Goal: Task Accomplishment & Management: Manage account settings

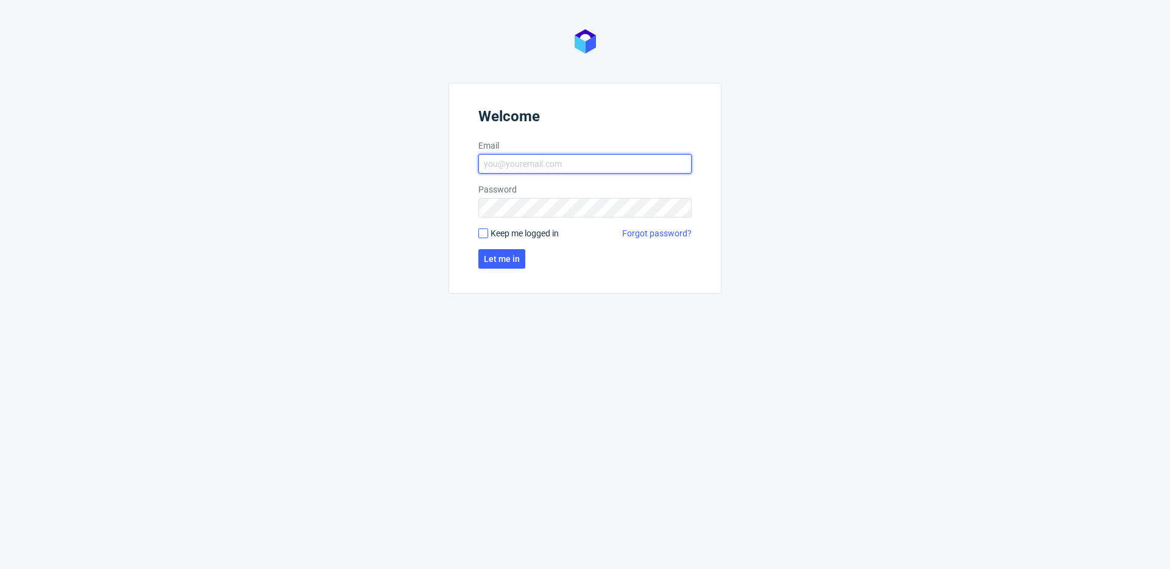
type input "michal.fedorowicz@packhelp.com"
click at [481, 236] on input "Keep me logged in" at bounding box center [483, 233] width 10 height 10
checkbox input "true"
click at [496, 258] on span "Let me in" at bounding box center [502, 259] width 36 height 9
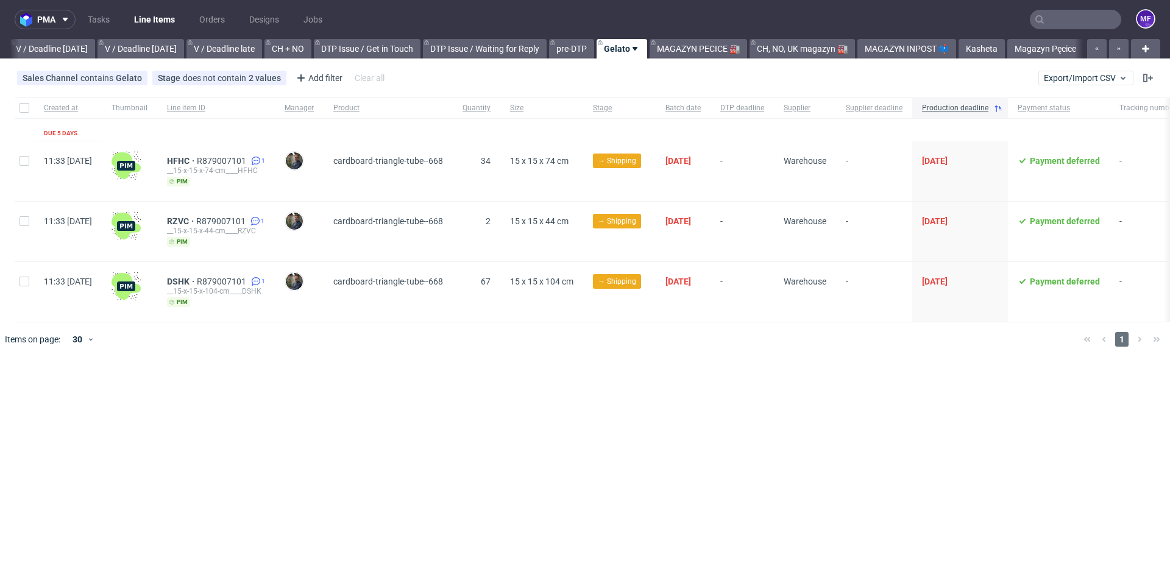
scroll to position [0, 1529]
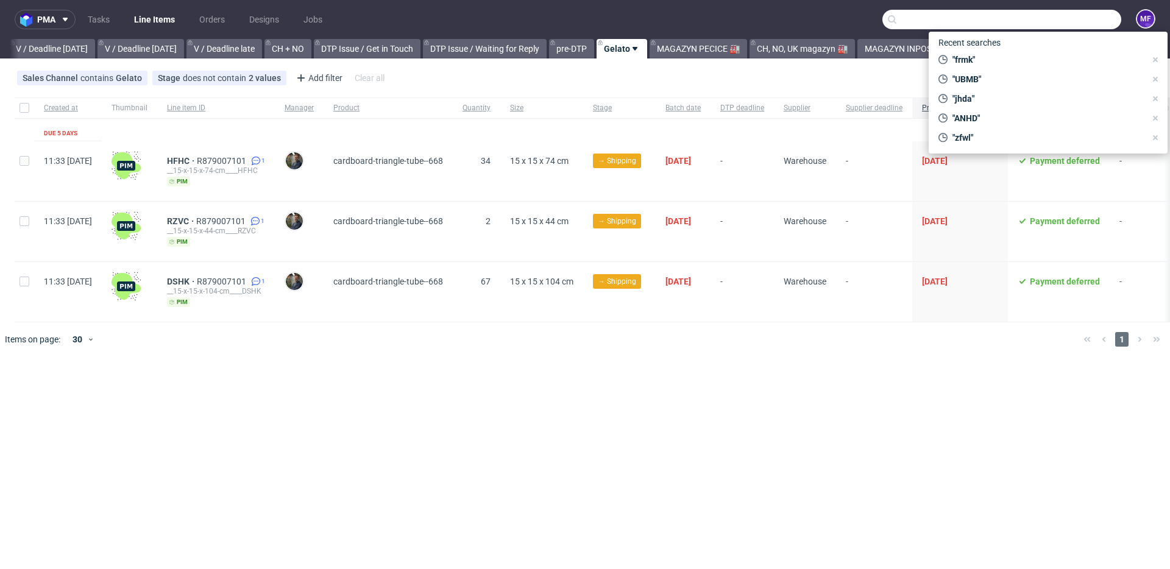
click at [1083, 23] on input "text" at bounding box center [1001, 19] width 239 height 19
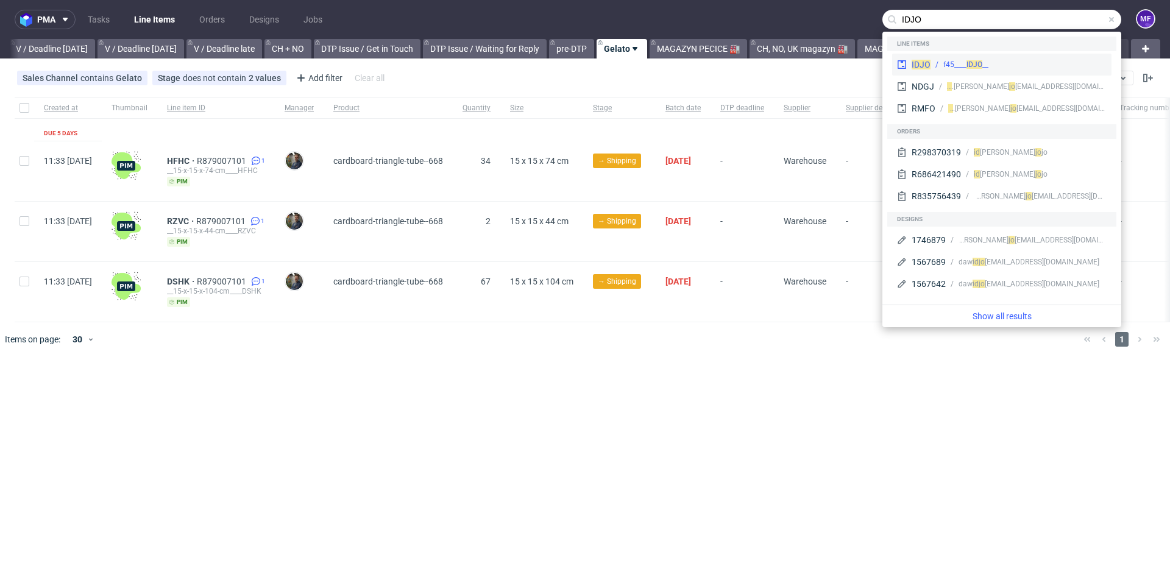
type input "IDJO"
click at [1018, 63] on div "__f45____ IDJO" at bounding box center [1018, 64] width 176 height 11
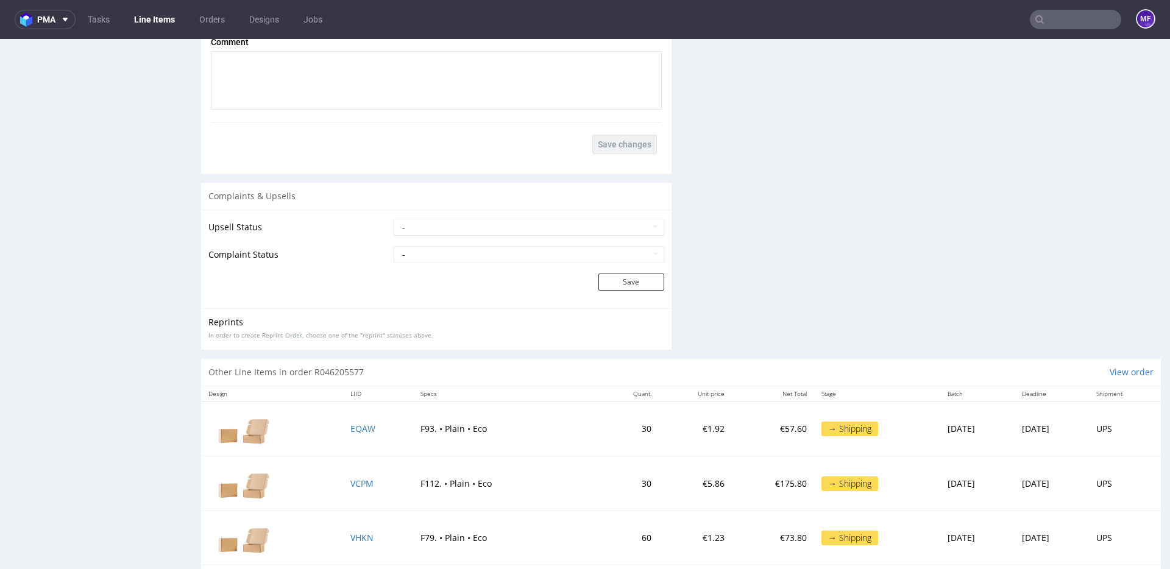
scroll to position [1871, 0]
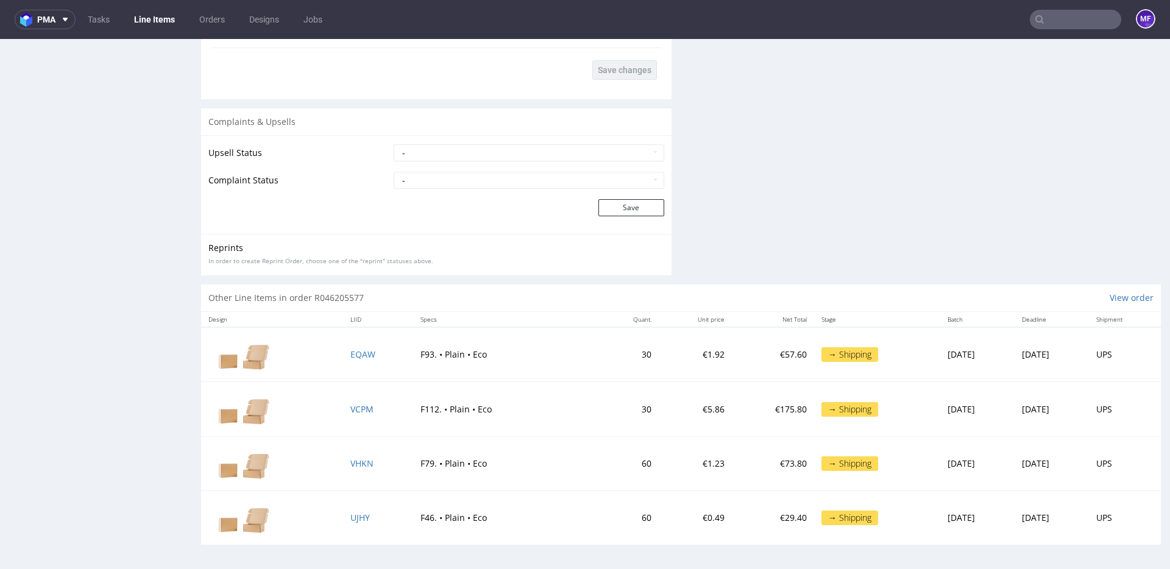
click at [390, 361] on td "EQAW" at bounding box center [378, 354] width 70 height 55
click at [343, 377] on td "EQAW" at bounding box center [378, 354] width 70 height 55
drag, startPoint x: 334, startPoint y: 360, endPoint x: 364, endPoint y: 361, distance: 29.9
click at [364, 361] on td "EQAW" at bounding box center [378, 354] width 70 height 55
copy span "EQAW"
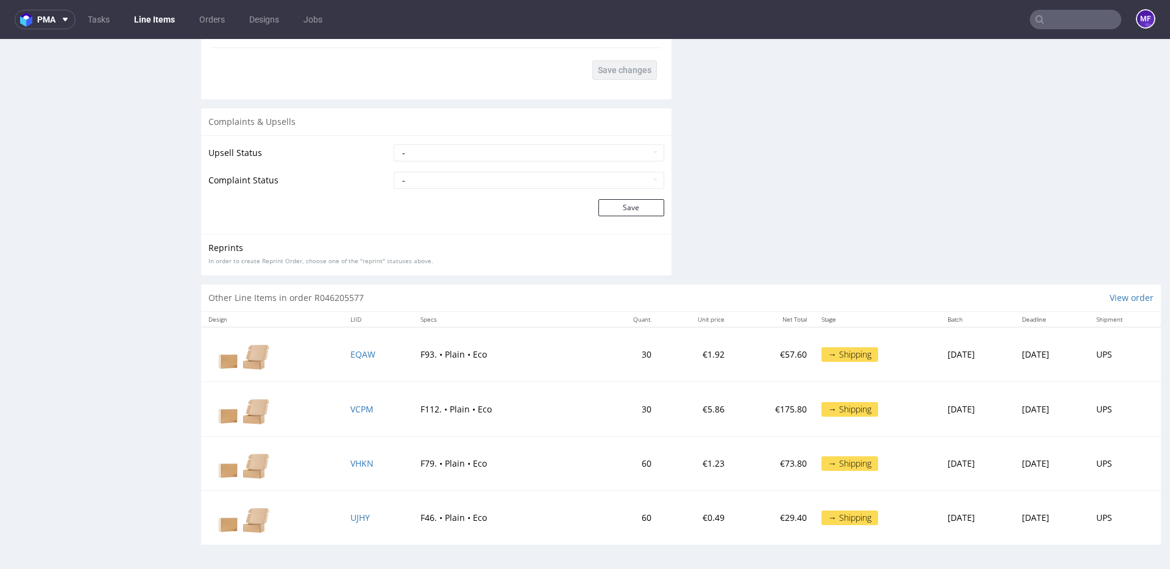
drag, startPoint x: 318, startPoint y: 397, endPoint x: 329, endPoint y: 408, distance: 15.5
click at [318, 397] on td at bounding box center [272, 409] width 142 height 54
drag, startPoint x: 329, startPoint y: 409, endPoint x: 364, endPoint y: 414, distance: 35.1
click at [364, 414] on tr "VCPM F112. • Plain • Eco 30 €5.86 €175.80 → Shipping Fri 10 Oct Mon 13 Oct UPS" at bounding box center [681, 409] width 960 height 54
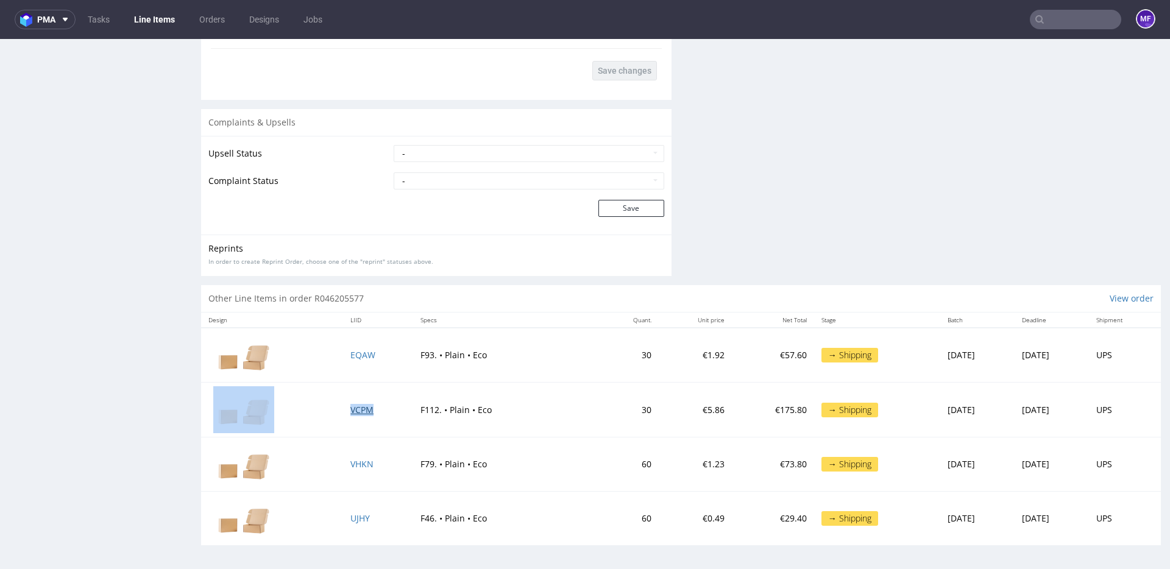
copy tr "VCPM"
drag, startPoint x: 323, startPoint y: 451, endPoint x: 316, endPoint y: 449, distance: 7.1
click at [324, 451] on td at bounding box center [272, 464] width 142 height 54
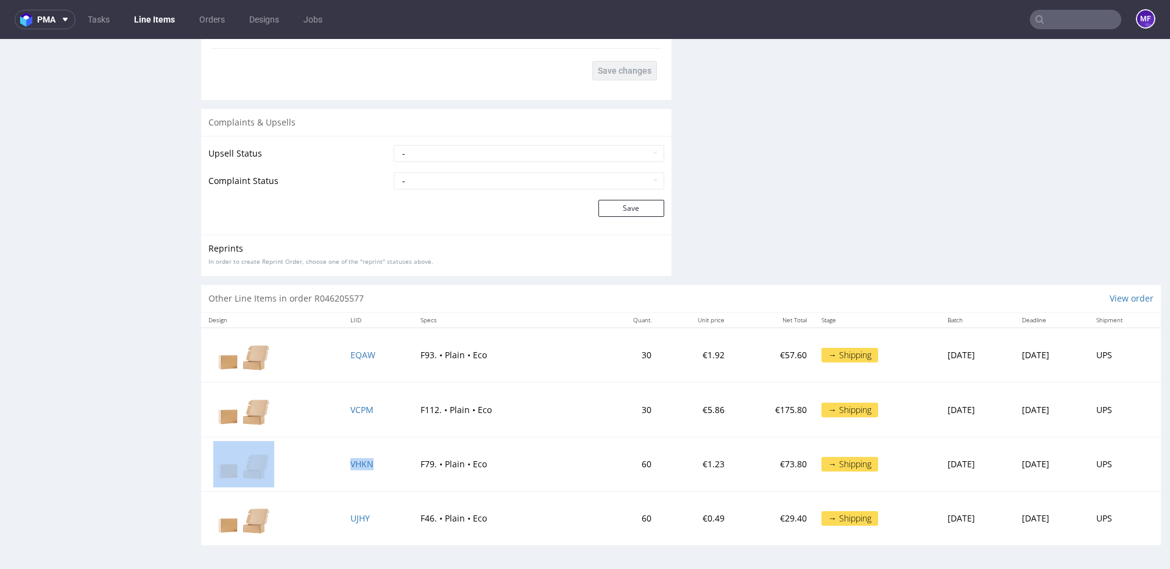
drag, startPoint x: 332, startPoint y: 468, endPoint x: 361, endPoint y: 471, distance: 28.8
click at [361, 471] on tr "VHKN F79. • Plain • Eco 60 €1.23 €73.80 → Shipping Fri 10 Oct Mon 13 Oct UPS" at bounding box center [681, 464] width 960 height 54
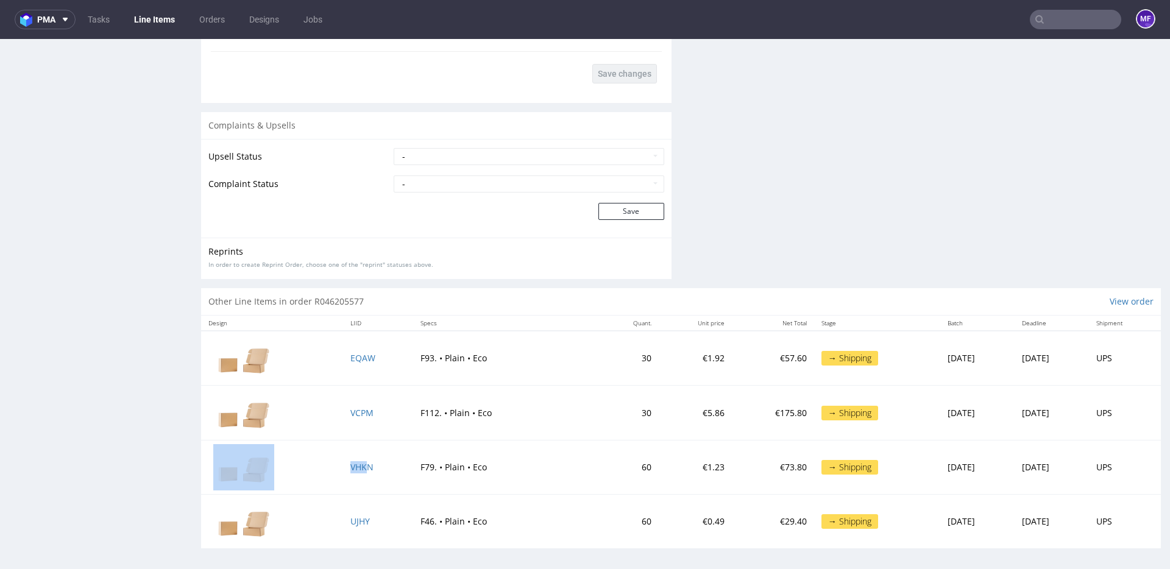
copy tr "VHK"
click at [364, 526] on td "UJHY" at bounding box center [378, 522] width 70 height 54
drag, startPoint x: 368, startPoint y: 527, endPoint x: 338, endPoint y: 528, distance: 30.5
click at [343, 528] on td "UJHY" at bounding box center [378, 522] width 70 height 54
copy span "UJHY"
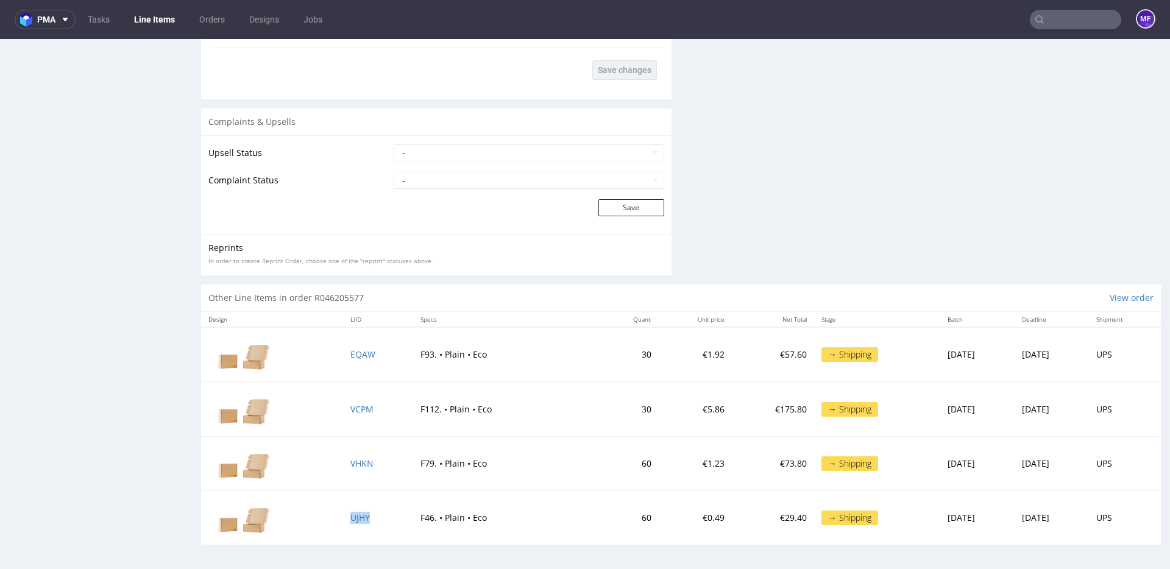
scroll to position [3, 0]
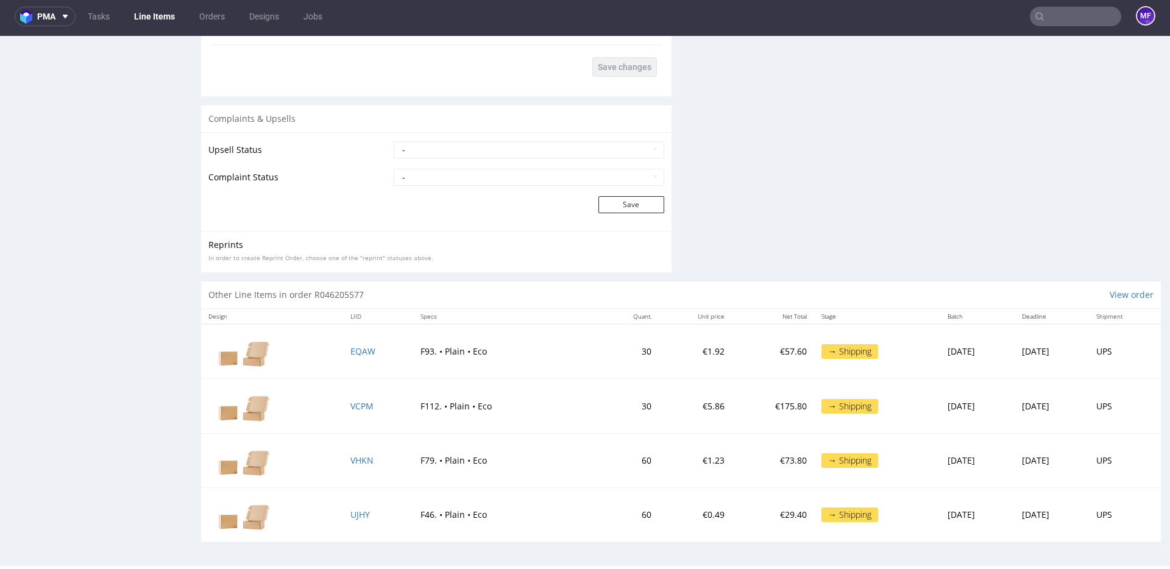
click at [497, 318] on th "Specs" at bounding box center [507, 316] width 188 height 15
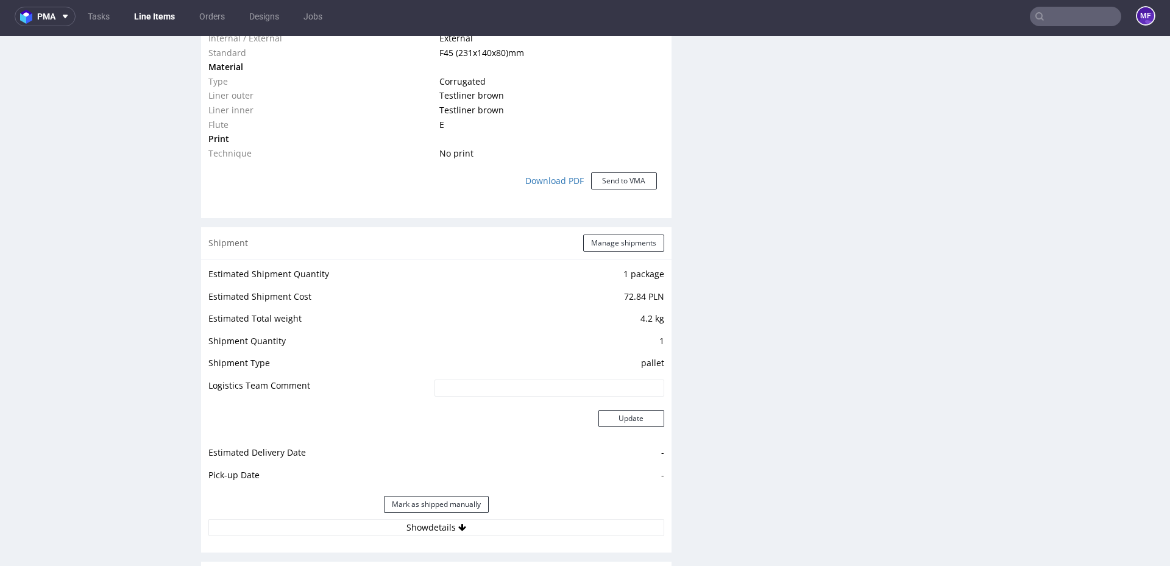
scroll to position [988, 0]
click at [589, 239] on button "Manage shipments" at bounding box center [623, 241] width 81 height 17
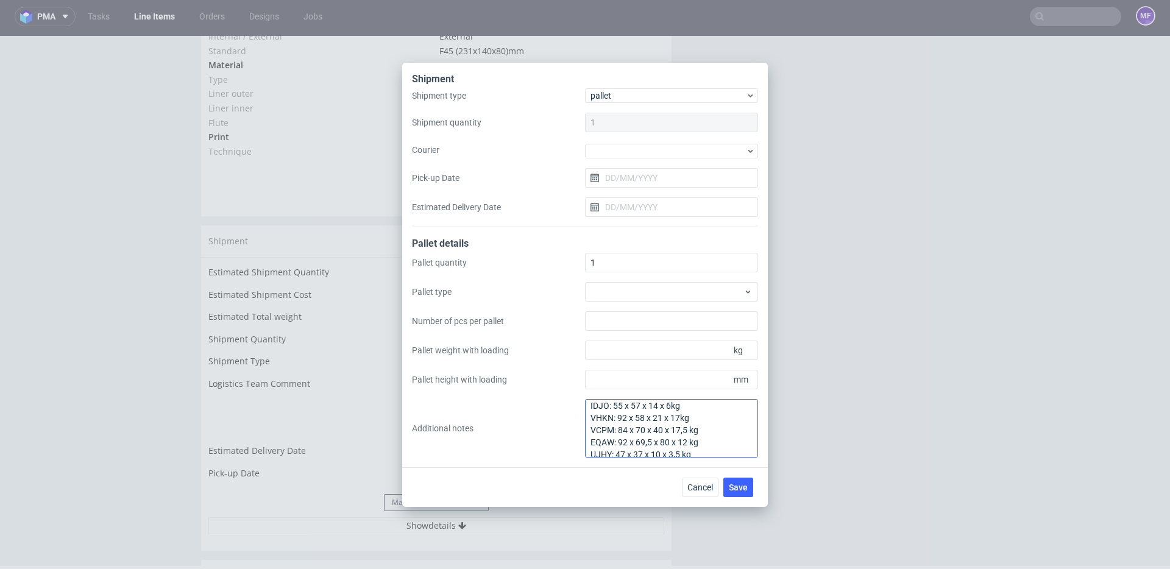
scroll to position [0, 0]
click at [692, 486] on span "Cancel" at bounding box center [700, 487] width 26 height 9
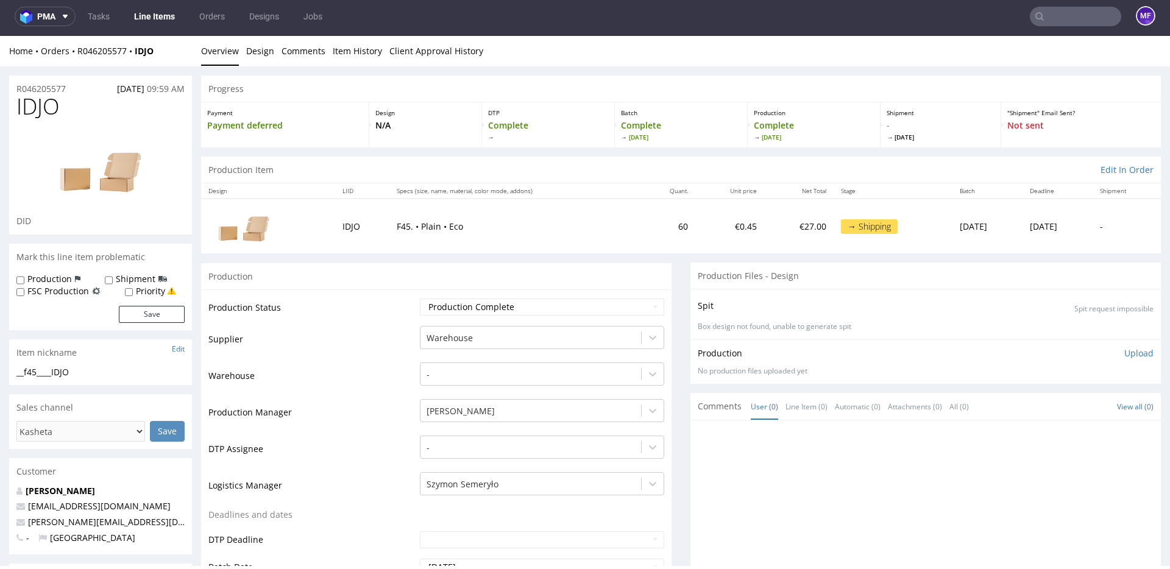
click at [151, 15] on link "Line Items" at bounding box center [154, 16] width 55 height 19
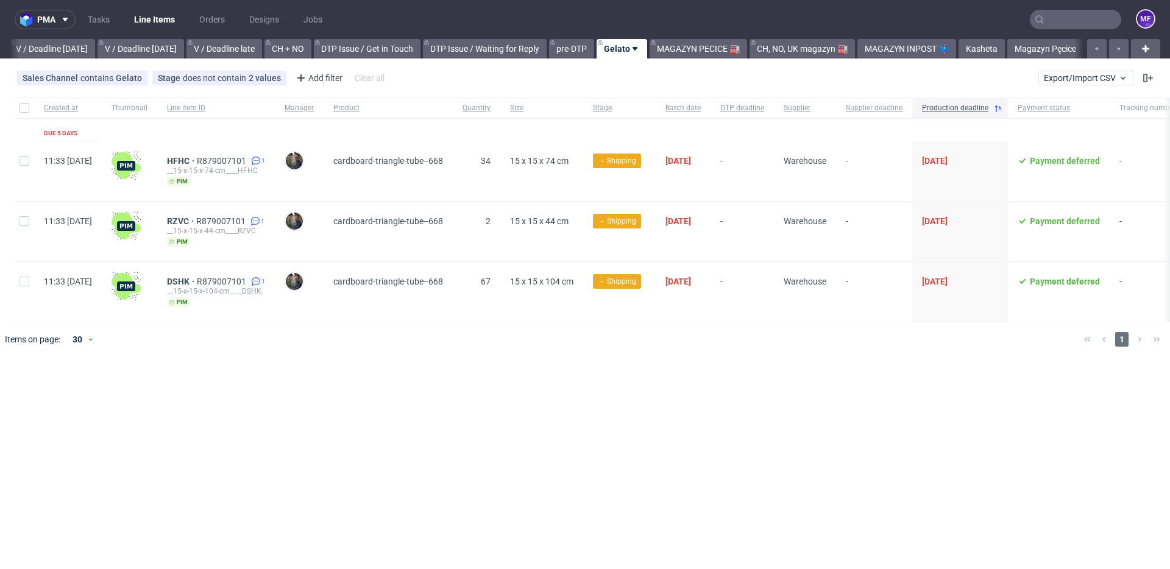
scroll to position [0, 1529]
click at [988, 55] on link "Kasheta" at bounding box center [981, 48] width 46 height 19
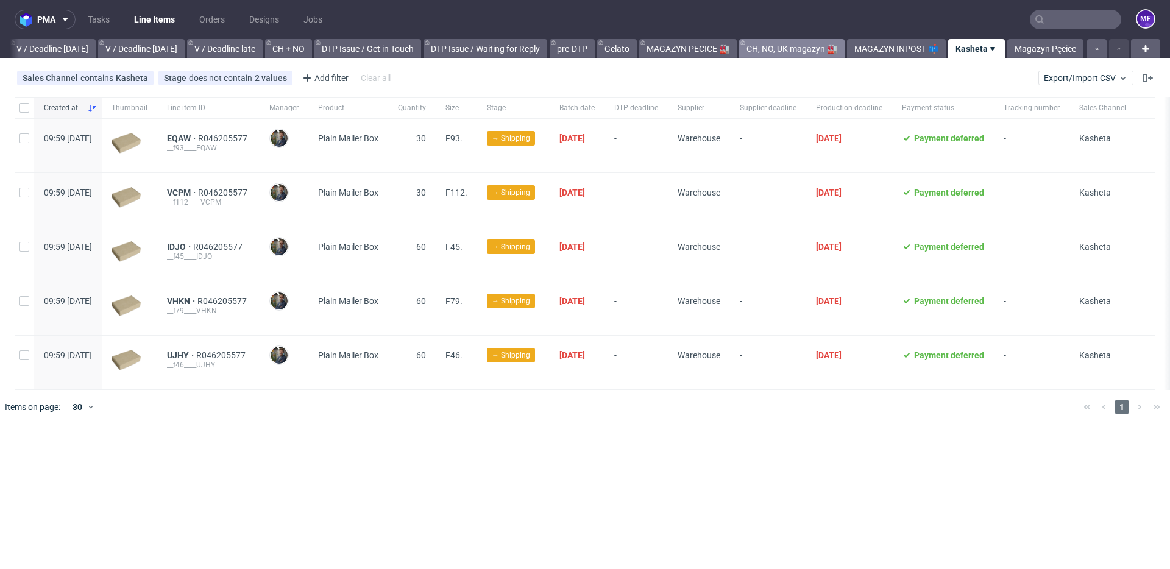
click at [802, 52] on link "CH, NO, UK magazyn 🏭" at bounding box center [791, 48] width 105 height 19
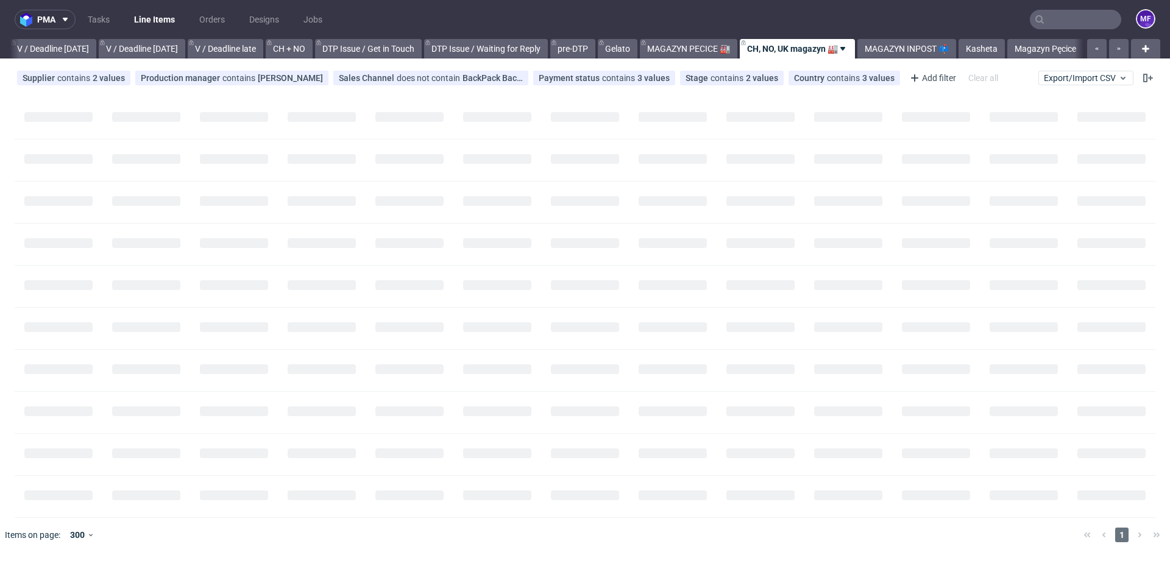
scroll to position [0, 1530]
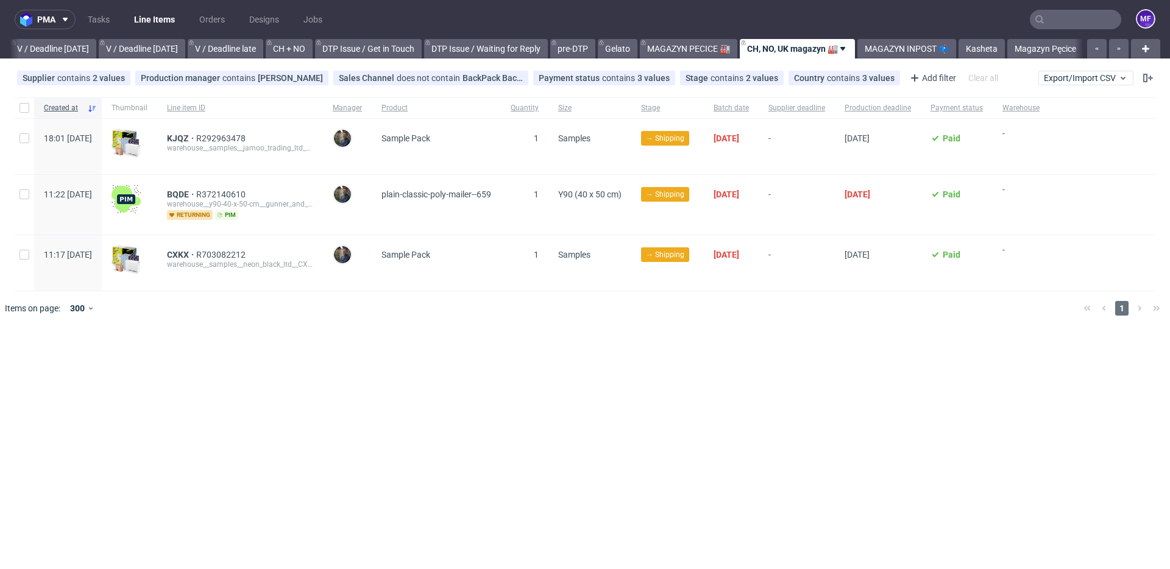
click at [561, 312] on div at bounding box center [603, 308] width 942 height 34
click at [230, 172] on div "KJQZ R292963478 warehouse__samples__jamoo_trading_ltd__KJQZ" at bounding box center [240, 146] width 166 height 55
click at [224, 237] on div "CXKX R703082212 warehouse__samples__neon_black_ltd__CXKX" at bounding box center [240, 262] width 166 height 55
click at [196, 196] on span "BQDE" at bounding box center [181, 194] width 29 height 10
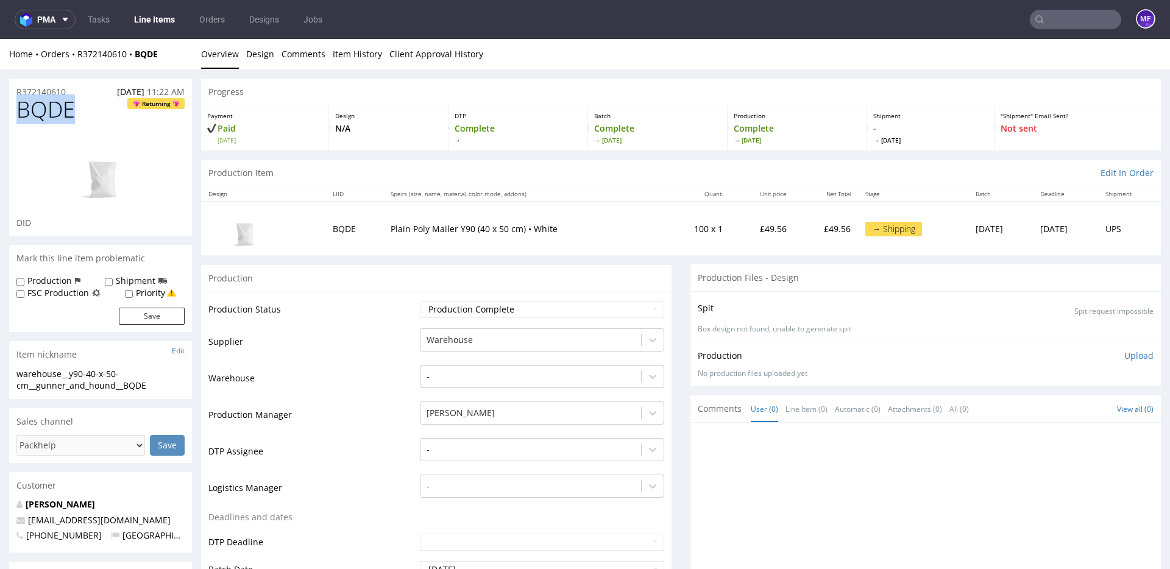
drag, startPoint x: 72, startPoint y: 110, endPoint x: 18, endPoint y: 115, distance: 54.4
click at [18, 115] on span "BQDE" at bounding box center [45, 109] width 58 height 24
copy span "BQDE"
click at [370, 315] on td "Production Status" at bounding box center [312, 313] width 208 height 27
click at [144, 22] on link "Line Items" at bounding box center [154, 19] width 55 height 19
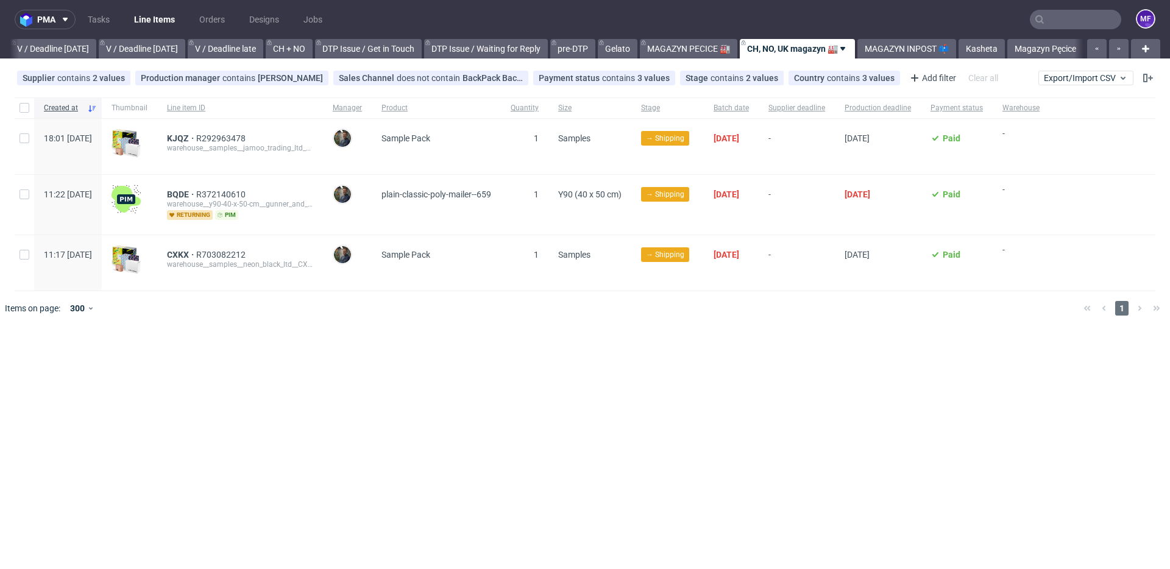
scroll to position [0, 1530]
drag, startPoint x: 242, startPoint y: 293, endPoint x: 212, endPoint y: 265, distance: 41.4
click at [242, 292] on div at bounding box center [603, 308] width 942 height 34
drag, startPoint x: 191, startPoint y: 257, endPoint x: 218, endPoint y: 257, distance: 26.8
click at [218, 257] on div "CXKX R703082212 warehouse__samples__neon_black_ltd__CXKX" at bounding box center [240, 262] width 166 height 55
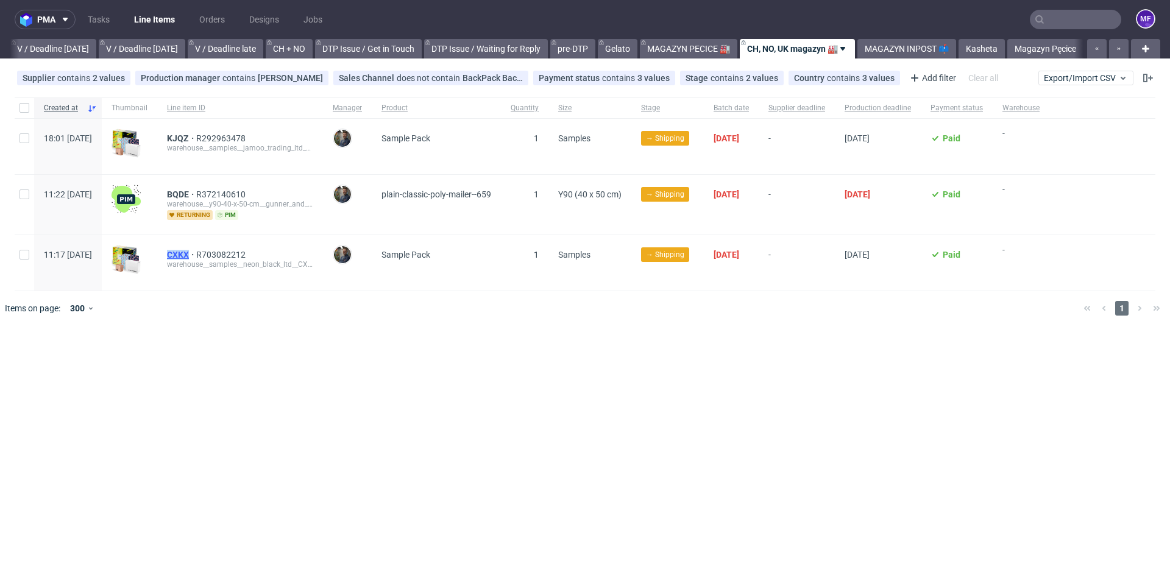
copy span "CXKX"
drag, startPoint x: 187, startPoint y: 136, endPoint x: 216, endPoint y: 140, distance: 28.8
click at [216, 140] on div "KJQZ R292963478 warehouse__samples__jamoo_trading_ltd__KJQZ" at bounding box center [240, 146] width 166 height 55
copy span "KJQZ"
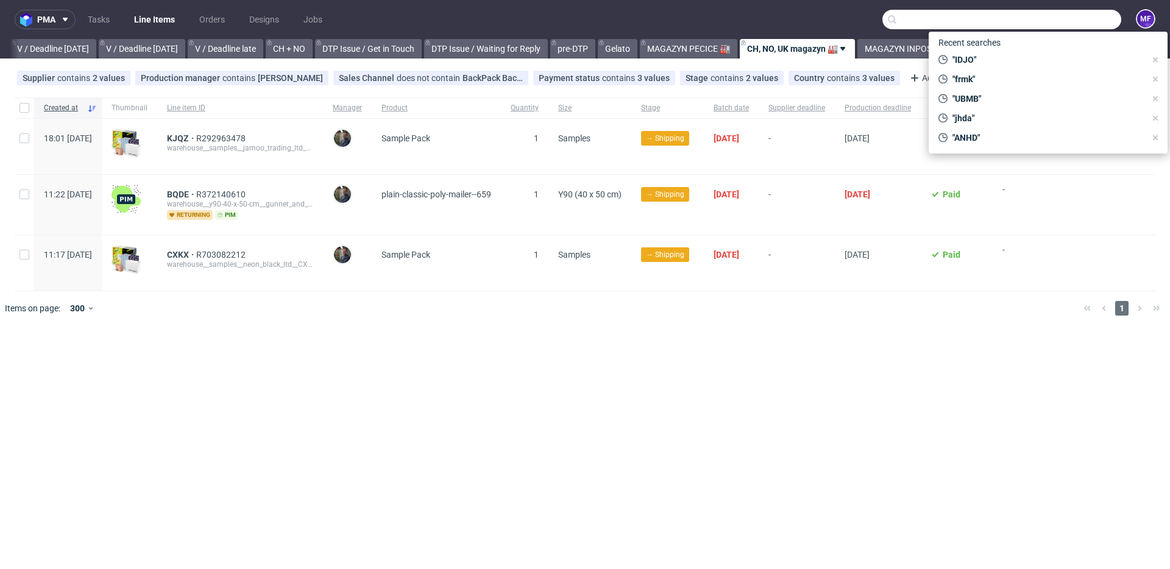
click at [1058, 26] on input "text" at bounding box center [1001, 19] width 239 height 19
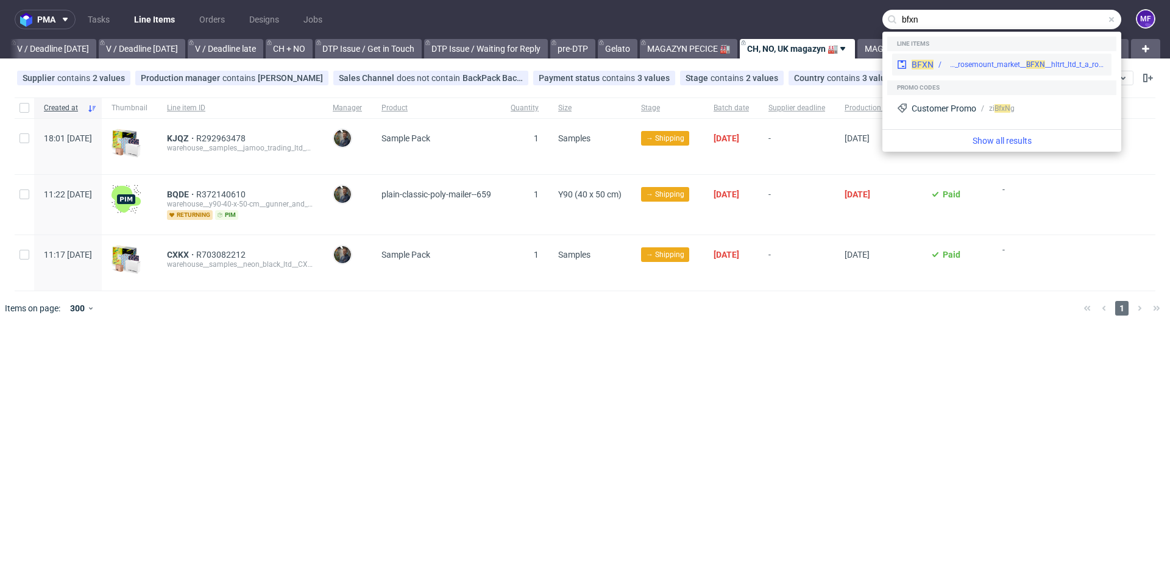
type input "bfxn"
click at [1017, 66] on div "warehouse__f79__hltrt_ltd_t_a_rosemount_market__ BF" at bounding box center [990, 64] width 88 height 11
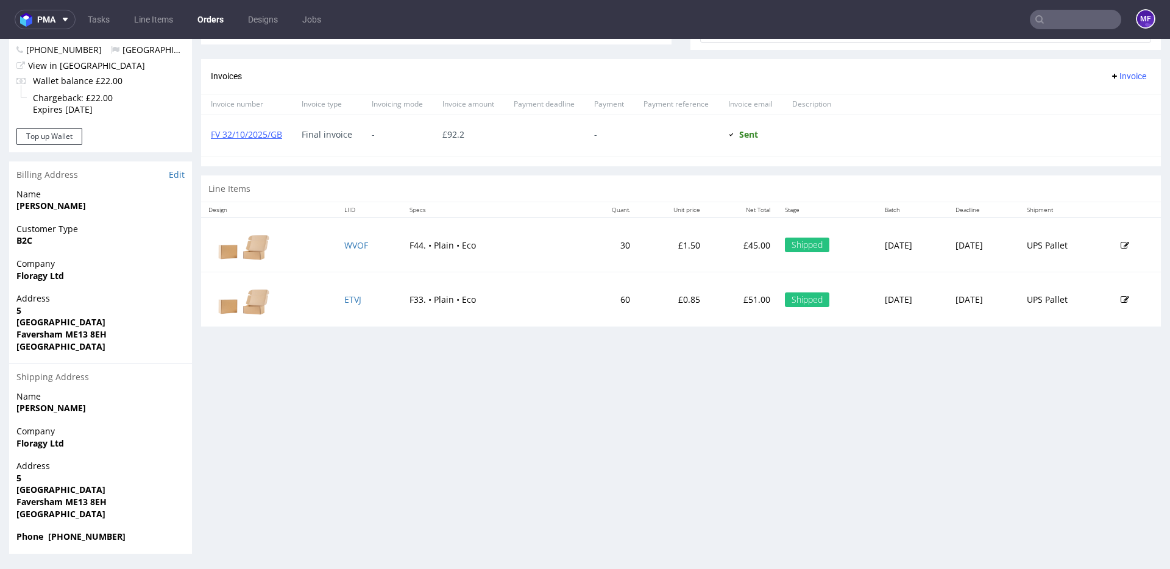
scroll to position [3, 0]
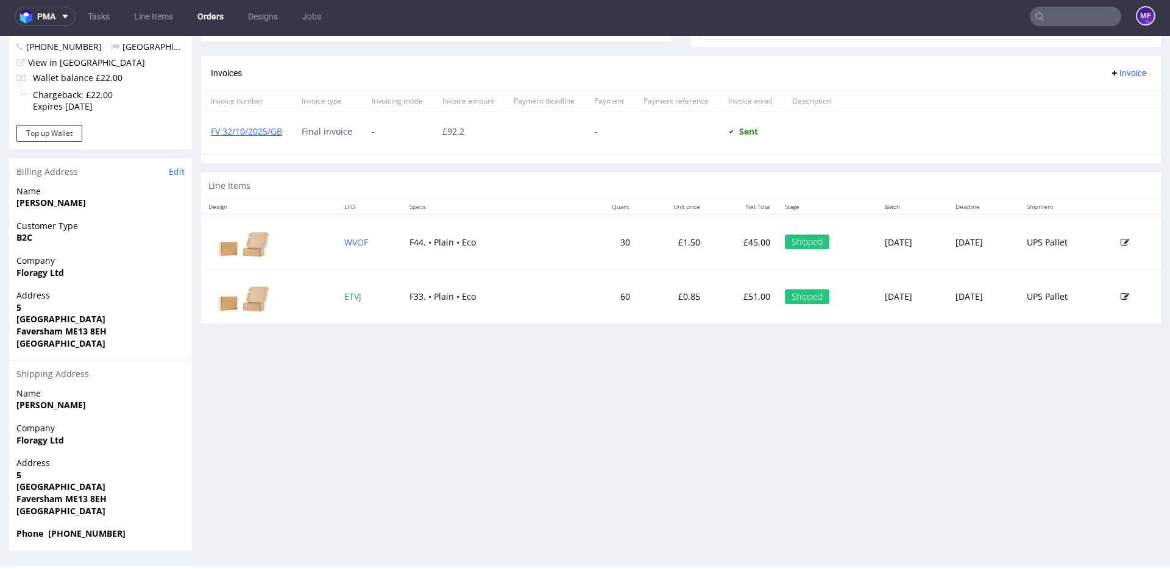
click at [539, 281] on td "F33. • Plain • Eco" at bounding box center [491, 296] width 179 height 54
click at [374, 257] on td "WVOF" at bounding box center [369, 241] width 65 height 55
click at [367, 240] on td "WVOF" at bounding box center [369, 241] width 65 height 55
drag, startPoint x: 369, startPoint y: 241, endPoint x: 366, endPoint y: 247, distance: 6.6
click at [366, 247] on td "WVOF" at bounding box center [369, 241] width 65 height 55
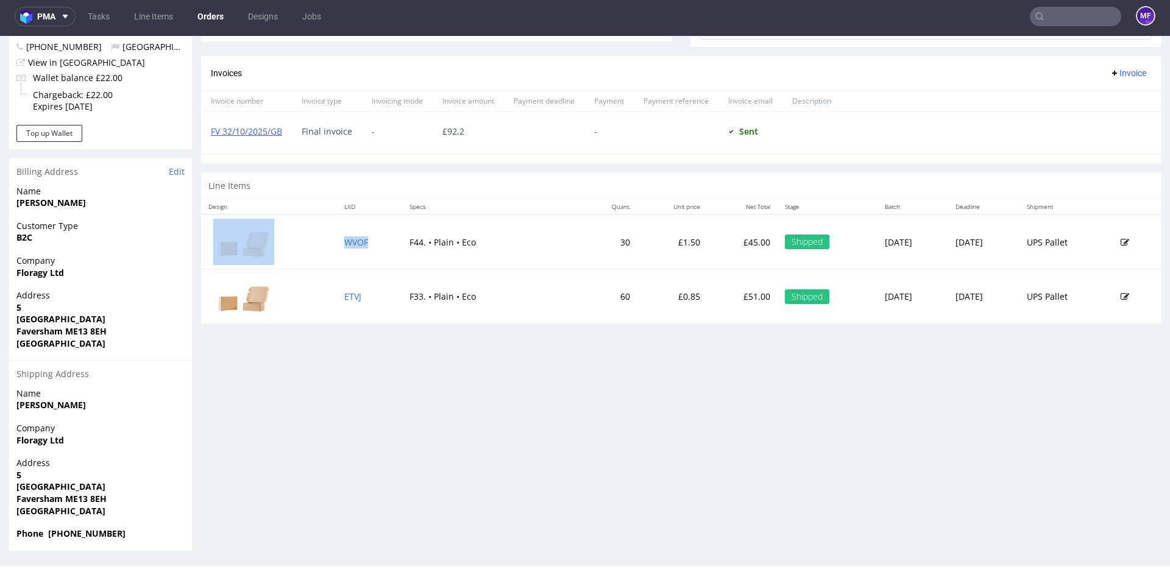
copy tr "WVOF"
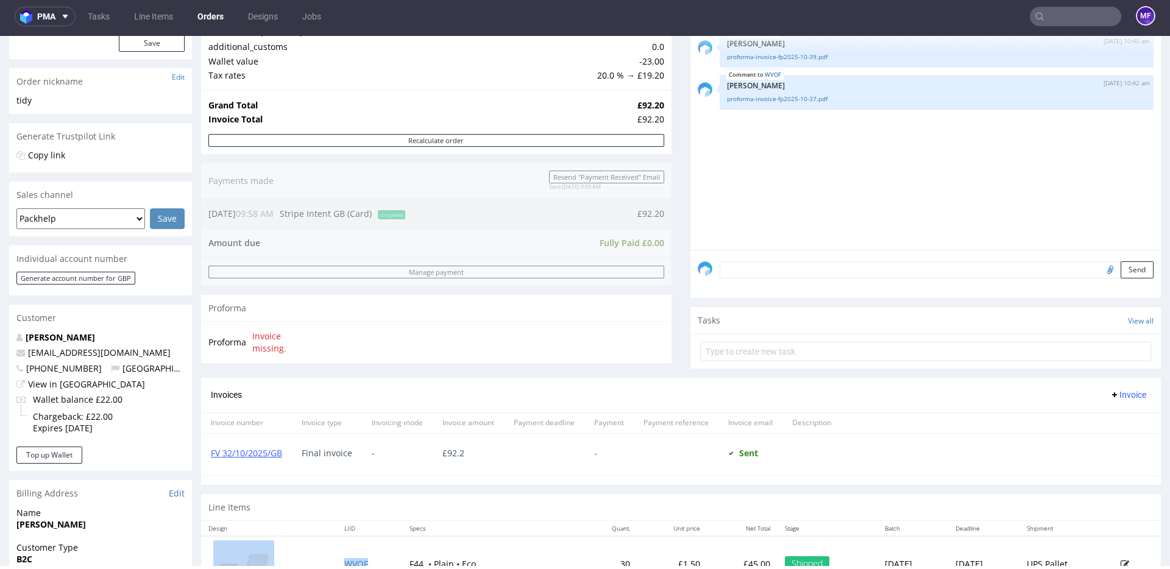
scroll to position [306, 0]
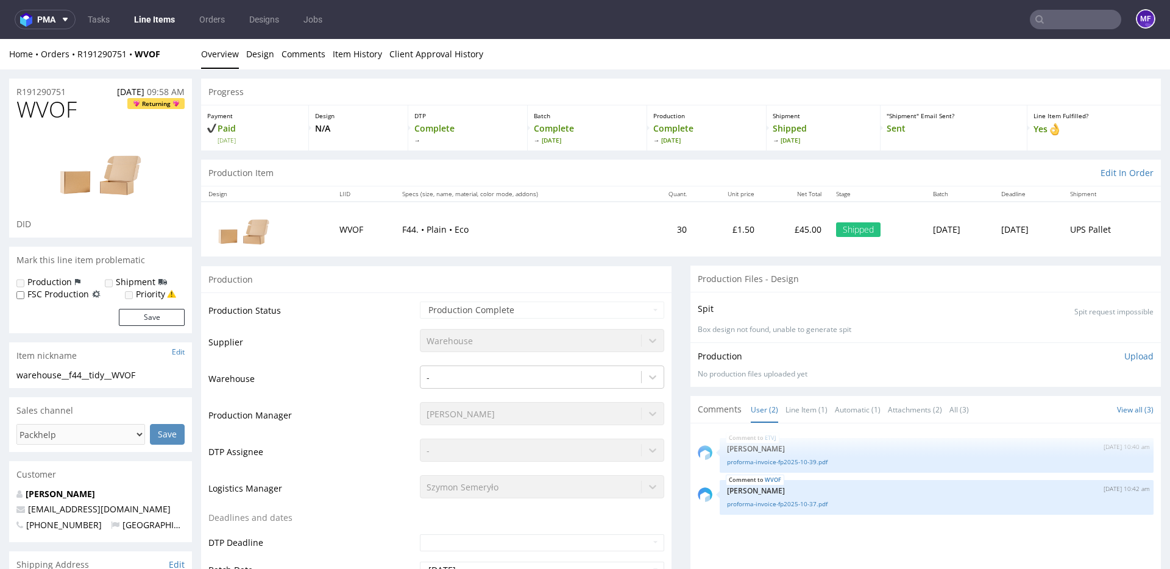
drag, startPoint x: 181, startPoint y: 62, endPoint x: 174, endPoint y: 59, distance: 7.9
click at [179, 62] on div "Home Orders R191290751 WVOF Overview Design Comments Item History Client Approv…" at bounding box center [585, 54] width 1170 height 30
drag, startPoint x: 168, startPoint y: 55, endPoint x: 74, endPoint y: 60, distance: 93.9
click at [74, 60] on div "Home Orders R191290751 WVOF" at bounding box center [100, 54] width 183 height 12
copy div "R191290751 WVOF"
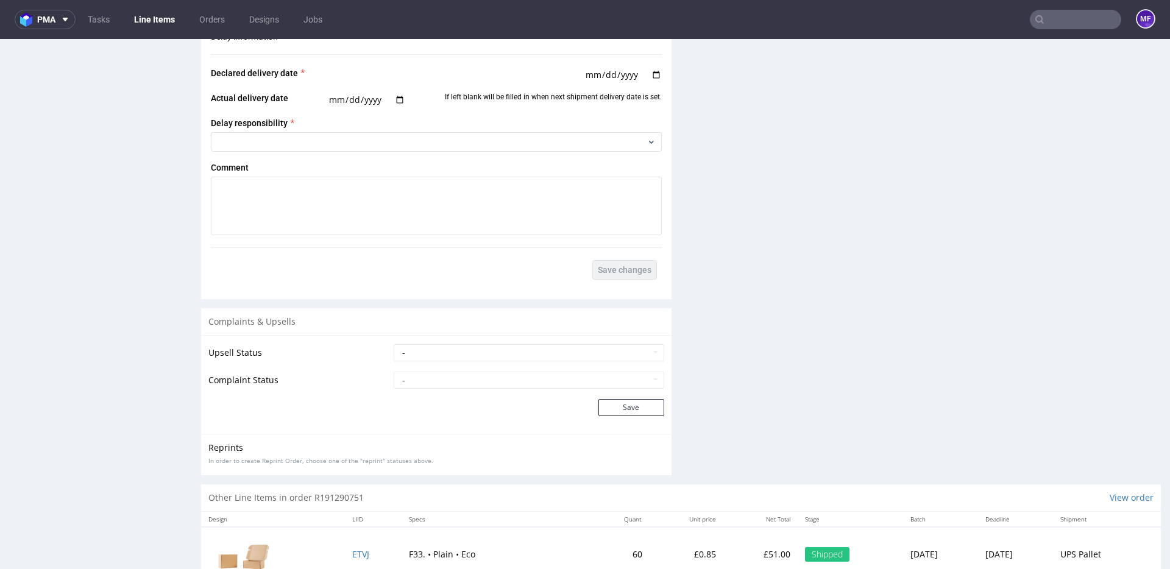
scroll to position [1708, 0]
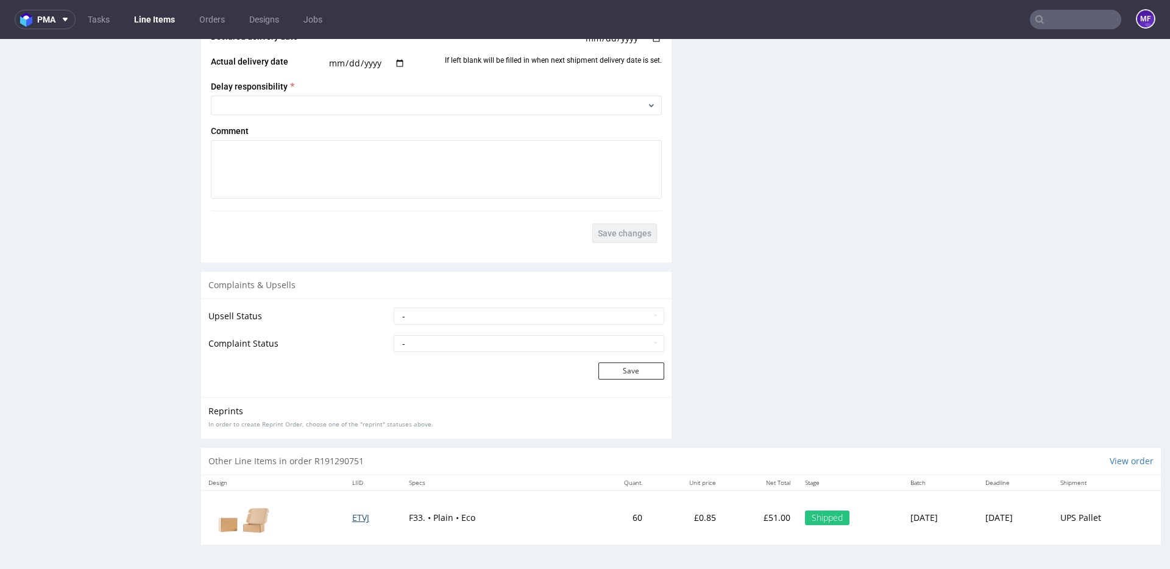
click at [352, 520] on span "ETVJ" at bounding box center [360, 518] width 17 height 12
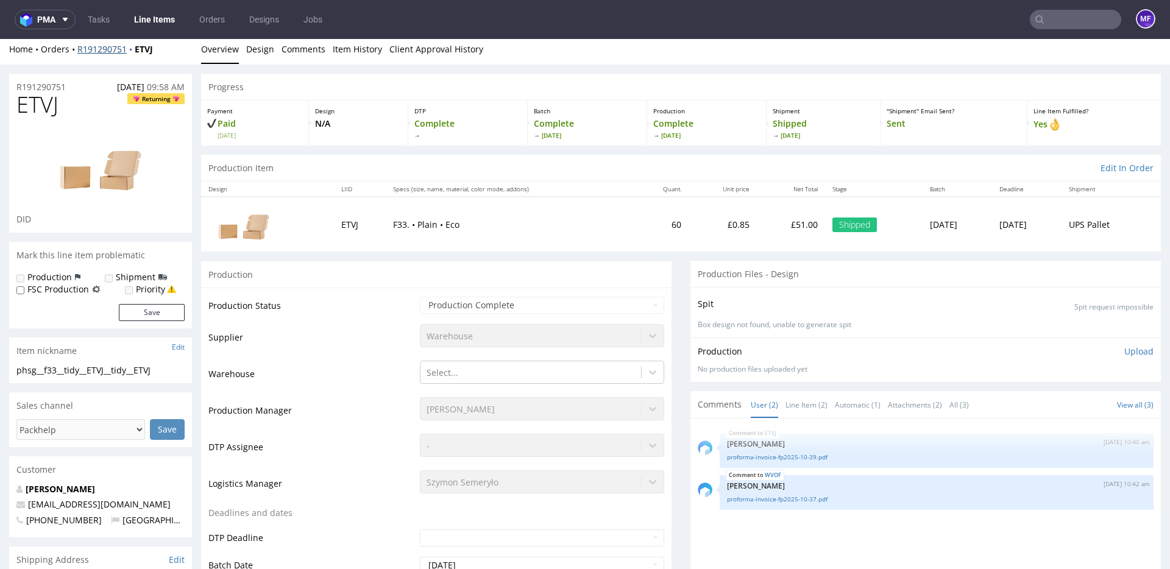
drag, startPoint x: 166, startPoint y: 57, endPoint x: 77, endPoint y: 57, distance: 89.0
click at [77, 57] on div "Home Orders R191290751 ETVJ Overview Design Comments Item History Client Approv…" at bounding box center [585, 49] width 1170 height 30
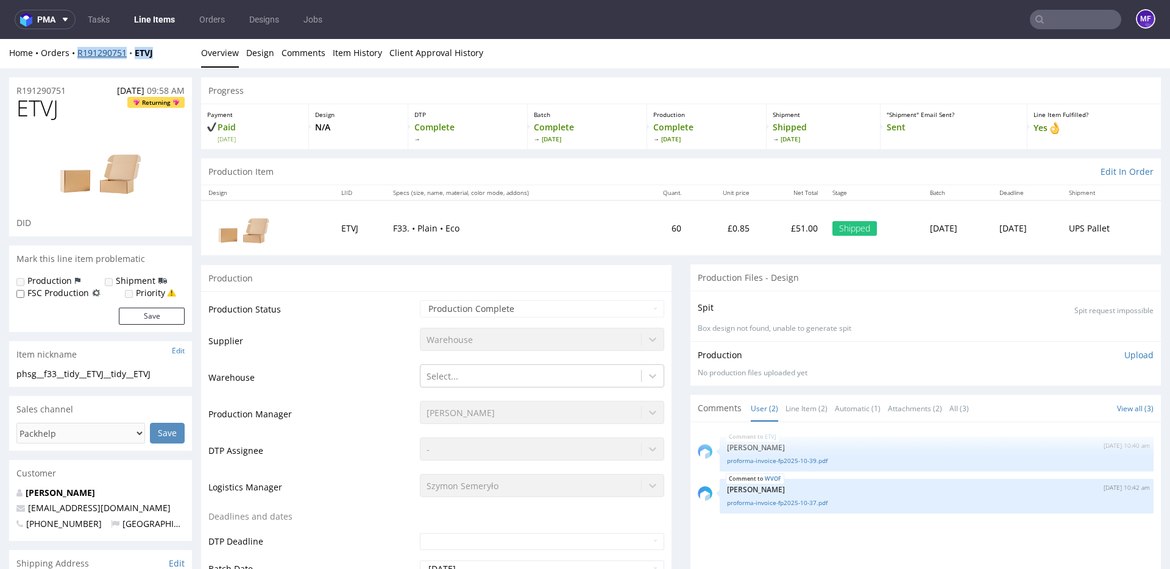
drag, startPoint x: 178, startPoint y: 53, endPoint x: 78, endPoint y: 55, distance: 100.0
click at [78, 55] on div "Home Orders R191290751 ETVJ" at bounding box center [100, 53] width 183 height 12
copy div "R191290751 ETVJ"
click at [147, 22] on link "Line Items" at bounding box center [154, 19] width 55 height 19
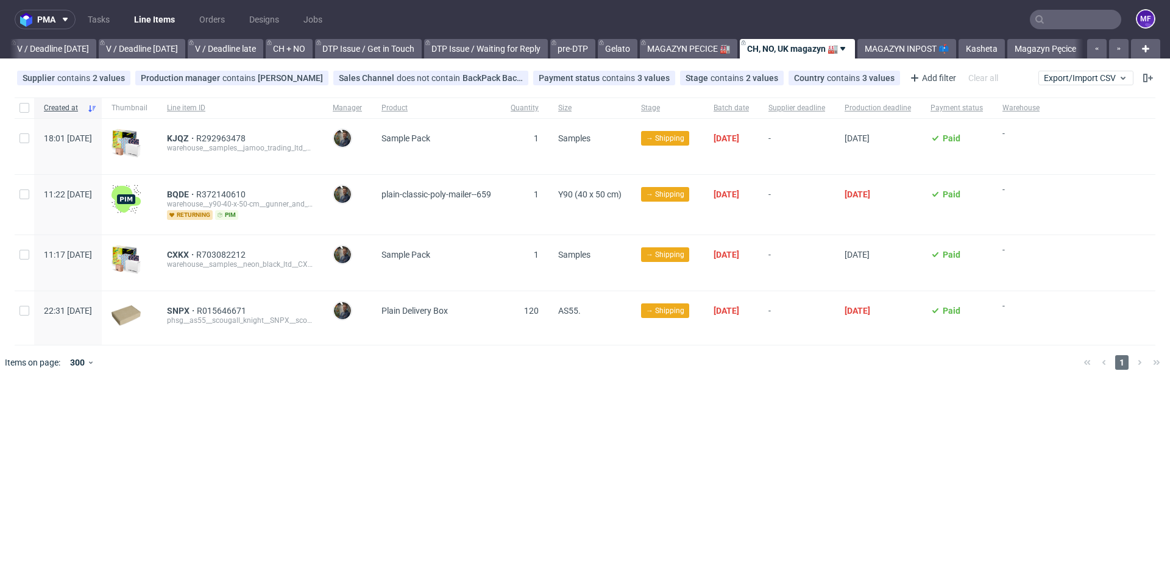
scroll to position [0, 1530]
click at [612, 363] on div at bounding box center [603, 362] width 942 height 34
click at [607, 359] on div at bounding box center [603, 362] width 942 height 34
click at [882, 54] on link "MAGAZYN INPOST 📫" at bounding box center [906, 48] width 99 height 19
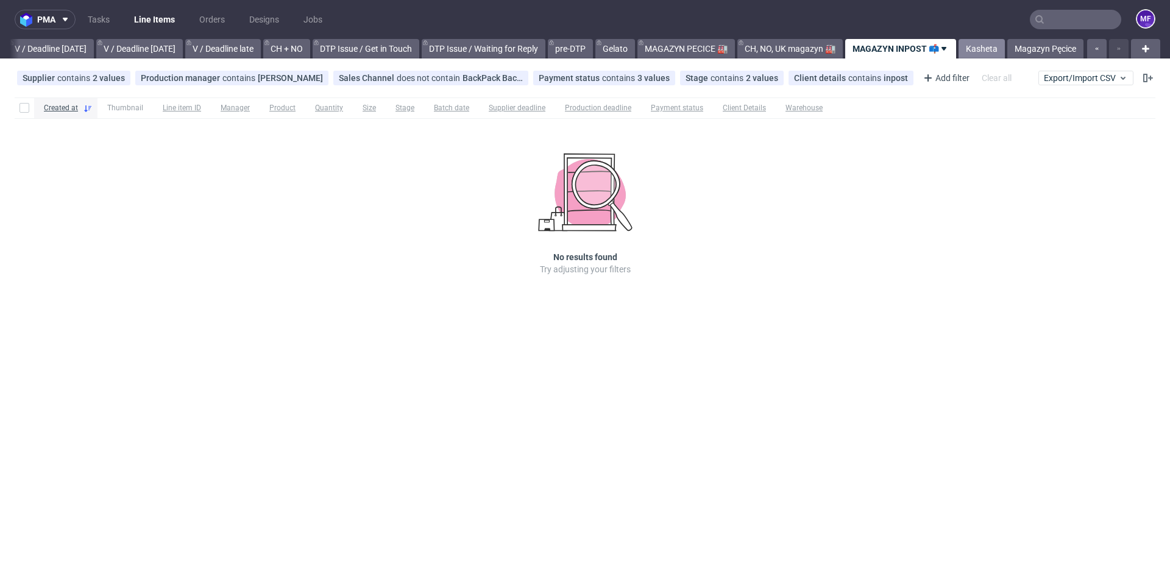
click at [969, 46] on link "Kasheta" at bounding box center [981, 48] width 46 height 19
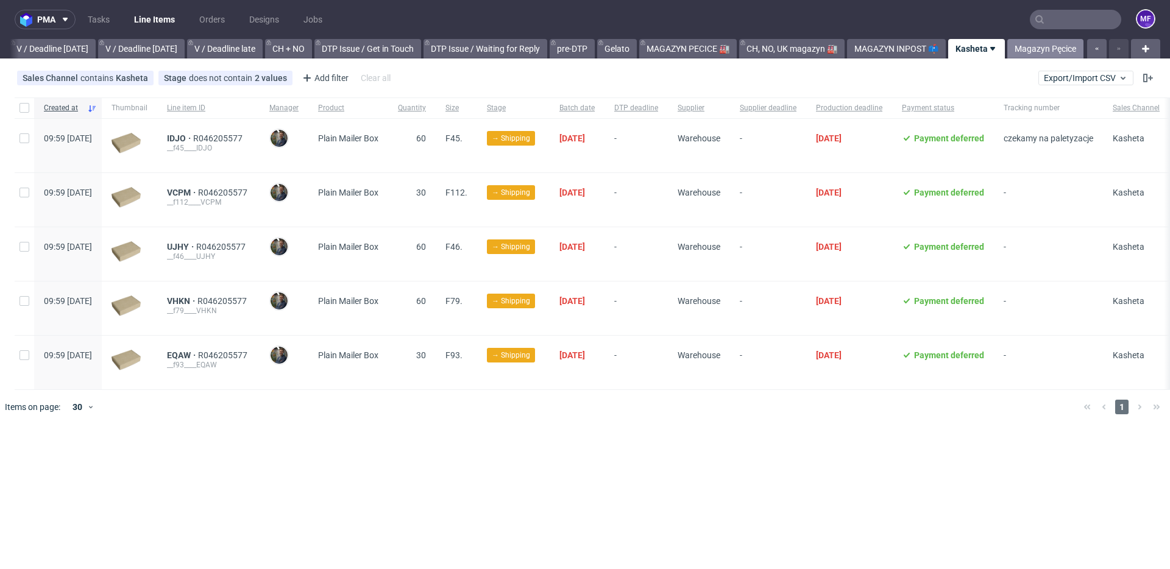
click at [1027, 49] on link "Magazyn Pęcice" at bounding box center [1045, 48] width 76 height 19
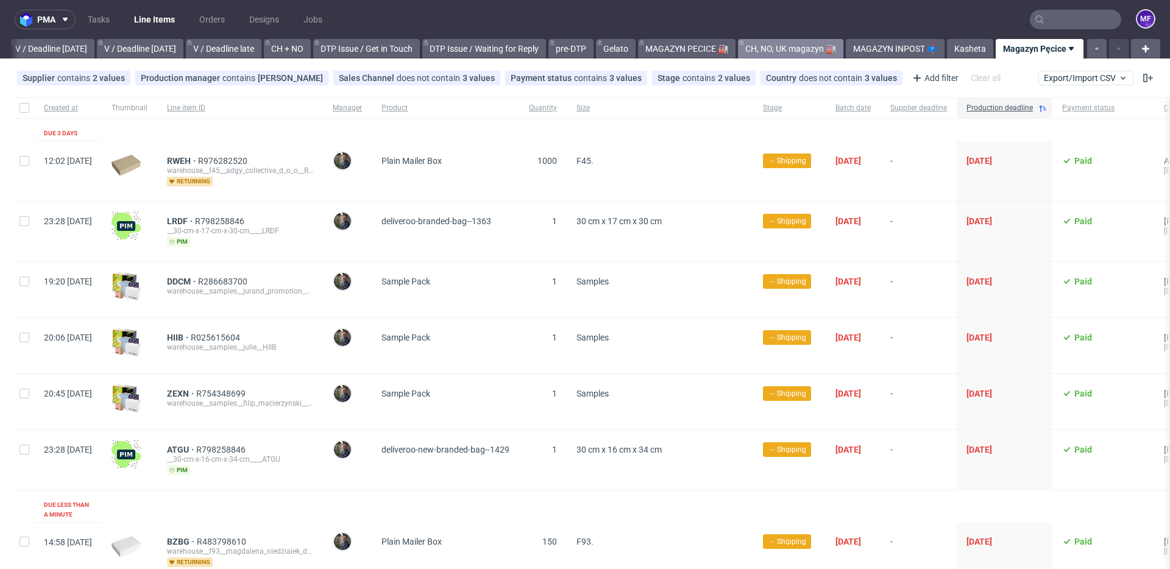
click at [813, 46] on link "CH, NO, UK magazyn 🏭" at bounding box center [790, 48] width 105 height 19
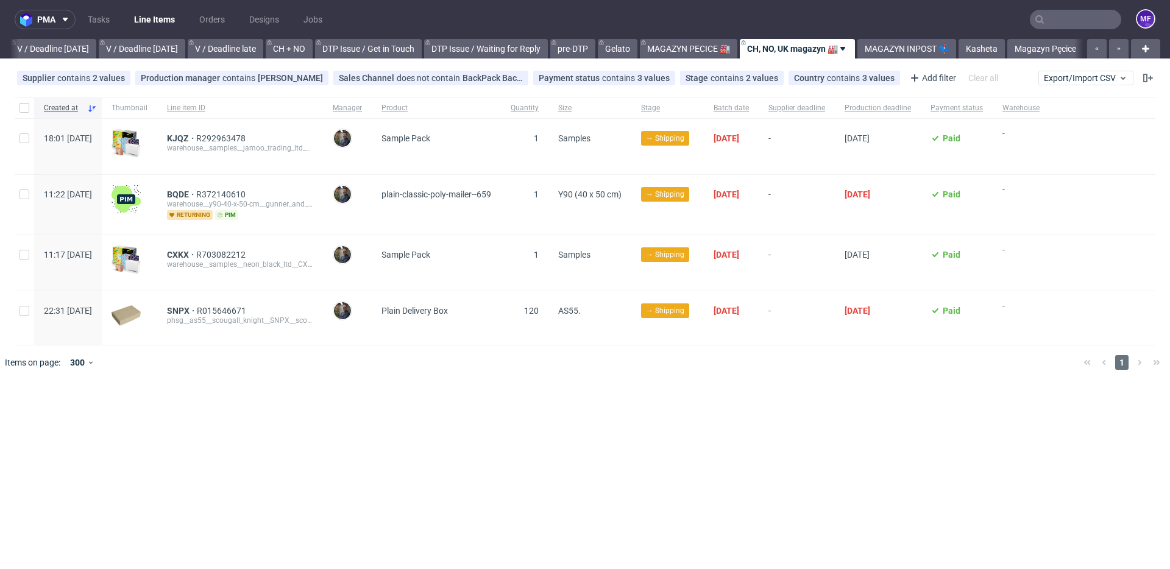
click at [391, 391] on div "pma Tasks Line Items Orders Designs Jobs MF All DTP Late Shipped Shipments DTP …" at bounding box center [585, 284] width 1170 height 569
click at [444, 373] on div at bounding box center [603, 362] width 942 height 34
click at [196, 193] on span "BQDE" at bounding box center [181, 194] width 29 height 10
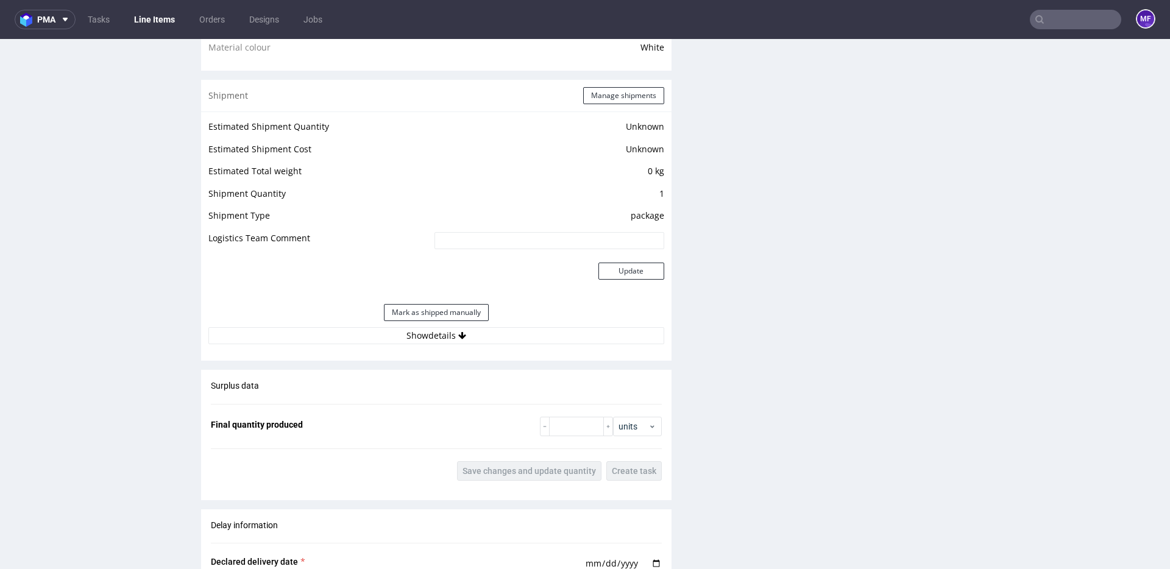
scroll to position [982, 0]
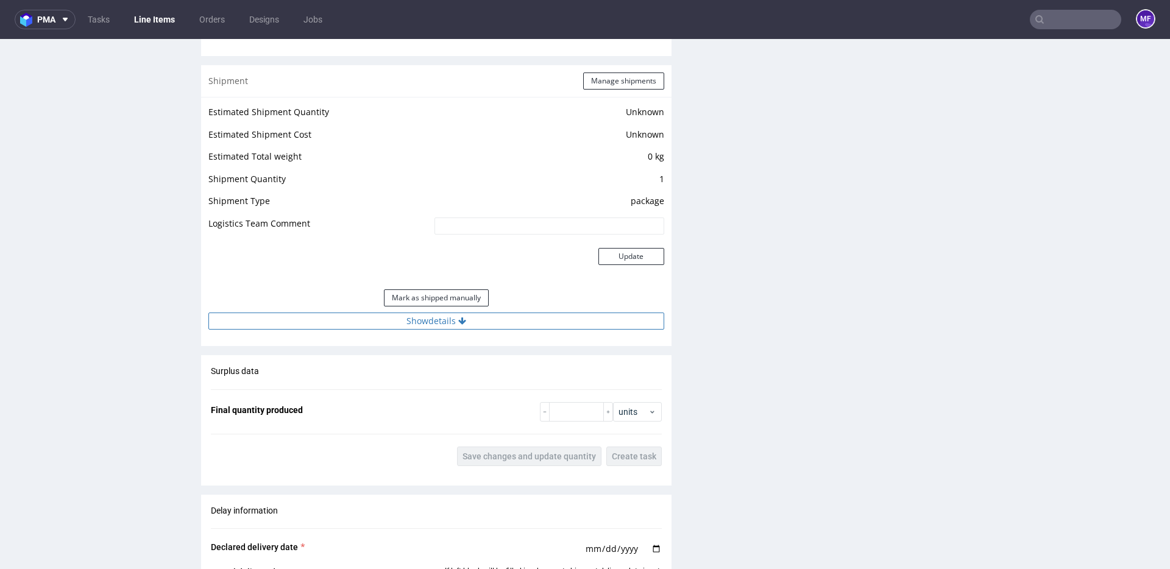
click at [414, 322] on button "Show details" at bounding box center [436, 321] width 456 height 17
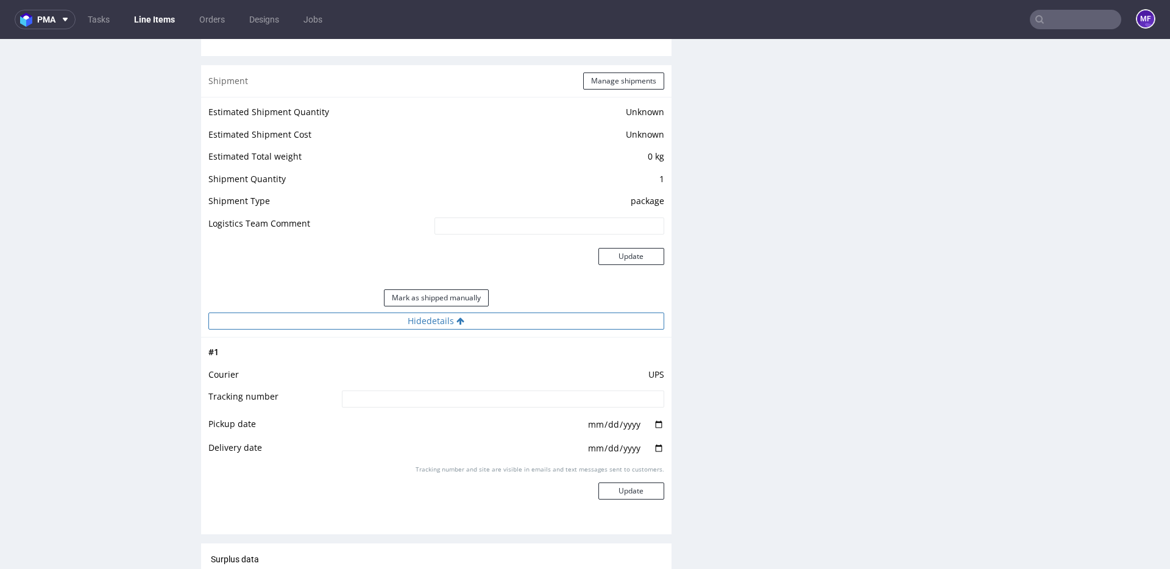
click at [414, 322] on button "Hide details" at bounding box center [436, 321] width 456 height 17
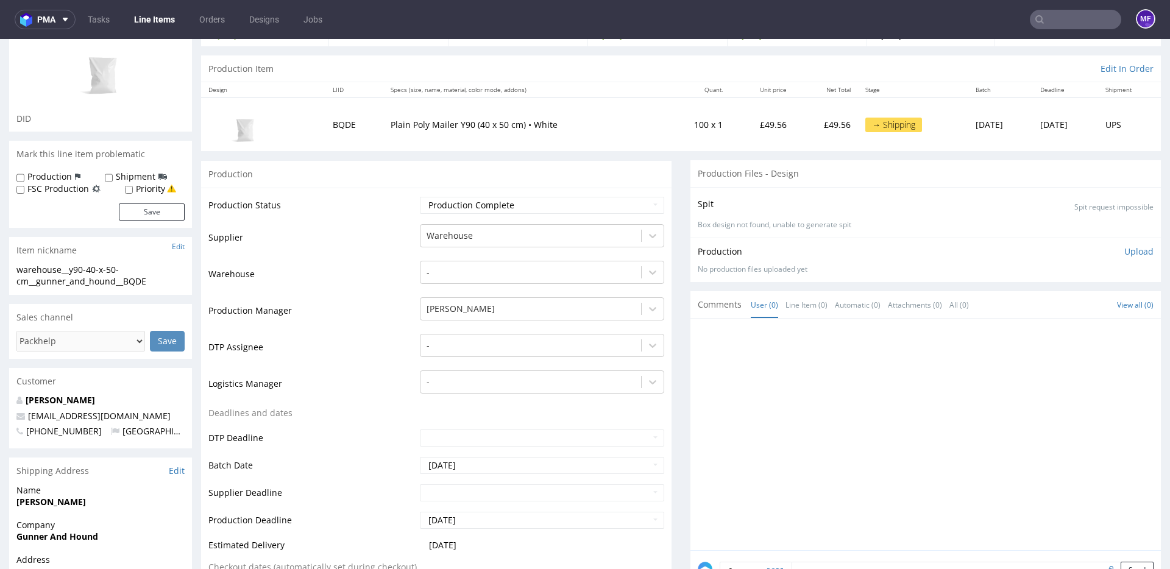
scroll to position [0, 0]
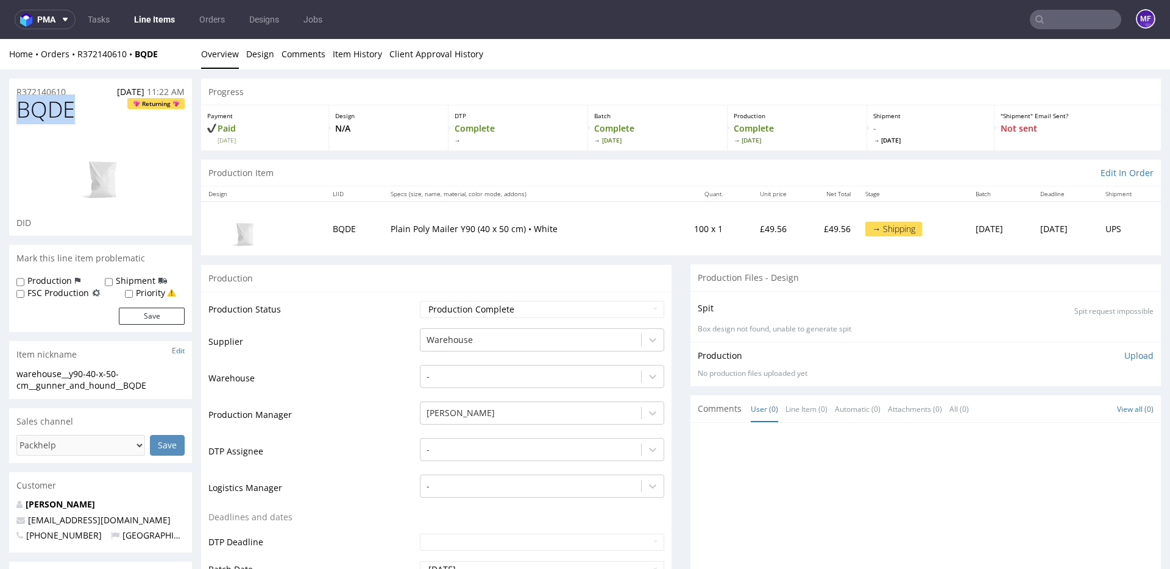
drag, startPoint x: 71, startPoint y: 110, endPoint x: 18, endPoint y: 111, distance: 53.0
click at [18, 111] on h1 "BQDE Returning" at bounding box center [100, 109] width 168 height 24
copy span "BQDE"
click at [560, 274] on div "Production" at bounding box center [436, 277] width 470 height 27
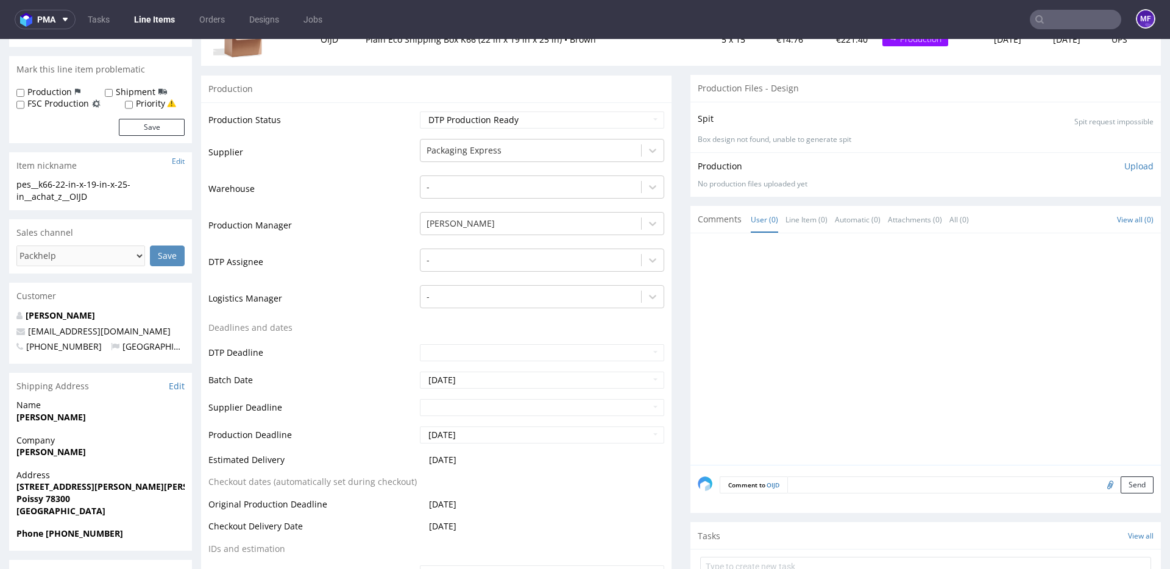
scroll to position [246, 0]
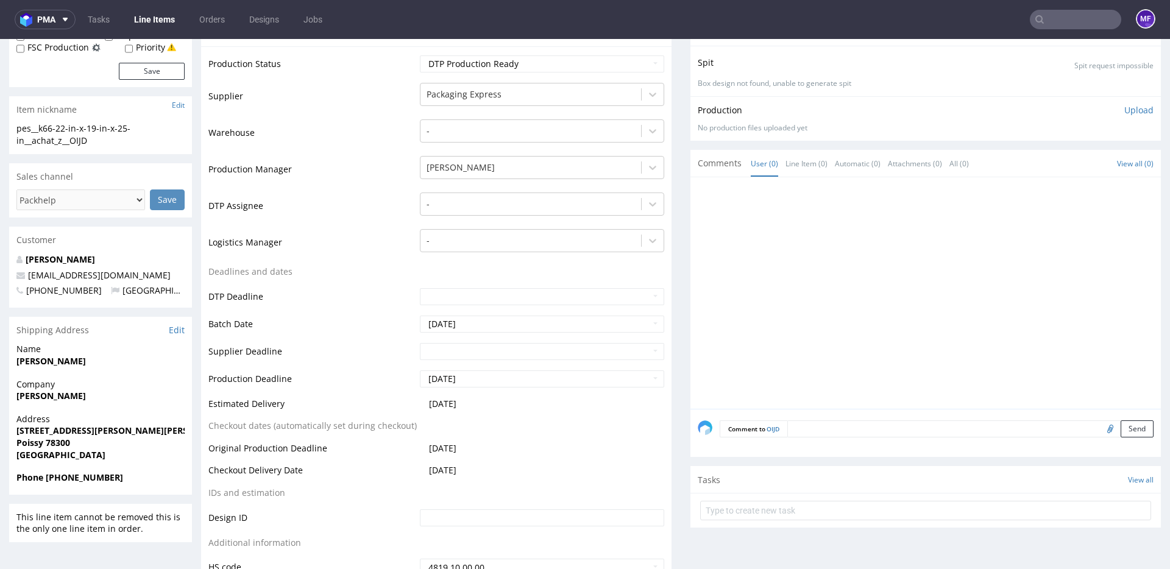
click at [564, 421] on table "Production Status Waiting for Artwork Waiting for Diecut Waiting for Mockup Wai…" at bounding box center [436, 315] width 456 height 523
click at [515, 327] on input "[DATE]" at bounding box center [542, 324] width 244 height 17
click at [428, 249] on td "12" at bounding box center [428, 251] width 18 height 18
type input "2025-10-12"
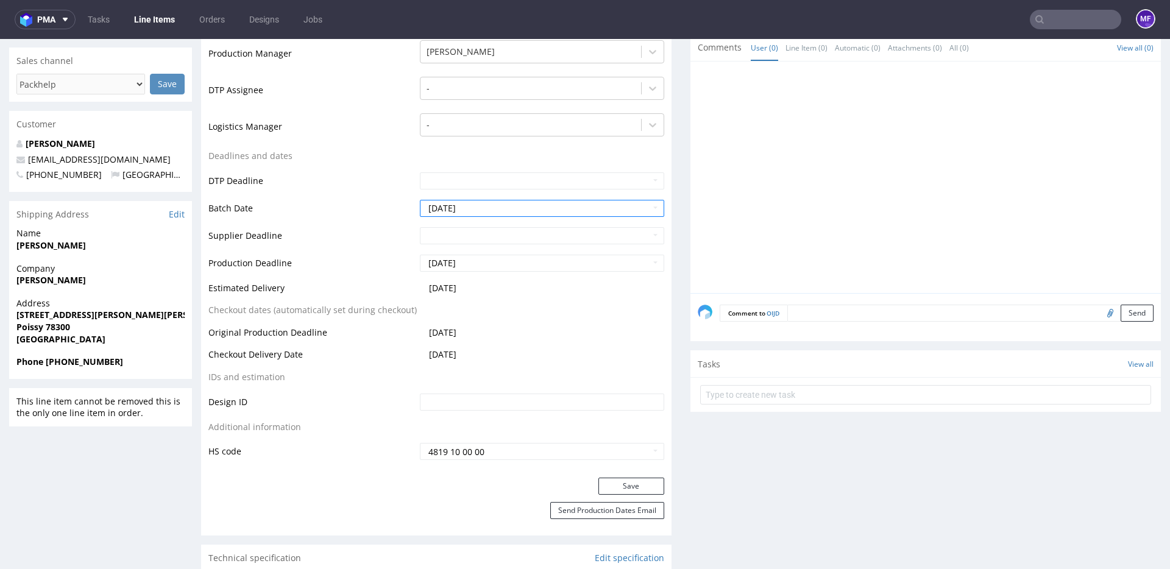
scroll to position [366, 0]
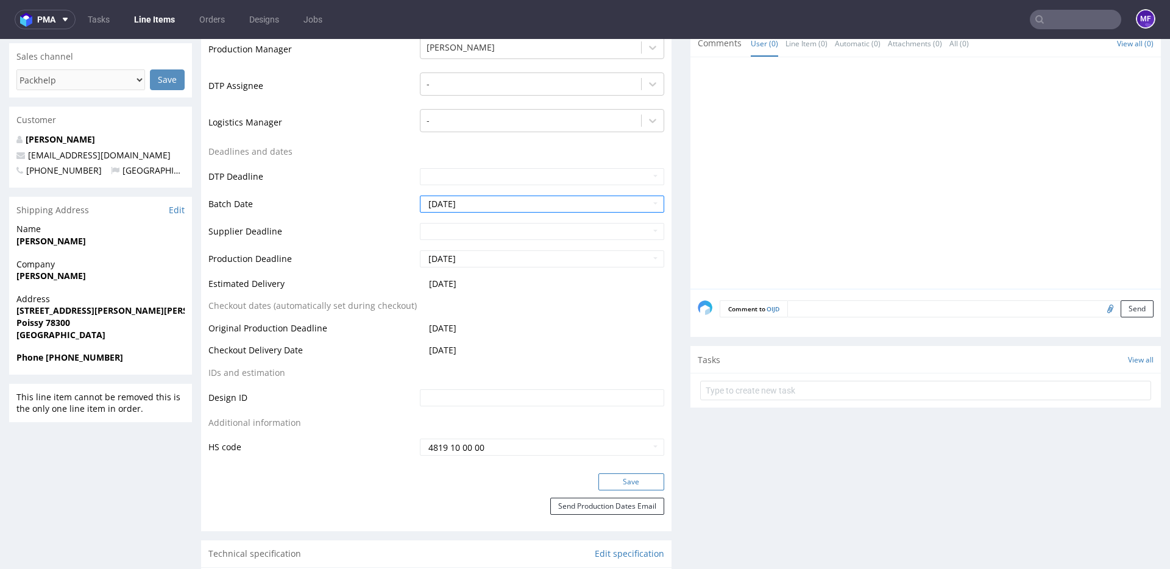
click at [614, 479] on button "Save" at bounding box center [631, 481] width 66 height 17
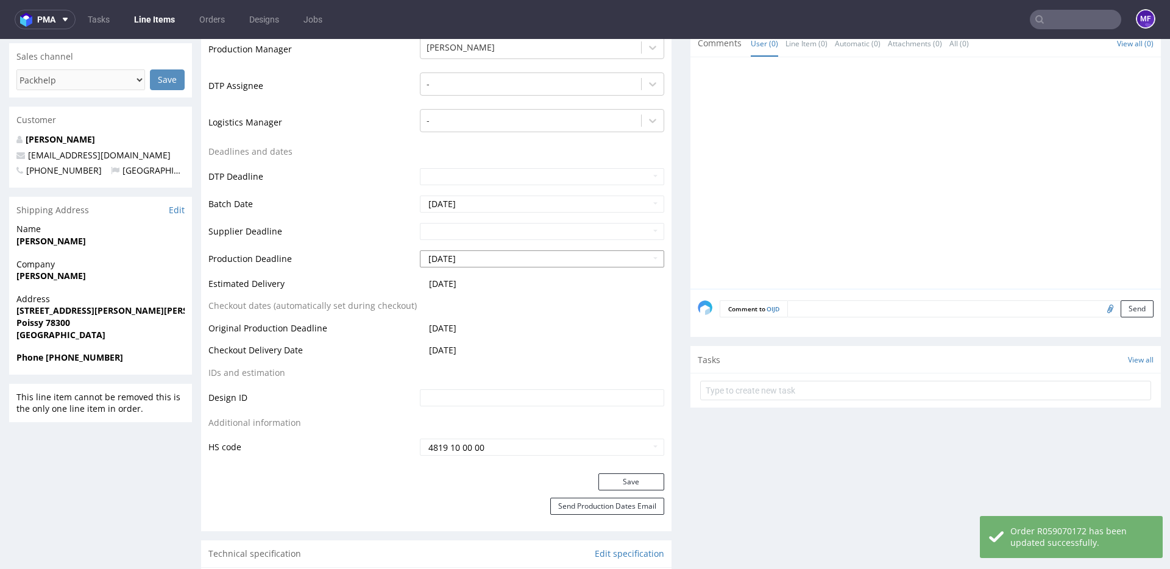
click at [498, 260] on input "2025-10-08" at bounding box center [542, 258] width 244 height 17
click at [419, 181] on td "12" at bounding box center [428, 186] width 18 height 18
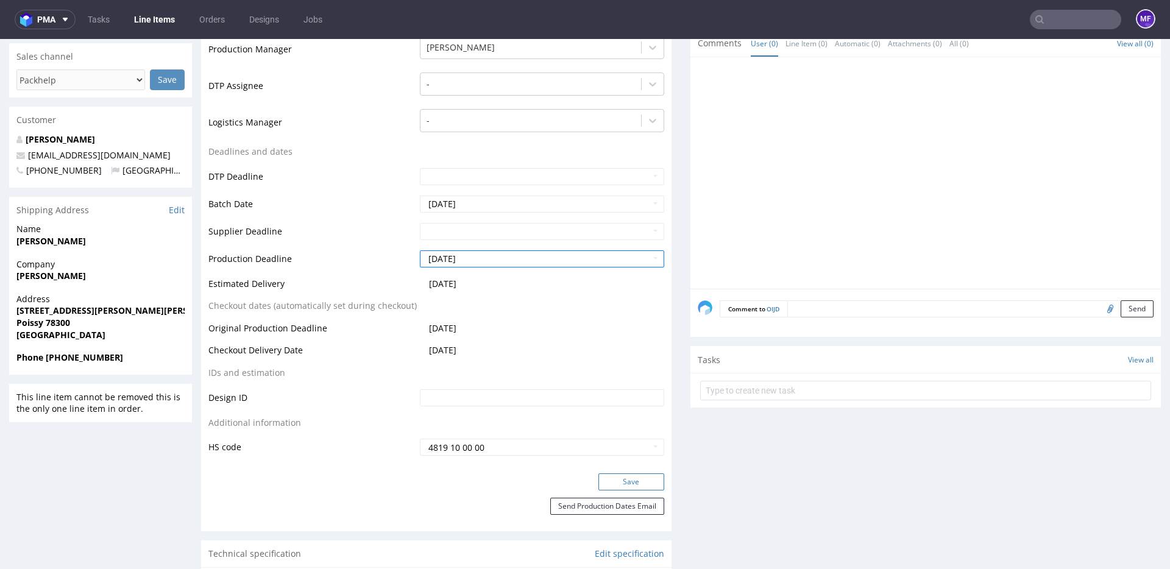
click at [623, 478] on button "Save" at bounding box center [631, 481] width 66 height 17
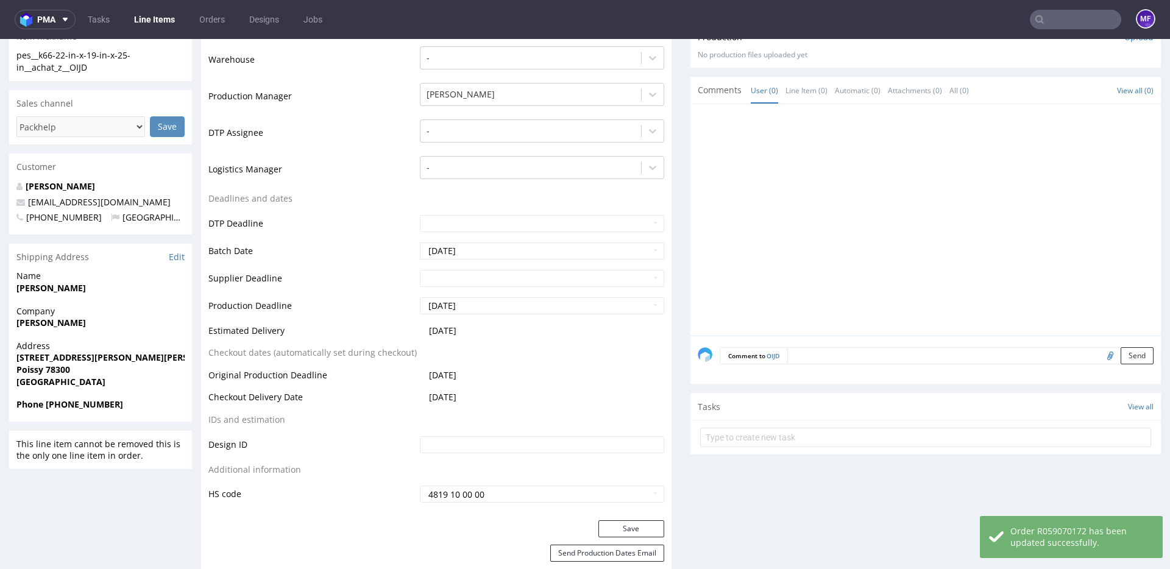
scroll to position [317, 0]
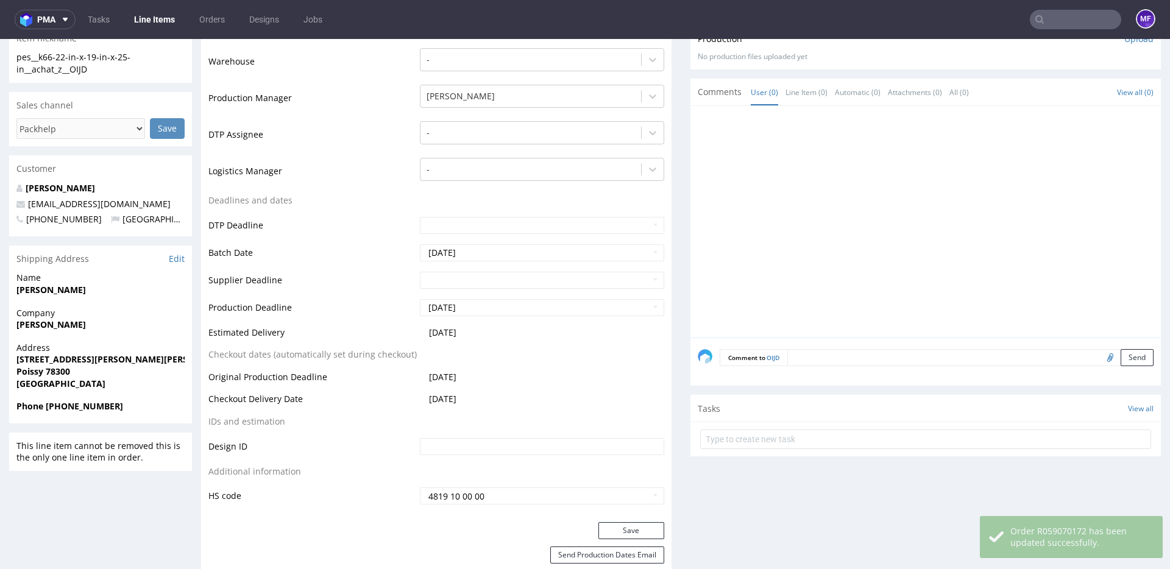
click at [579, 370] on td "2025-10-08" at bounding box center [540, 381] width 247 height 23
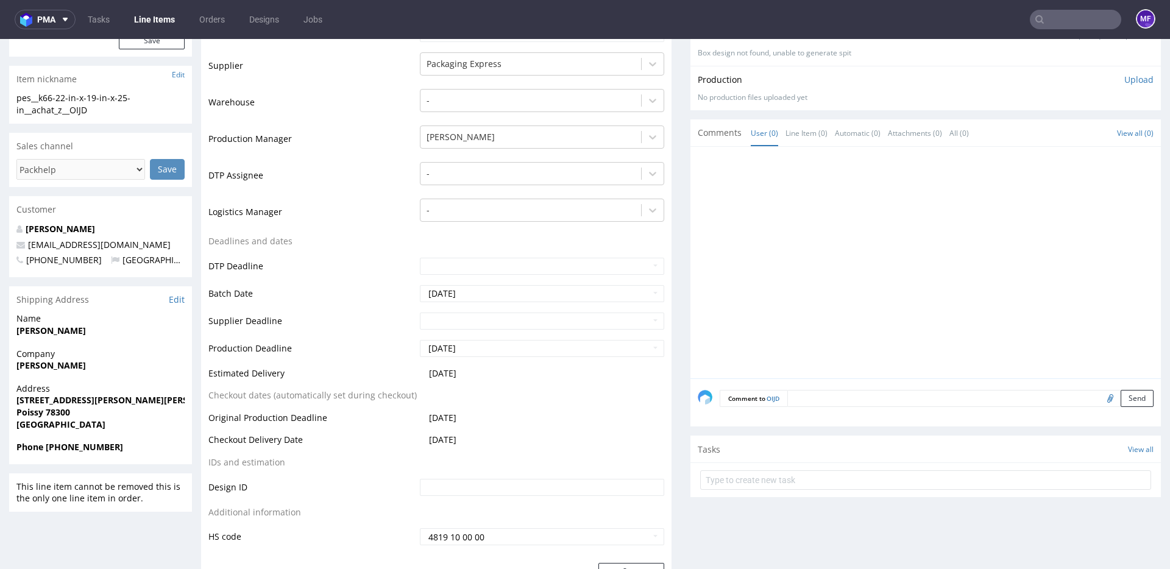
scroll to position [271, 0]
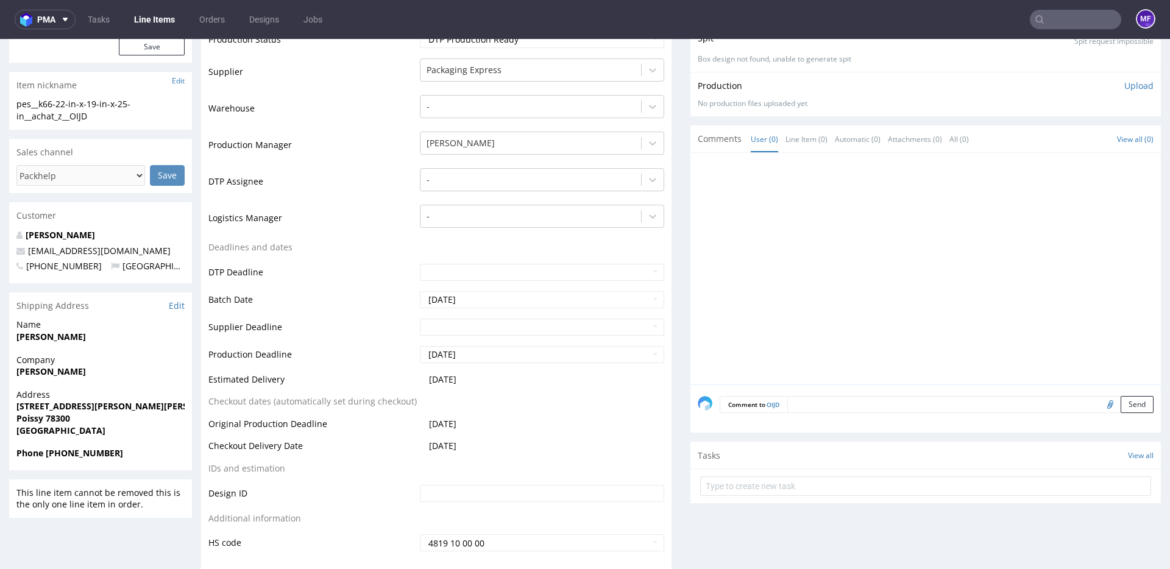
click at [577, 384] on td "2025-10-20" at bounding box center [540, 383] width 247 height 23
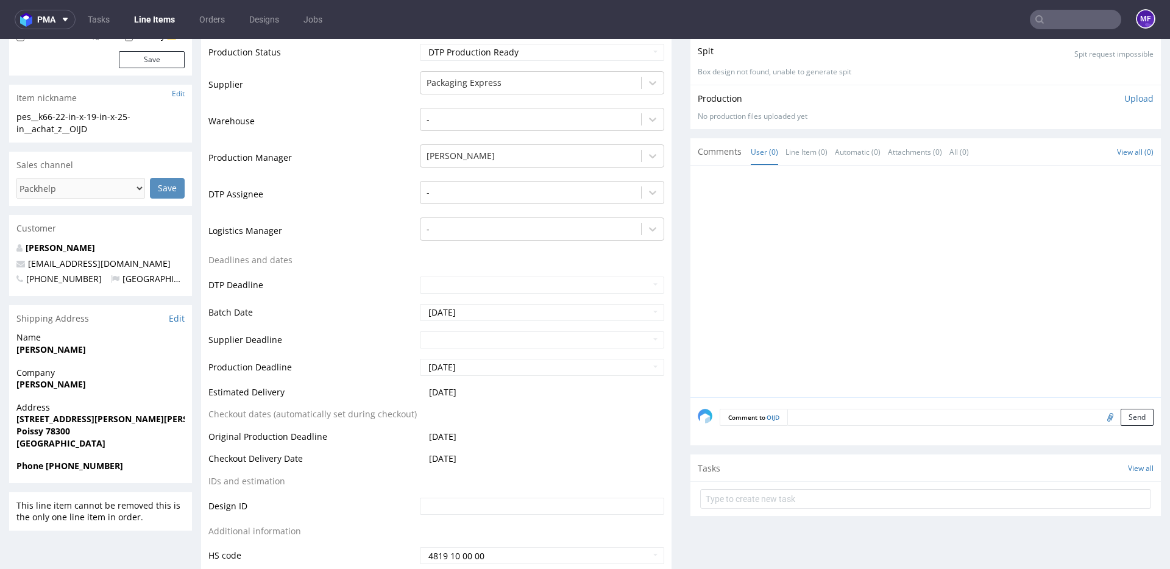
scroll to position [266, 0]
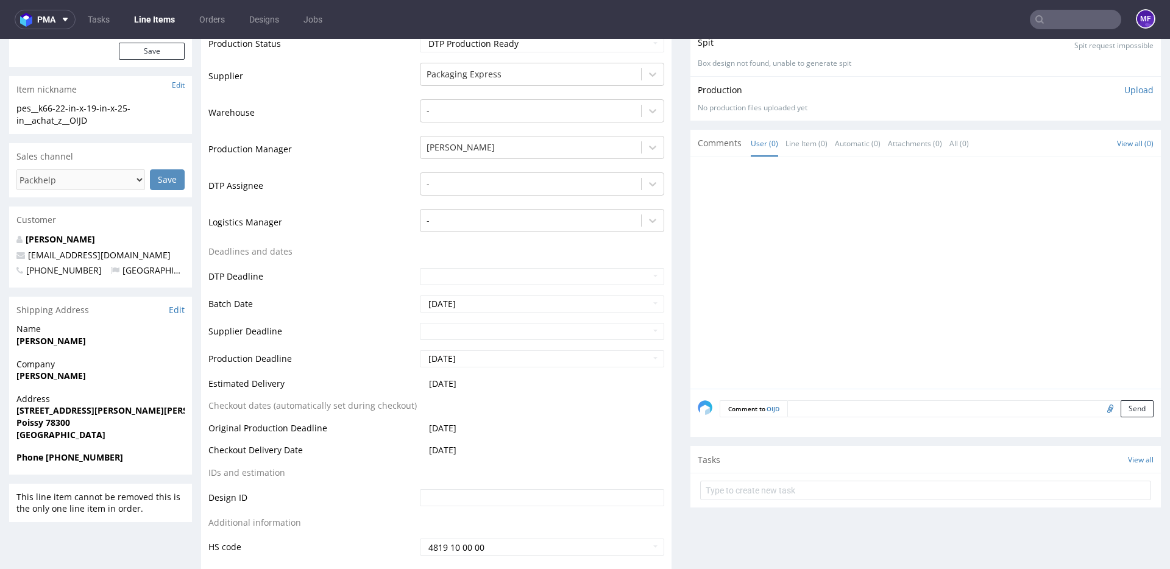
click at [577, 384] on td "2025-10-20" at bounding box center [540, 388] width 247 height 23
click at [503, 306] on input "2025-10-12" at bounding box center [542, 303] width 244 height 17
click at [554, 425] on td "2025-10-08" at bounding box center [540, 432] width 247 height 23
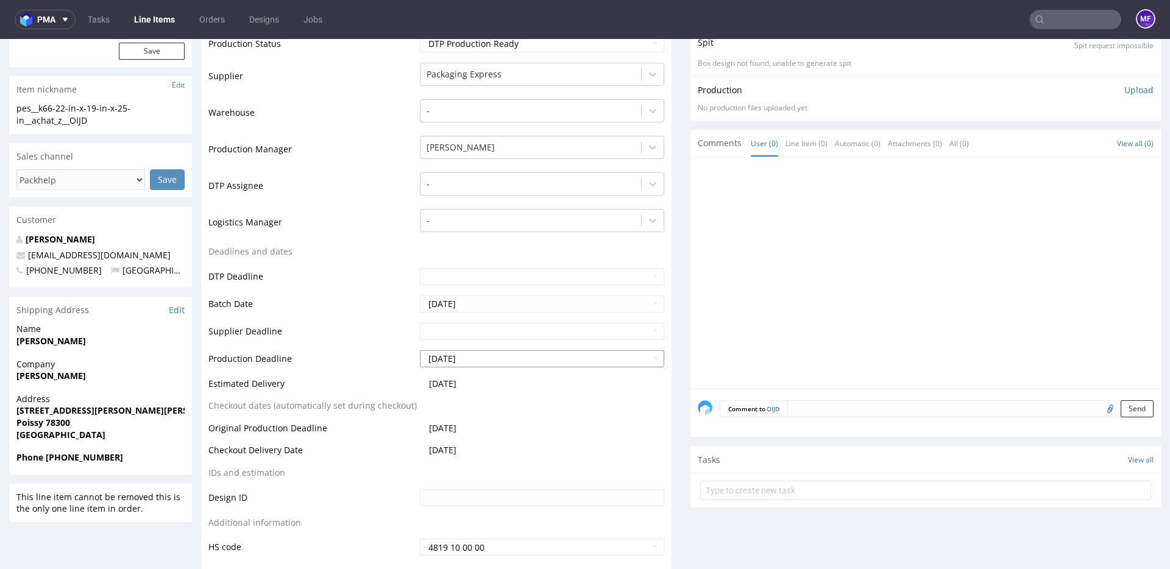
click at [514, 362] on input "2025-10-12" at bounding box center [542, 358] width 244 height 17
click at [524, 268] on td "10" at bounding box center [520, 267] width 18 height 18
type input "2025-10-10"
click at [531, 397] on td "2025-10-20" at bounding box center [540, 388] width 247 height 23
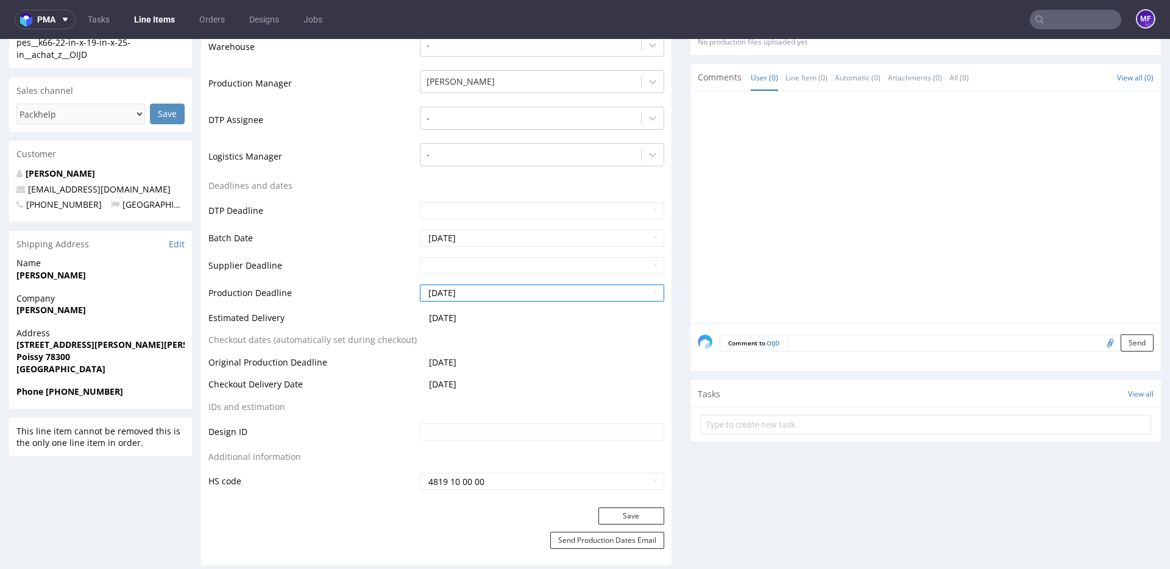
scroll to position [377, 0]
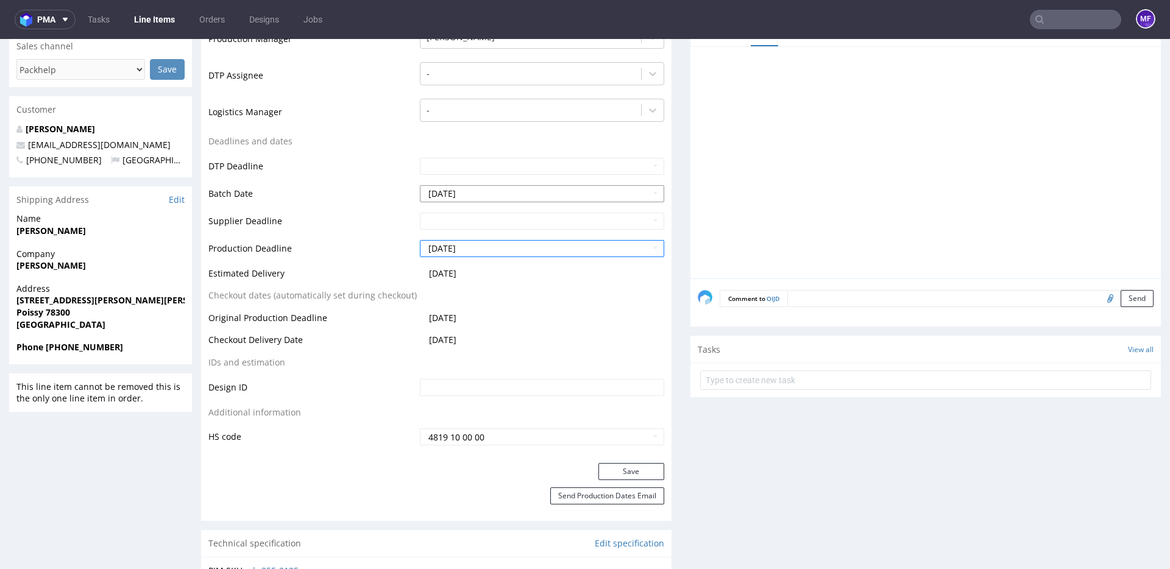
click at [460, 199] on input "2025-10-12" at bounding box center [542, 193] width 244 height 17
click at [516, 277] on td "10" at bounding box center [520, 276] width 18 height 18
type input "2025-10-10"
click at [615, 470] on button "Save" at bounding box center [631, 471] width 66 height 17
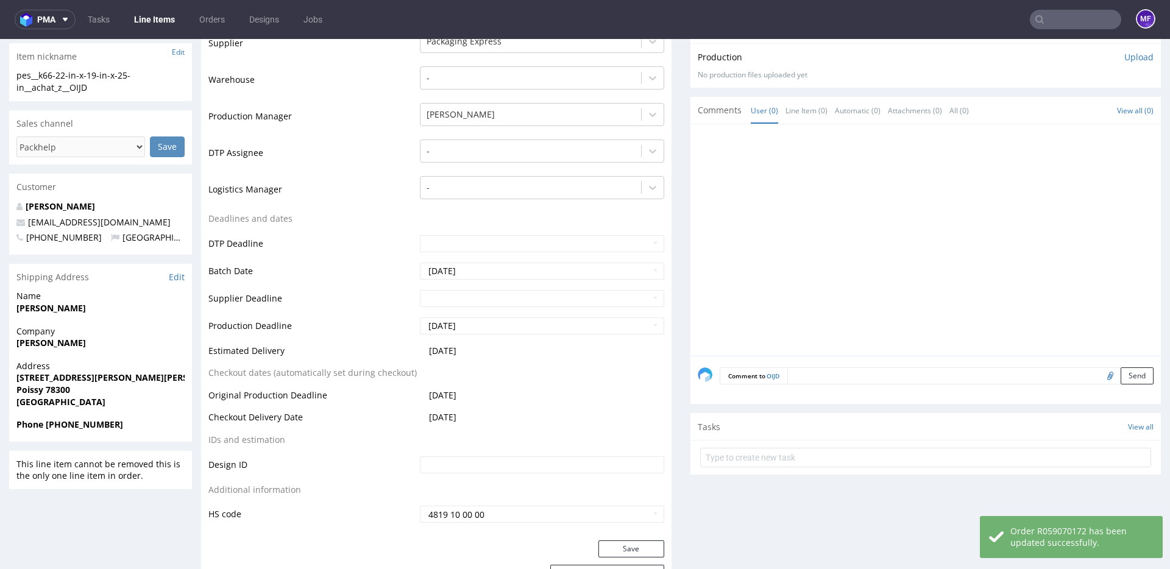
scroll to position [292, 0]
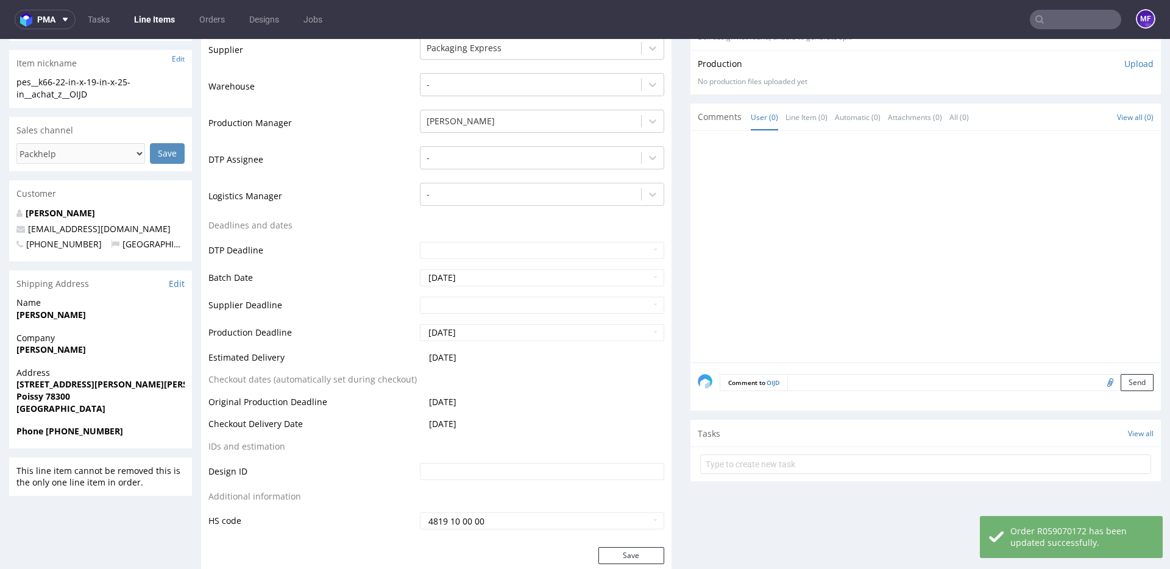
click at [547, 379] on table "Production Status Waiting for Artwork Waiting for Diecut Waiting for Mockup Wai…" at bounding box center [436, 269] width 456 height 523
click at [542, 372] on table "Production Status Waiting for Artwork Waiting for Diecut Waiting for Mockup Wai…" at bounding box center [436, 269] width 456 height 523
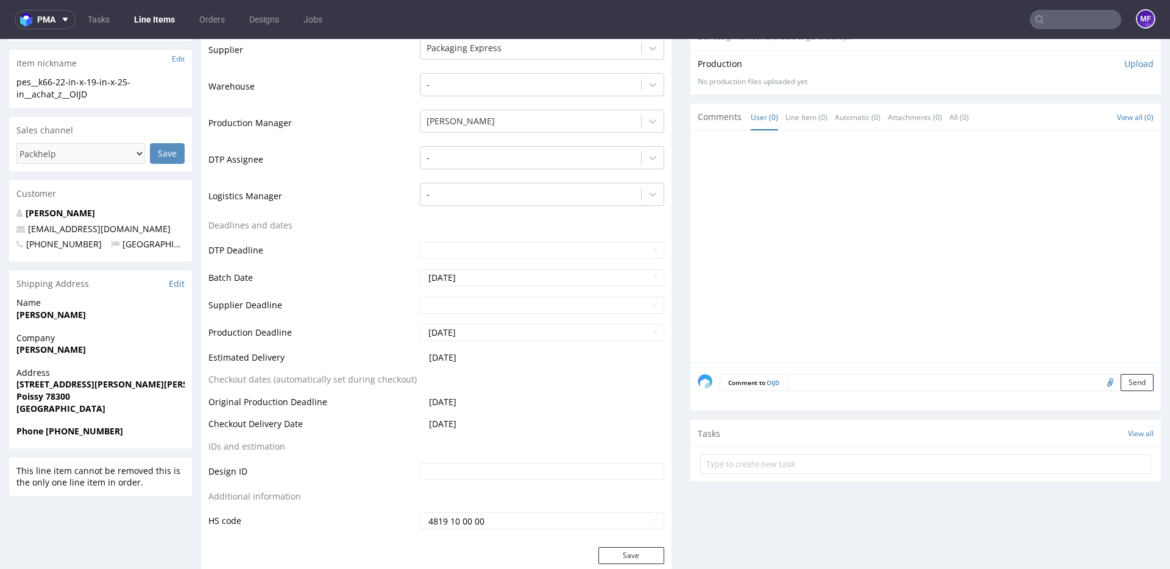
click at [542, 372] on table "Production Status Waiting for Artwork Waiting for Diecut Waiting for Mockup Wai…" at bounding box center [436, 269] width 456 height 523
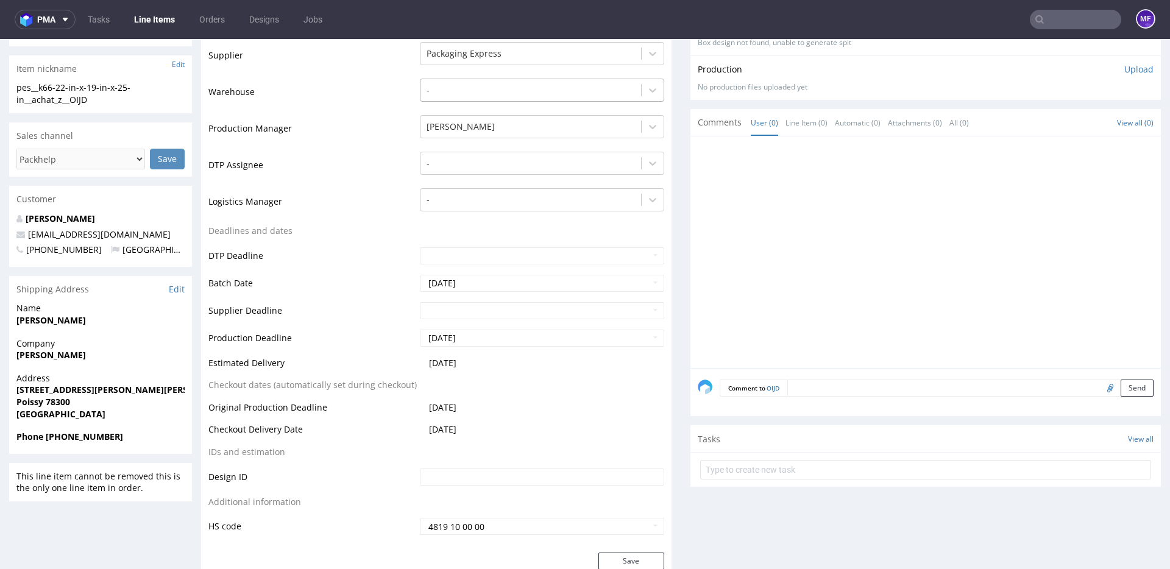
scroll to position [291, 0]
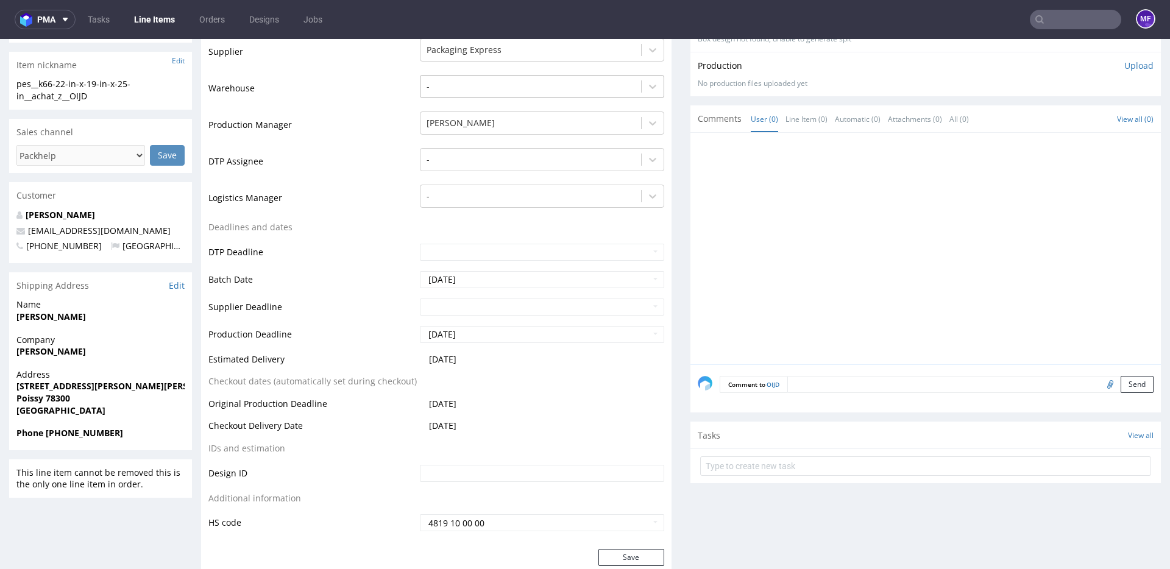
click at [543, 383] on table "Production Status Waiting for Artwork Waiting for Diecut Waiting for Mockup Wai…" at bounding box center [436, 271] width 456 height 523
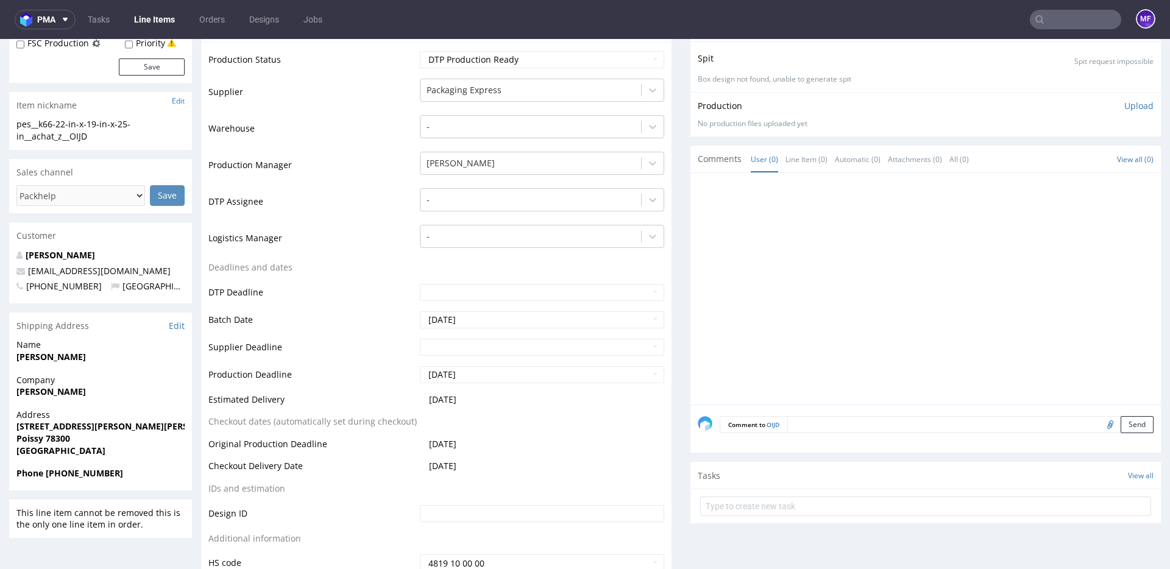
scroll to position [270, 0]
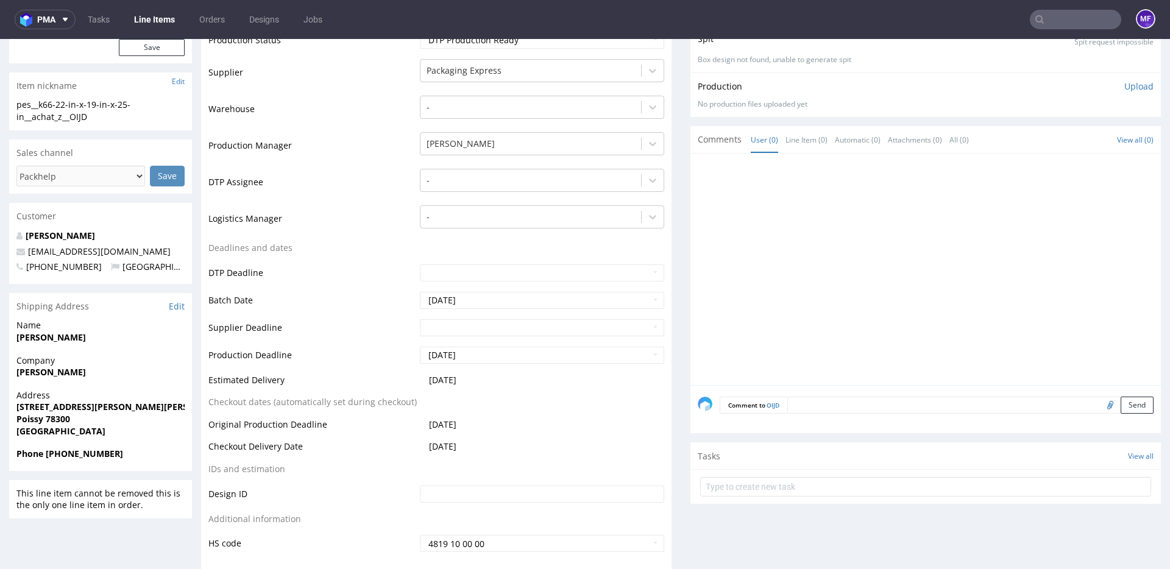
click at [489, 244] on table "Production Status Waiting for Artwork Waiting for Diecut Waiting for Mockup Wai…" at bounding box center [436, 291] width 456 height 523
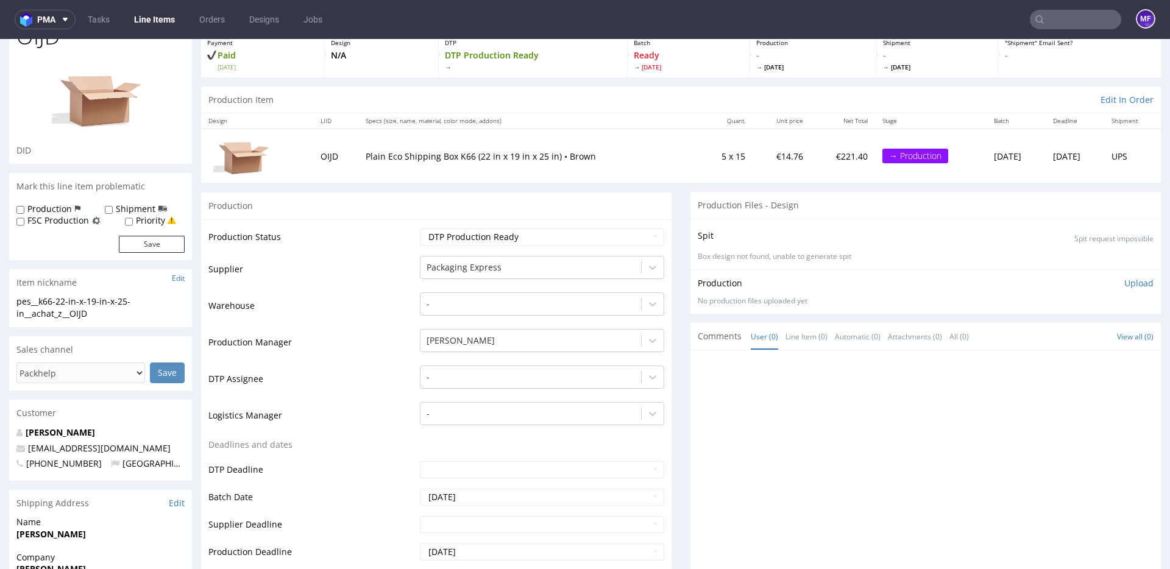
scroll to position [0, 0]
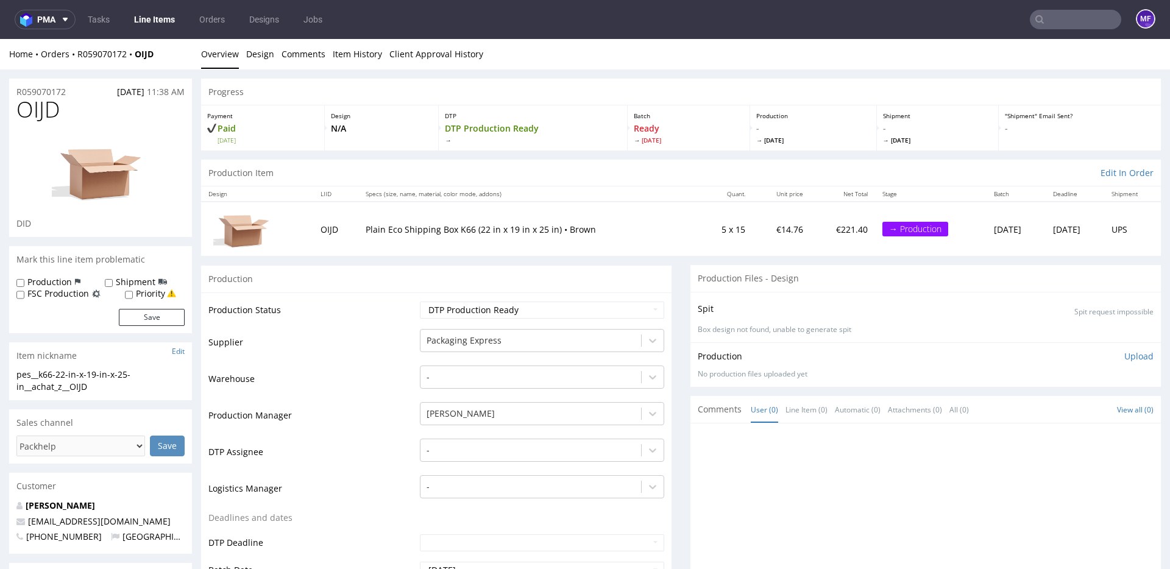
click at [547, 269] on div "Production" at bounding box center [436, 278] width 470 height 27
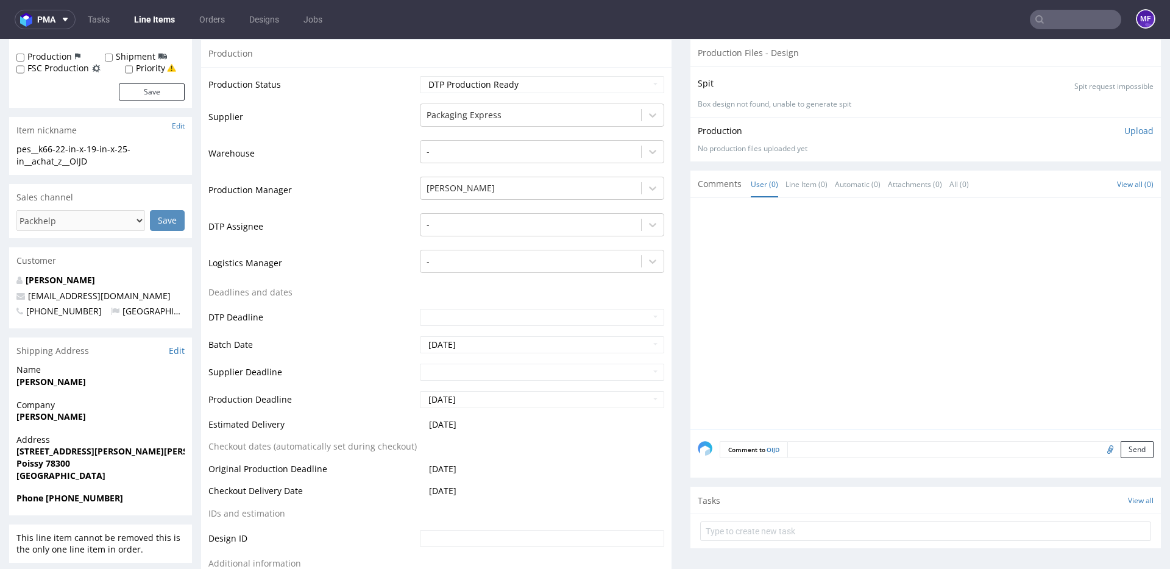
scroll to position [249, 0]
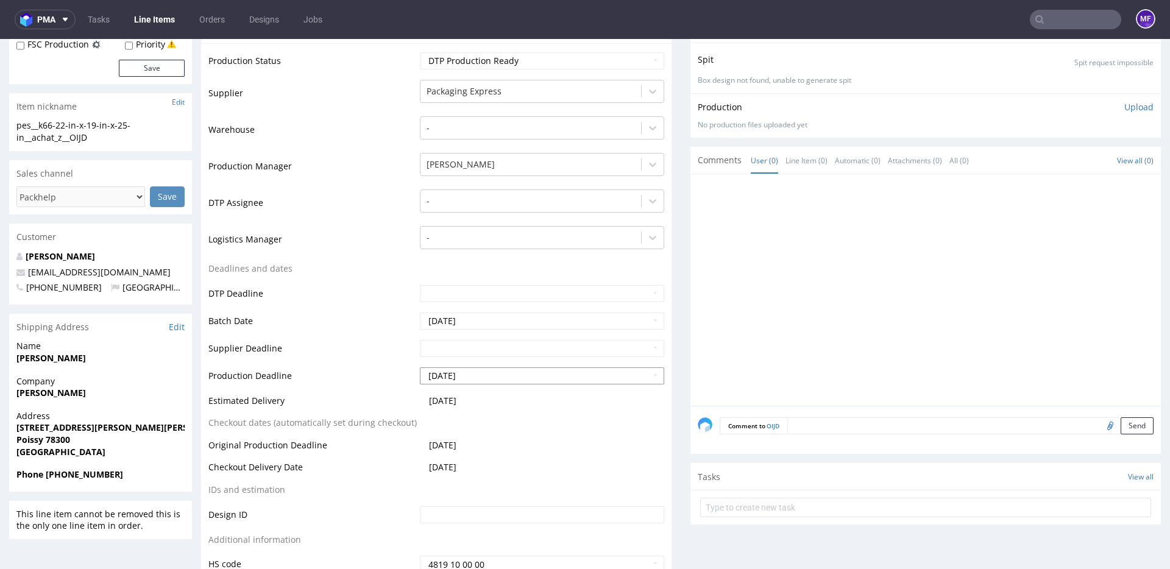
click at [531, 375] on input "2025-10-10" at bounding box center [542, 375] width 244 height 17
click at [561, 442] on td "2025-10-08" at bounding box center [540, 449] width 247 height 23
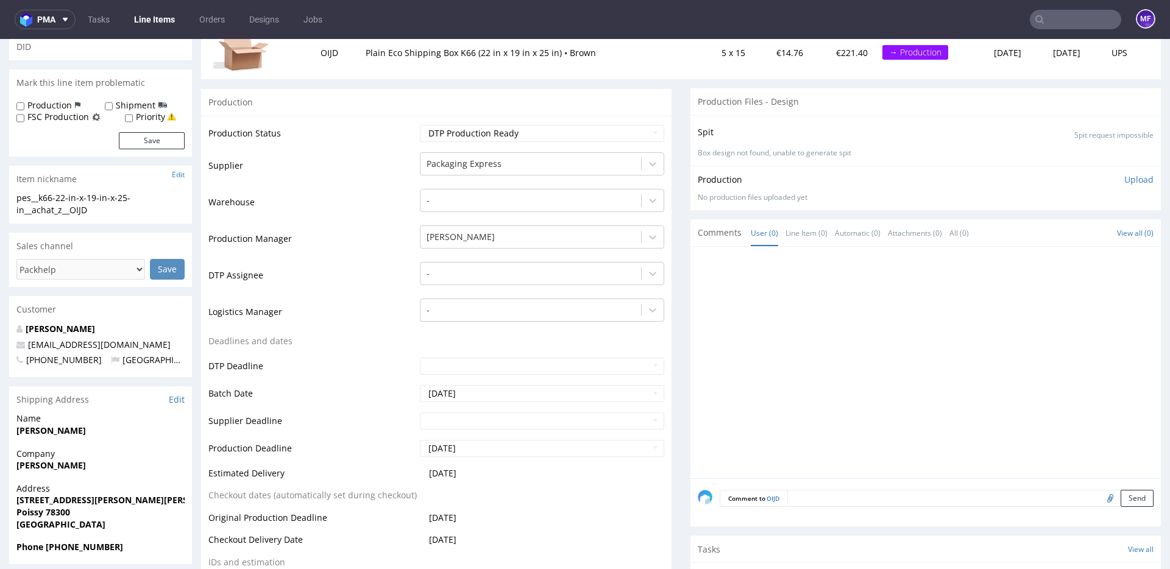
scroll to position [176, 0]
click at [506, 337] on table "Production Status Waiting for Artwork Waiting for Diecut Waiting for Mockup Wai…" at bounding box center [436, 385] width 456 height 523
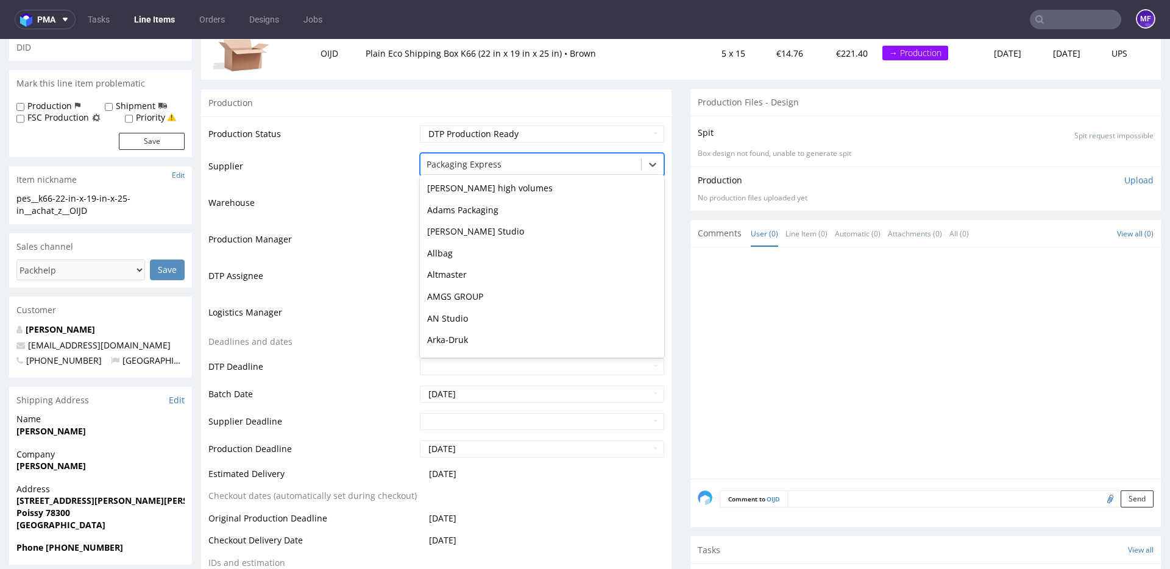
click at [537, 170] on div at bounding box center [530, 164] width 208 height 15
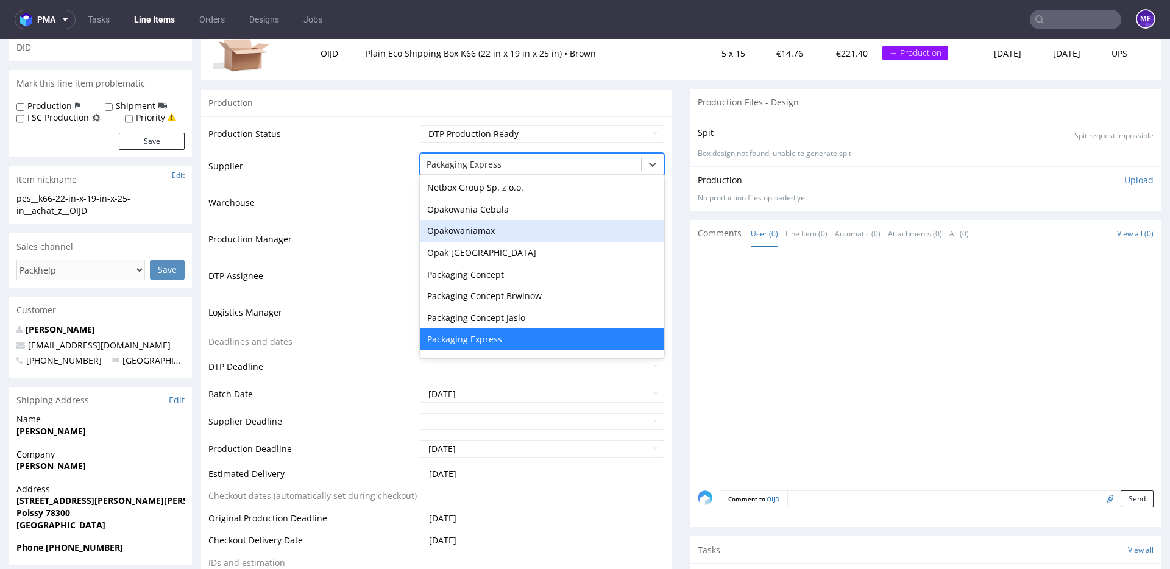
click at [372, 252] on td "Production Manager" at bounding box center [312, 243] width 208 height 37
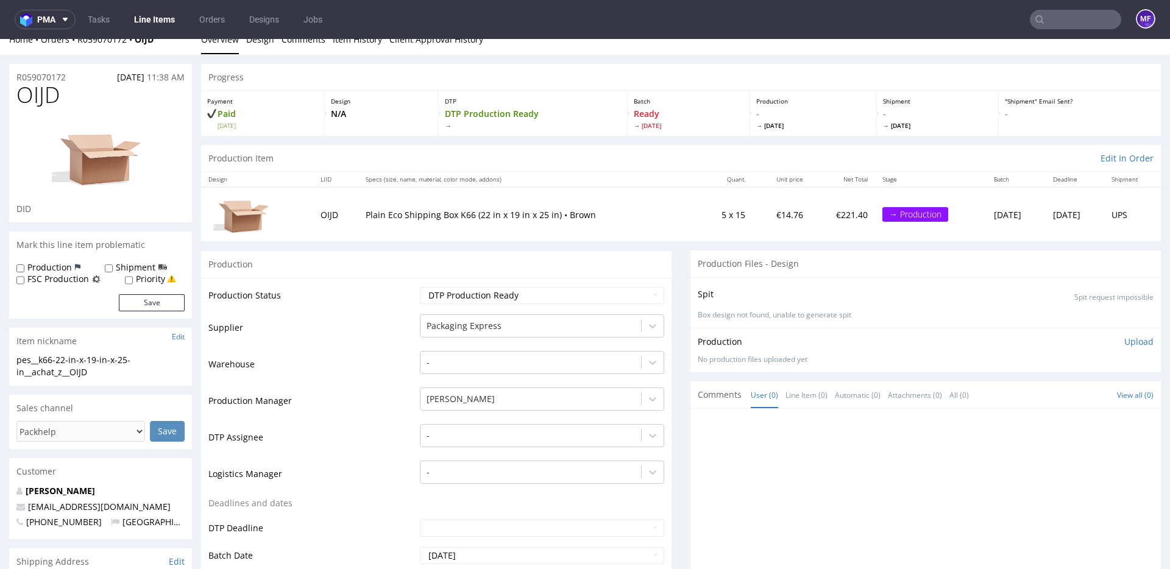
scroll to position [0, 0]
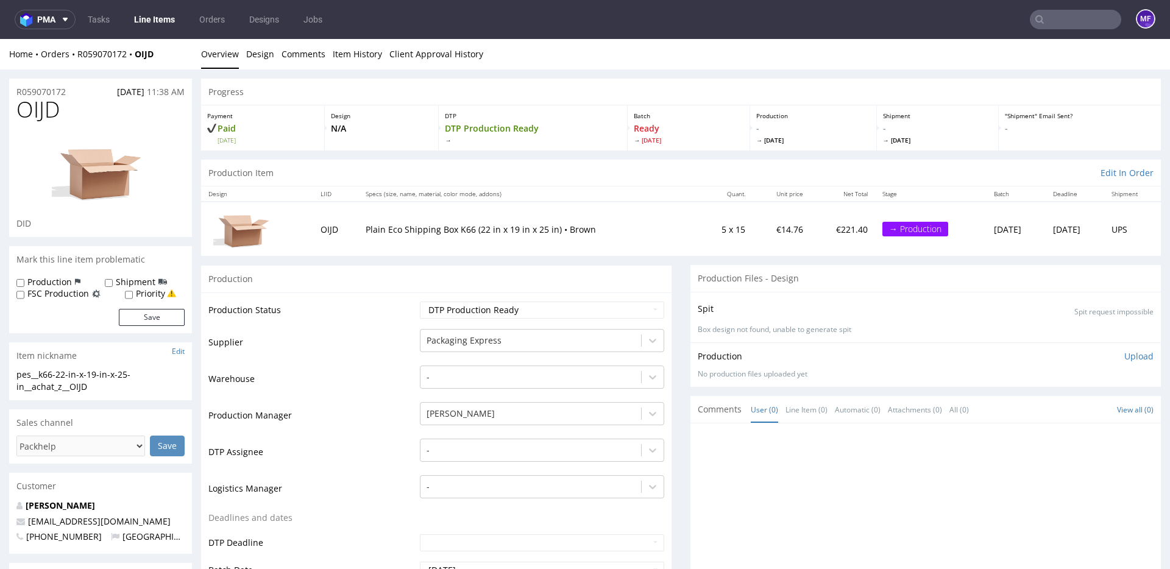
click at [531, 266] on div "Production" at bounding box center [436, 278] width 470 height 27
drag, startPoint x: 160, startPoint y: 54, endPoint x: 136, endPoint y: 57, distance: 23.9
click at [136, 57] on div "Home Orders R059070172 OIJD" at bounding box center [100, 54] width 183 height 12
copy strong "OIJD"
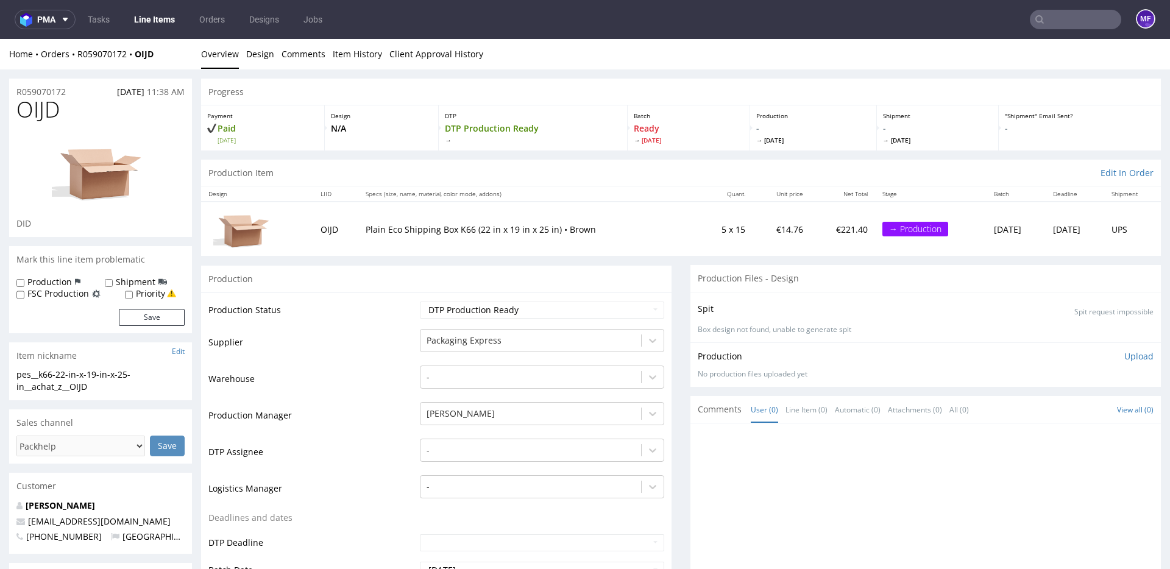
click at [366, 276] on div "Production" at bounding box center [436, 278] width 470 height 27
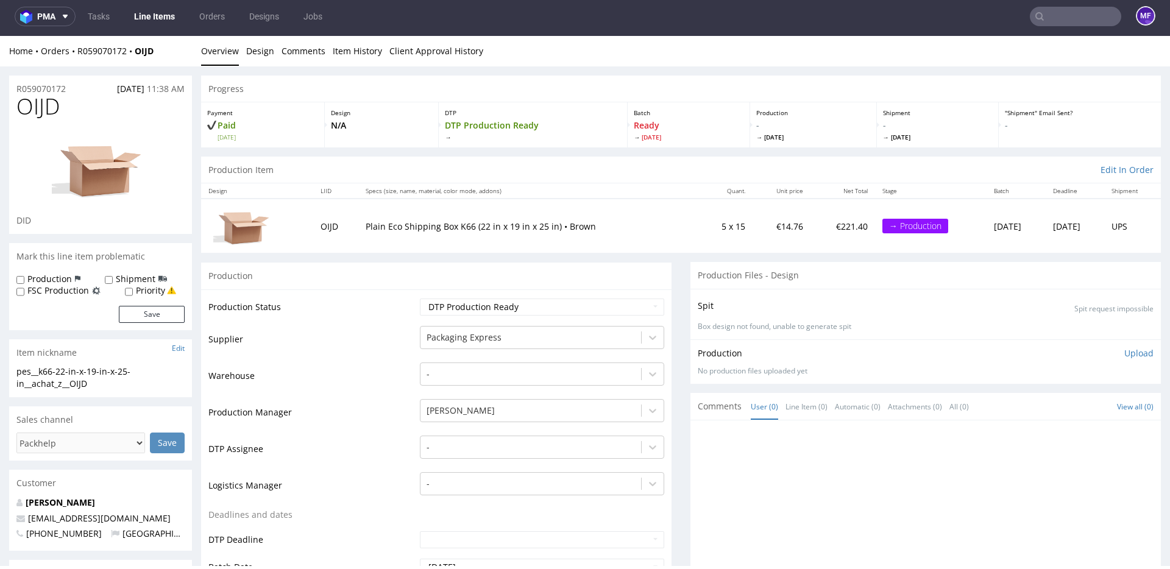
click at [362, 275] on div "Production" at bounding box center [436, 275] width 470 height 27
click at [362, 275] on div "Production" at bounding box center [436, 273] width 470 height 27
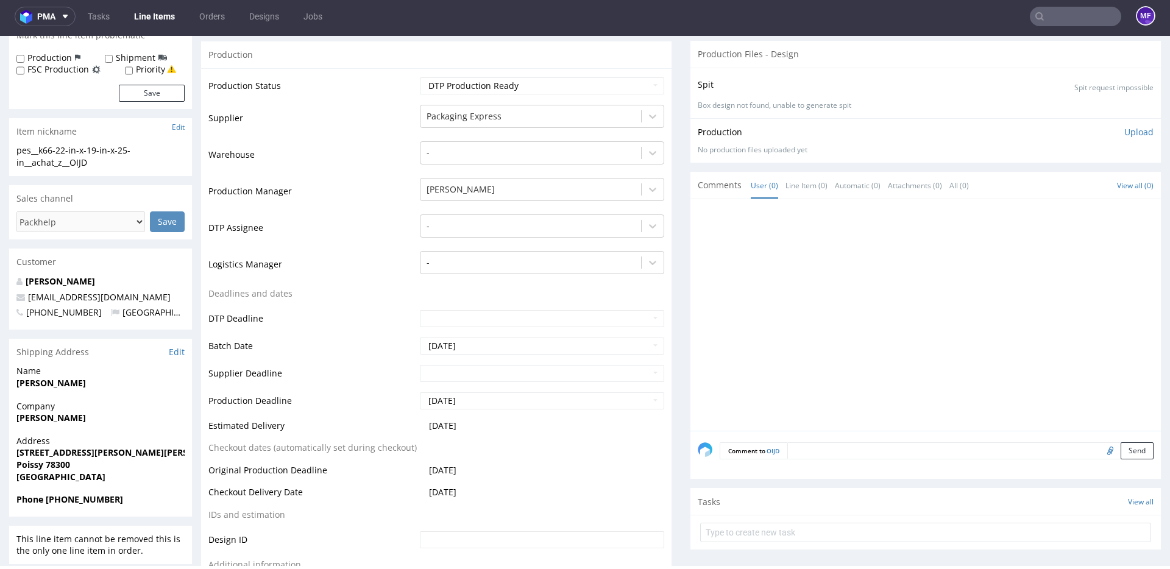
scroll to position [220, 0]
drag, startPoint x: 472, startPoint y: 419, endPoint x: 395, endPoint y: 422, distance: 77.4
click at [395, 422] on tr "Estimated Delivery 2025-10-17" at bounding box center [436, 431] width 456 height 23
drag, startPoint x: 477, startPoint y: 428, endPoint x: 425, endPoint y: 429, distance: 52.4
click at [425, 429] on td "2025-10-17" at bounding box center [540, 431] width 247 height 23
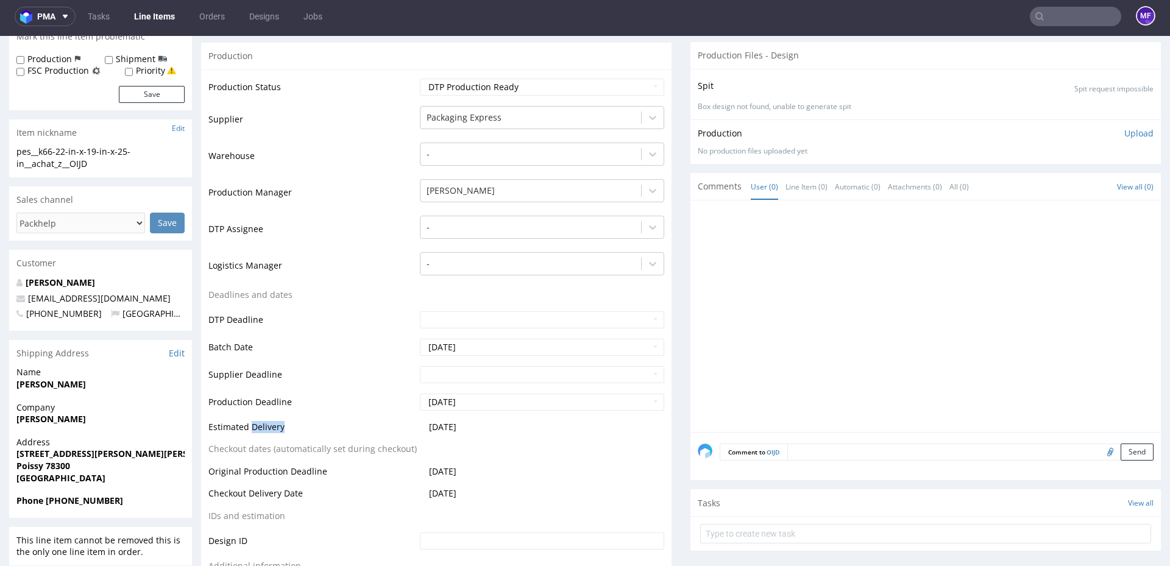
drag, startPoint x: 291, startPoint y: 425, endPoint x: 252, endPoint y: 429, distance: 38.6
click at [252, 429] on td "Estimated Delivery" at bounding box center [312, 431] width 208 height 23
click at [479, 427] on td "[DATE]" at bounding box center [540, 431] width 247 height 23
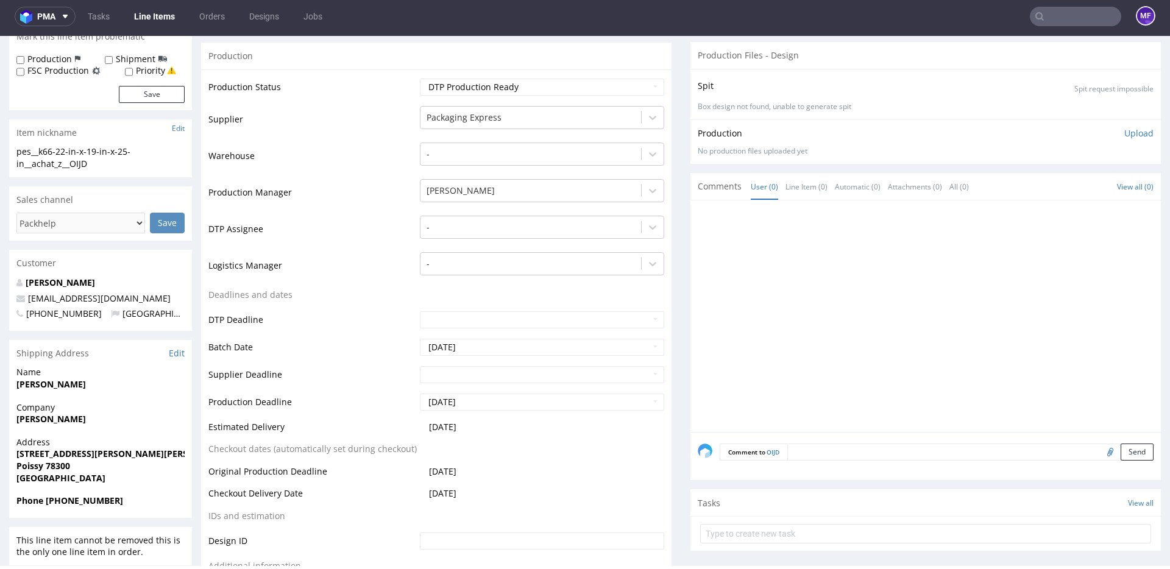
scroll to position [236, 0]
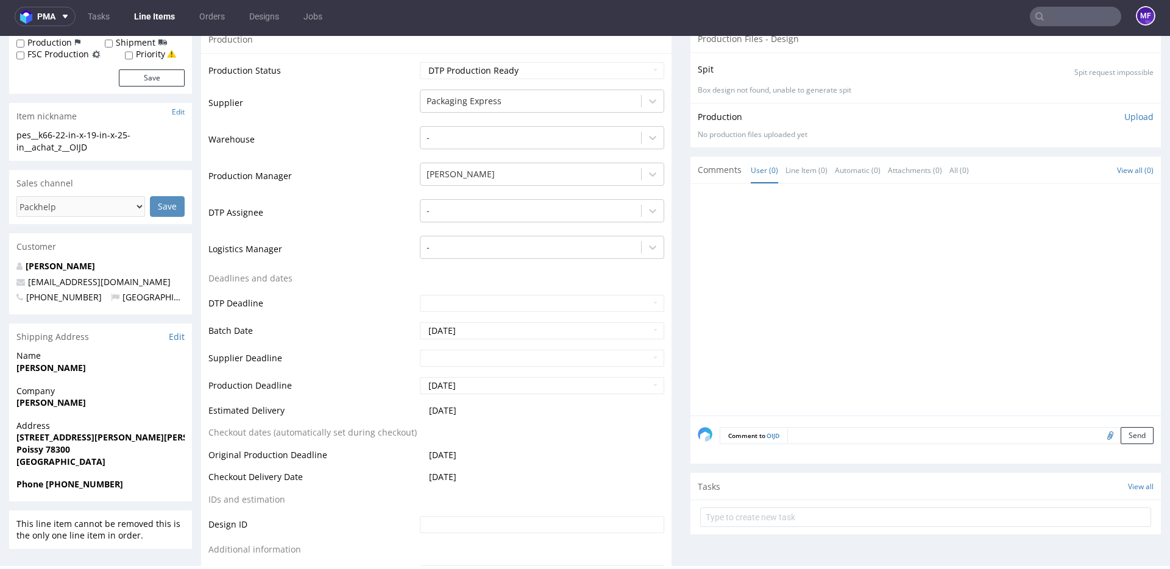
click at [498, 415] on td "[DATE]" at bounding box center [540, 414] width 247 height 23
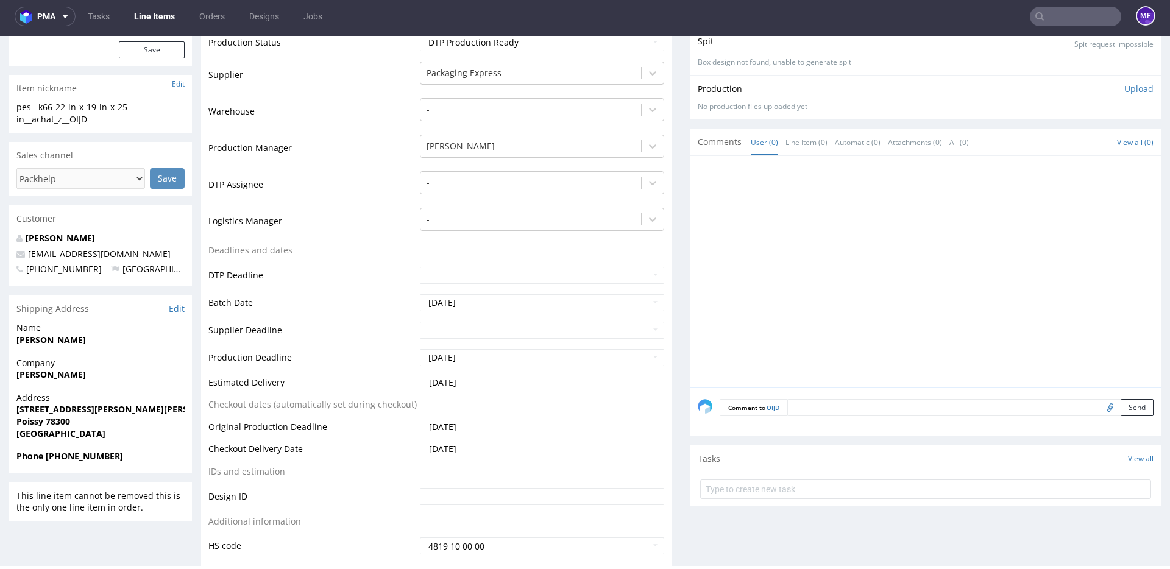
scroll to position [263, 0]
click at [501, 416] on table "Production Status Waiting for Artwork Waiting for Diecut Waiting for Mockup Wai…" at bounding box center [436, 296] width 456 height 523
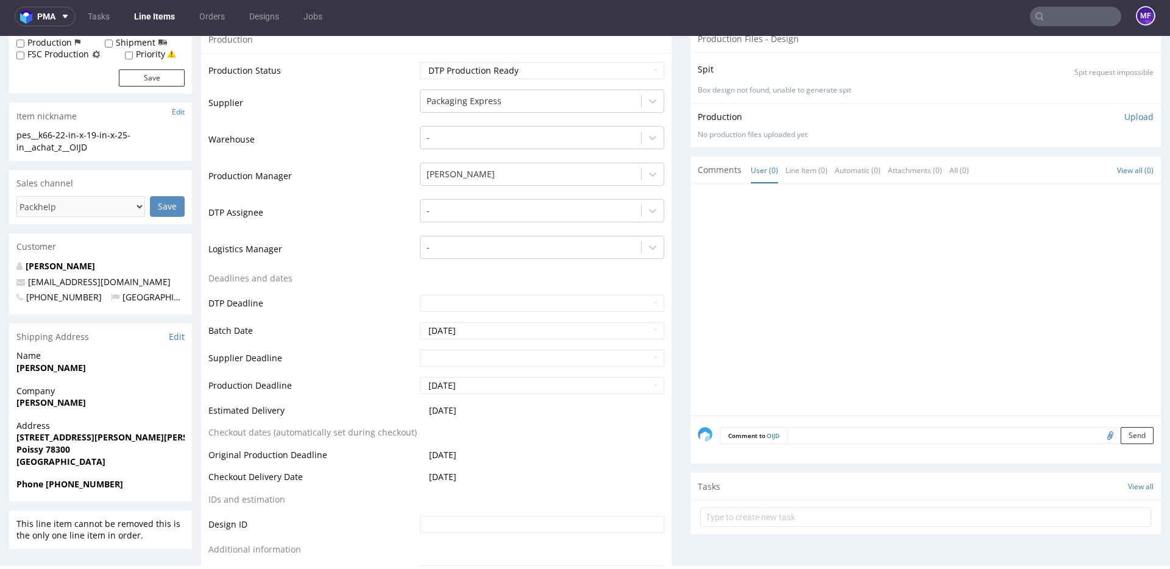
scroll to position [238, 0]
click at [568, 461] on td "2025-10-08" at bounding box center [540, 458] width 247 height 23
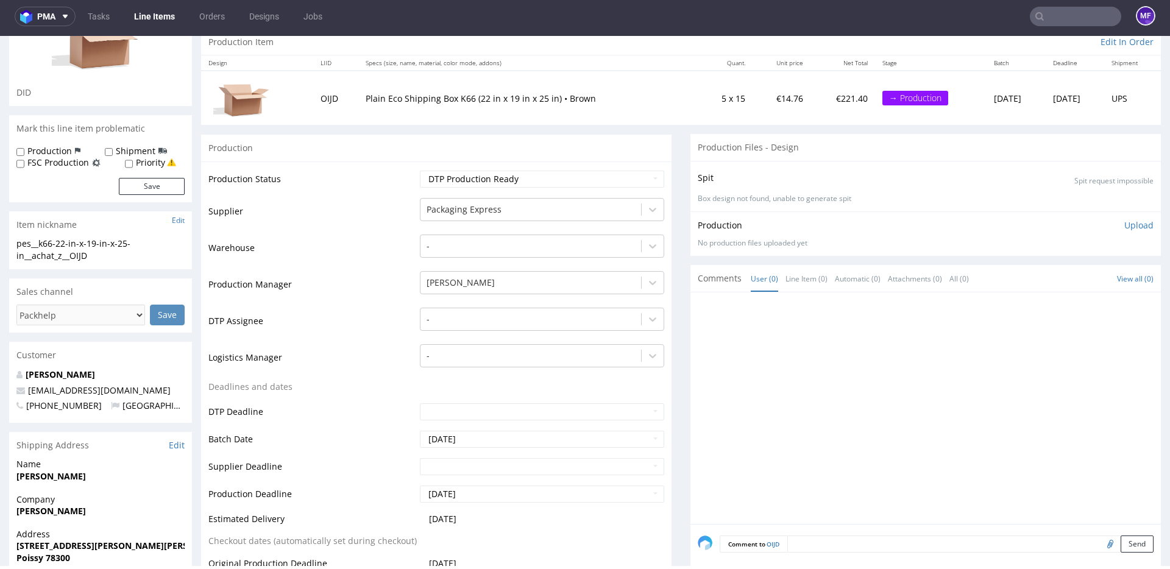
scroll to position [0, 0]
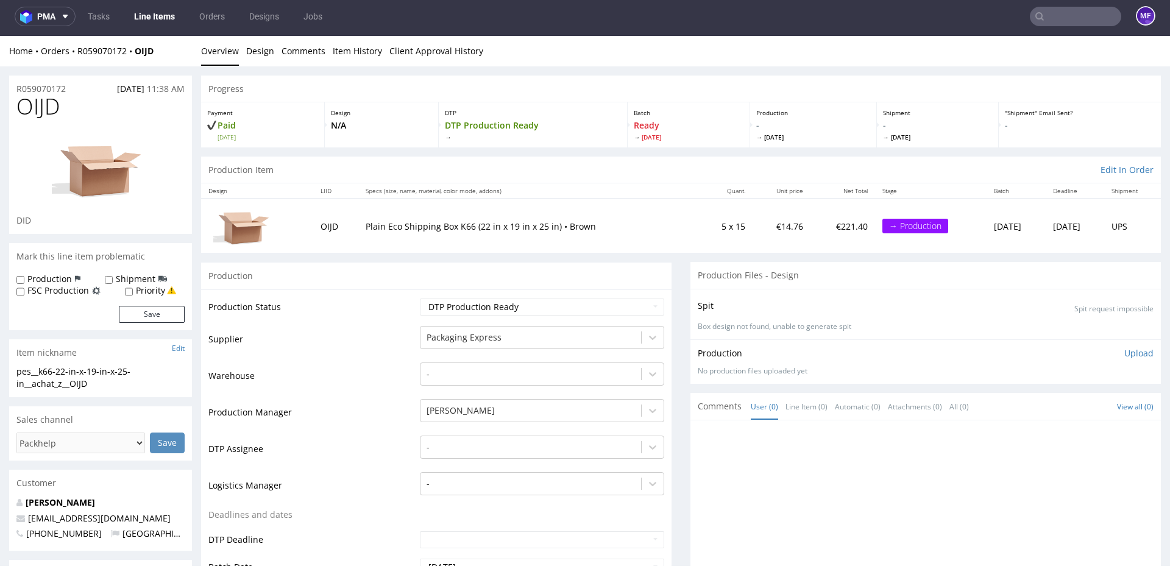
click at [435, 267] on div "Production" at bounding box center [436, 275] width 470 height 27
drag, startPoint x: 179, startPoint y: 65, endPoint x: 167, endPoint y: 56, distance: 14.7
click at [177, 63] on div "Home Orders R059070172 OIJD Overview Design Comments Item History Client Approv…" at bounding box center [585, 51] width 1170 height 30
drag, startPoint x: 167, startPoint y: 55, endPoint x: 77, endPoint y: 55, distance: 89.6
click at [77, 55] on div "Home Orders R059070172 OIJD" at bounding box center [100, 51] width 183 height 12
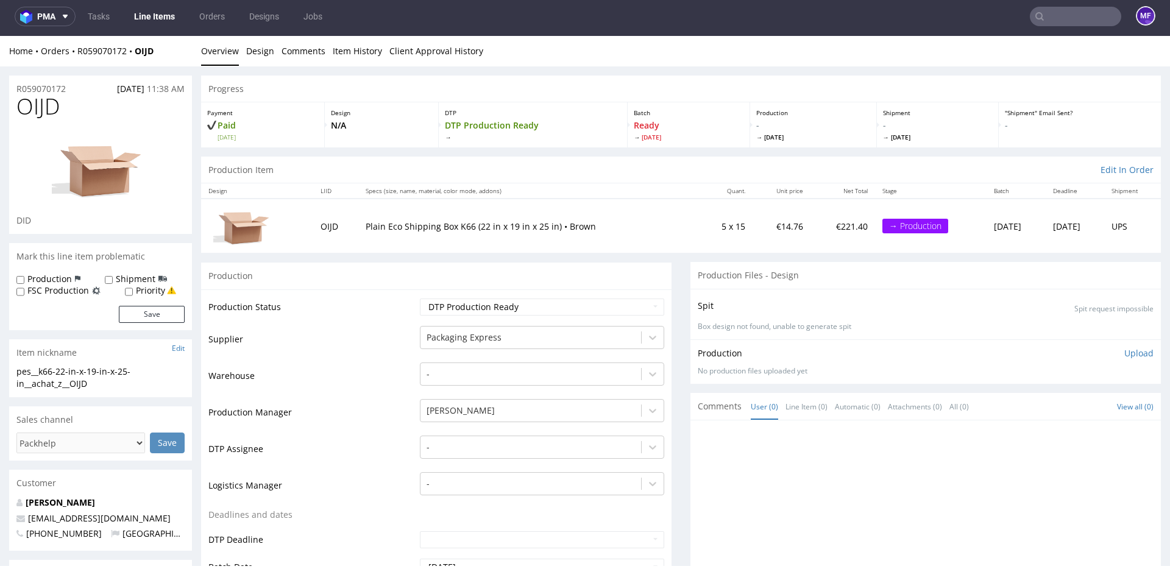
drag, startPoint x: 171, startPoint y: 56, endPoint x: 157, endPoint y: 50, distance: 15.3
click at [171, 56] on div "Home Orders R059070172 OIJD" at bounding box center [100, 51] width 183 height 12
drag, startPoint x: 147, startPoint y: 53, endPoint x: 74, endPoint y: 56, distance: 72.6
click at [74, 56] on div "Home Orders R059070172 OIJD" at bounding box center [100, 51] width 183 height 12
copy div "R059070172 OIJD"
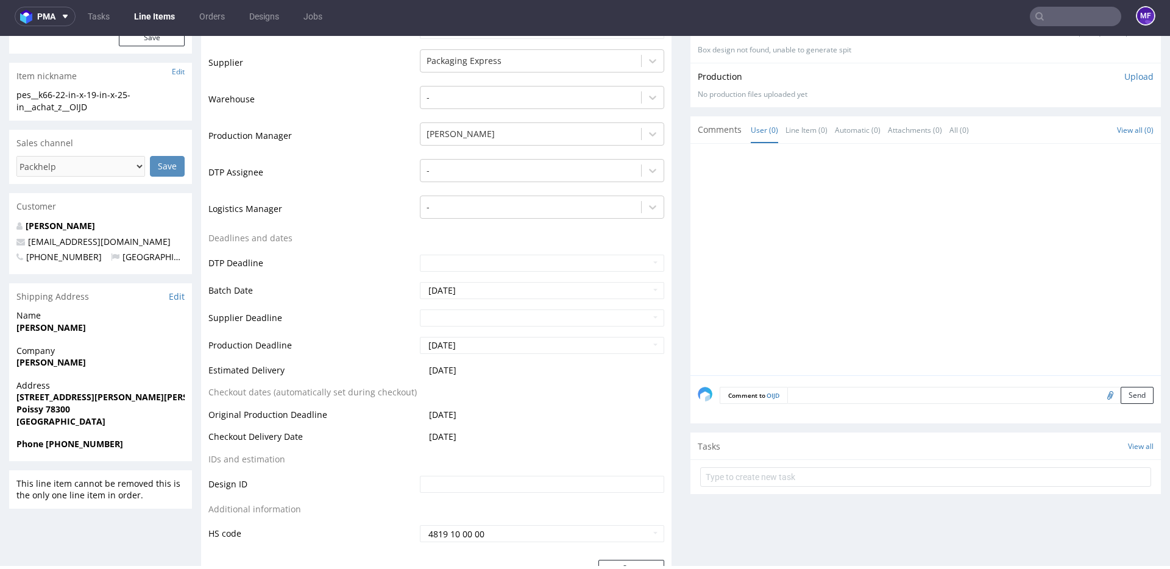
scroll to position [279, 0]
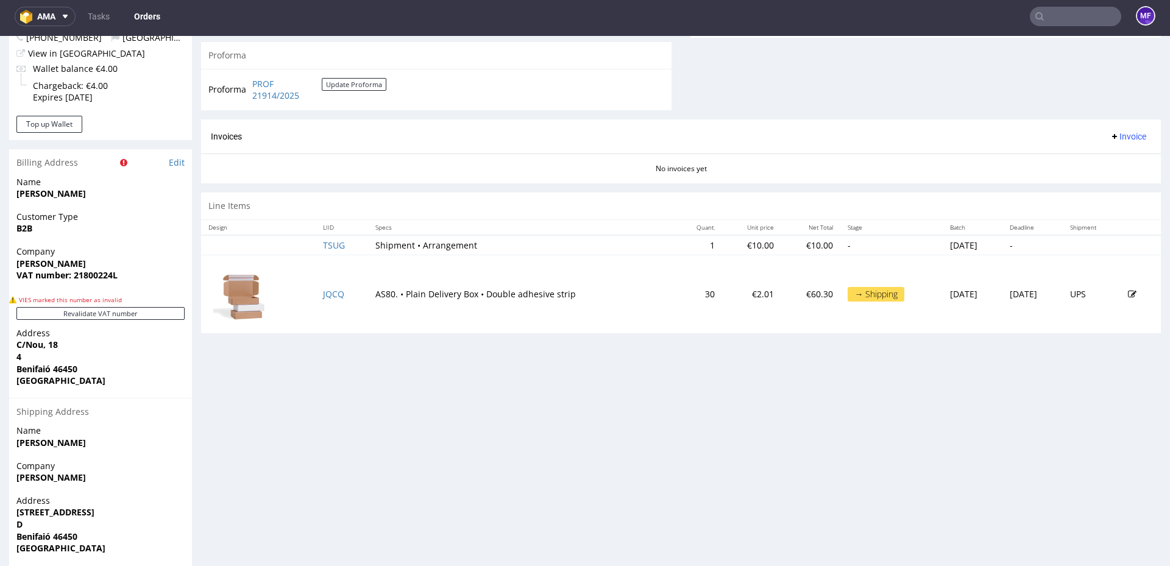
scroll to position [498, 0]
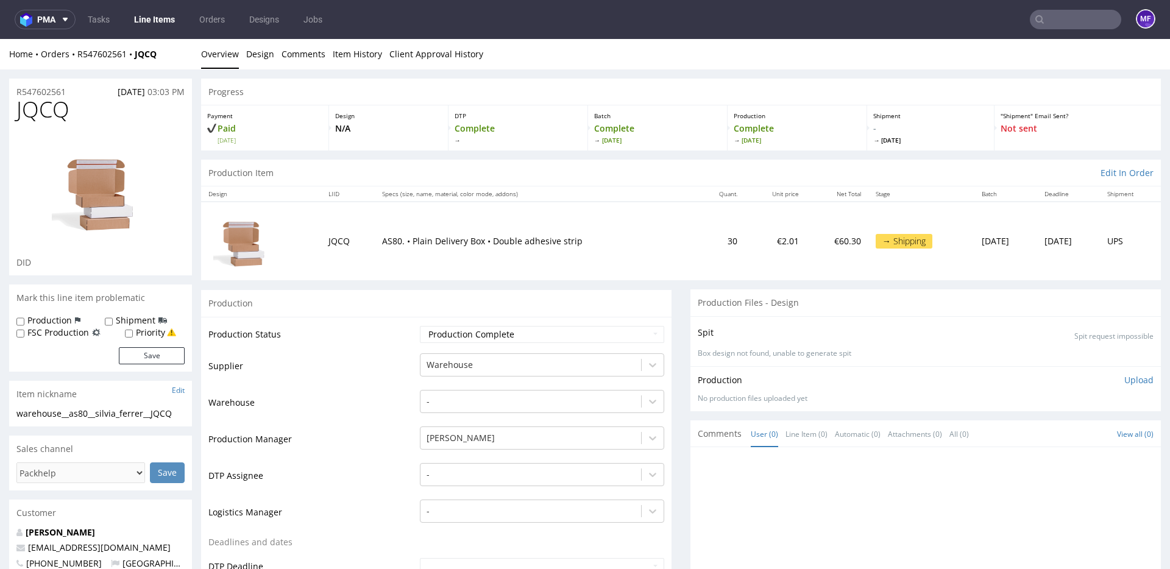
click at [170, 58] on div "Home Orders R547602561 JQCQ" at bounding box center [100, 54] width 183 height 12
drag, startPoint x: 163, startPoint y: 54, endPoint x: 137, endPoint y: 57, distance: 25.8
click at [137, 57] on div "Home Orders R547602561 JQCQ" at bounding box center [100, 54] width 183 height 12
copy strong "JQCQ"
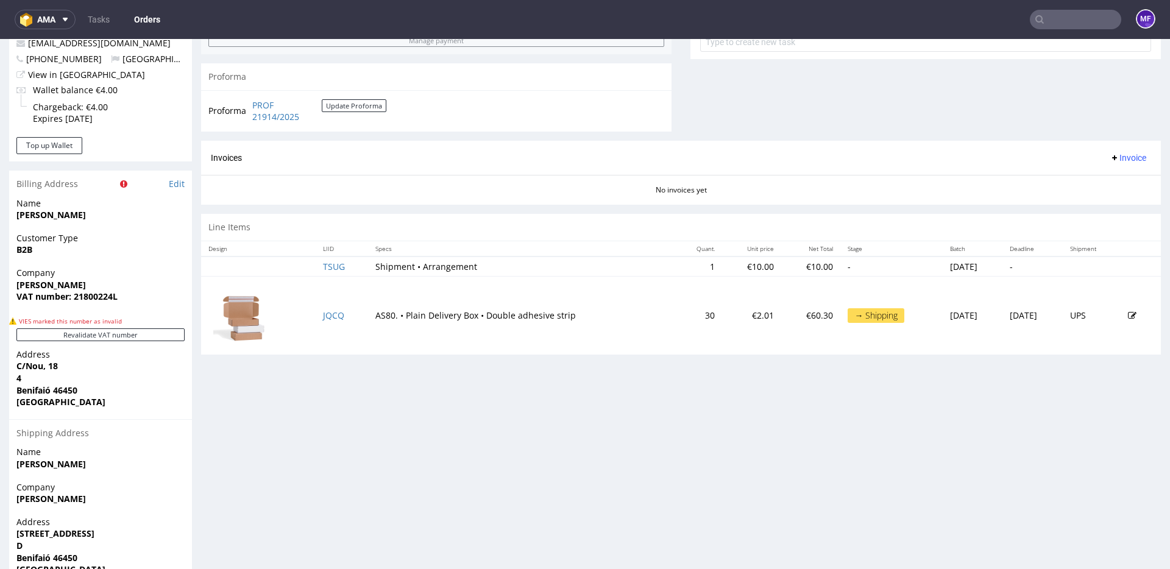
scroll to position [568, 0]
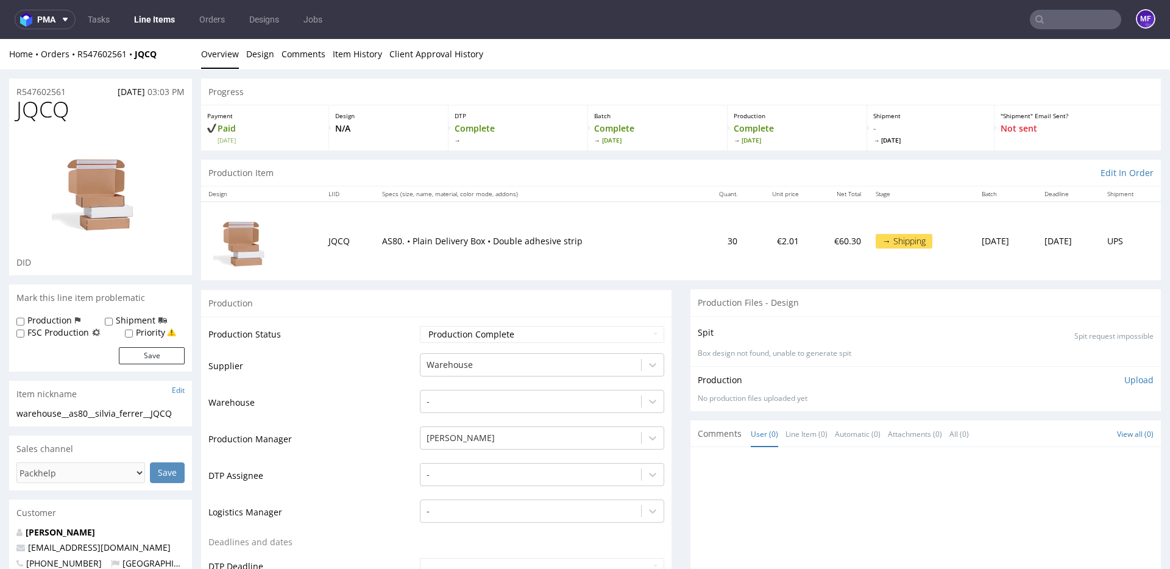
click at [169, 57] on div "Home Orders R547602561 JQCQ" at bounding box center [100, 54] width 183 height 12
drag, startPoint x: 171, startPoint y: 55, endPoint x: 136, endPoint y: 57, distance: 35.4
click at [136, 57] on div "Home Orders R547602561 JQCQ" at bounding box center [100, 54] width 183 height 12
copy strong "JQCQ"
click at [180, 54] on div "Home Orders R547602561 JQCQ" at bounding box center [100, 54] width 183 height 12
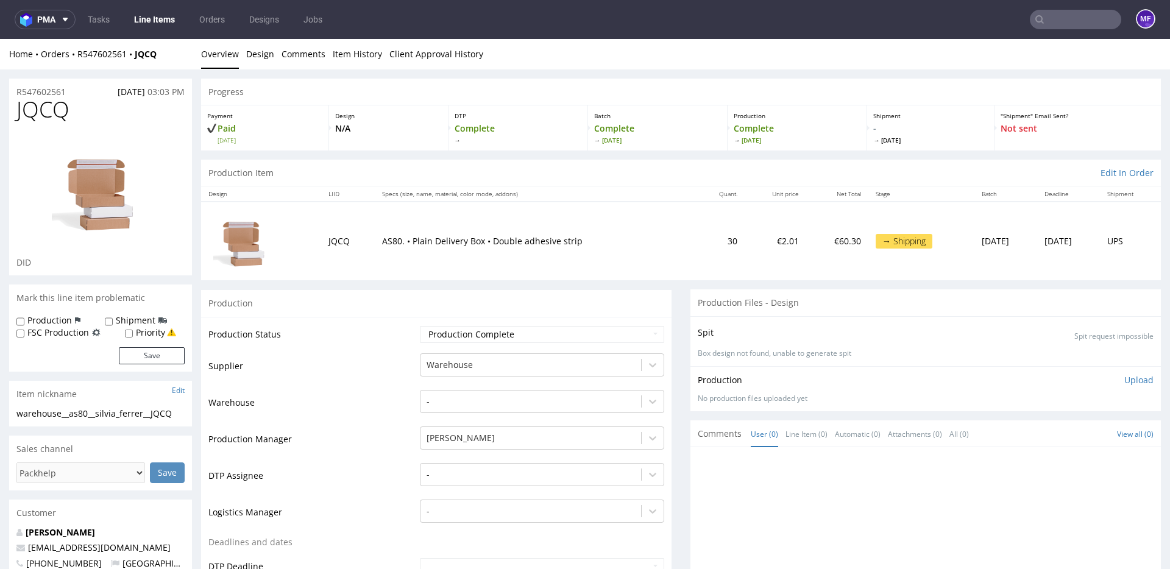
click at [142, 20] on link "Line Items" at bounding box center [154, 19] width 55 height 19
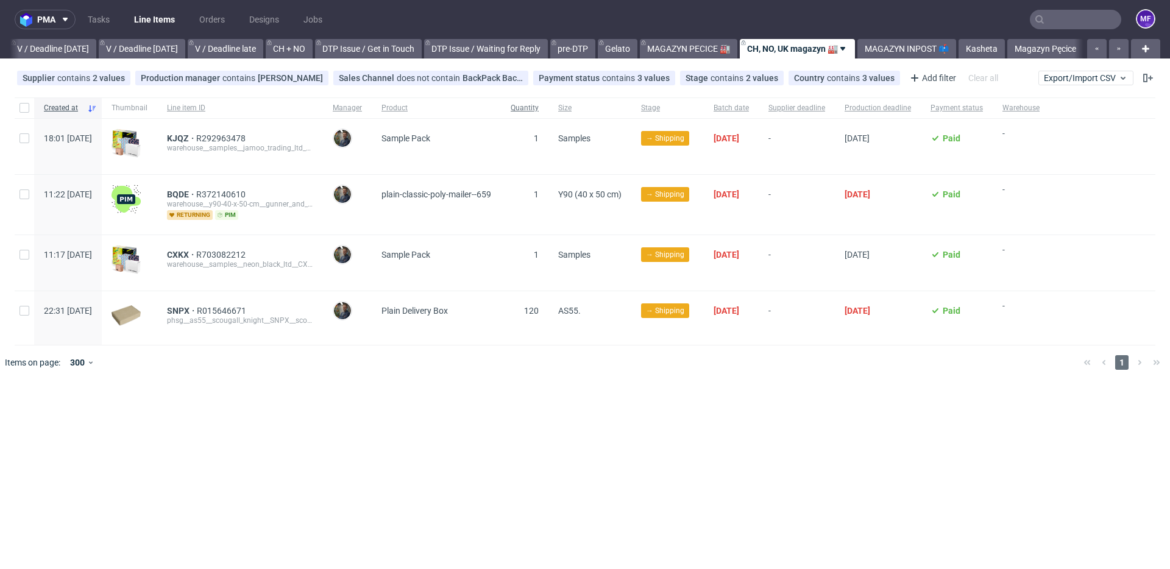
scroll to position [0, 1530]
click at [320, 366] on div at bounding box center [603, 362] width 942 height 34
drag, startPoint x: 199, startPoint y: 311, endPoint x: 224, endPoint y: 314, distance: 25.1
click at [224, 314] on div "SNPX R015646671 phsg__as55__scougall_knight__SNPX__scougall_knight__SNPX__scoug…" at bounding box center [240, 318] width 166 height 54
copy span "SNPX"
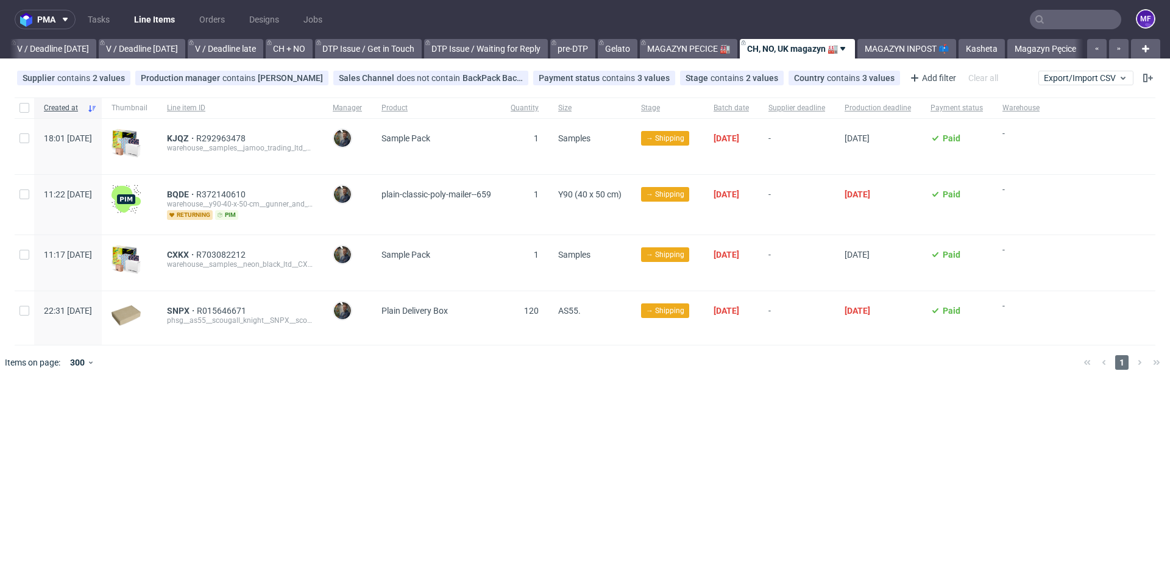
click at [453, 401] on div "pma Tasks Line Items Orders Designs Jobs MF All DTP Late Shipped Shipments DTP …" at bounding box center [585, 284] width 1170 height 569
click at [913, 51] on link "MAGAZYN INPOST 📫" at bounding box center [906, 48] width 99 height 19
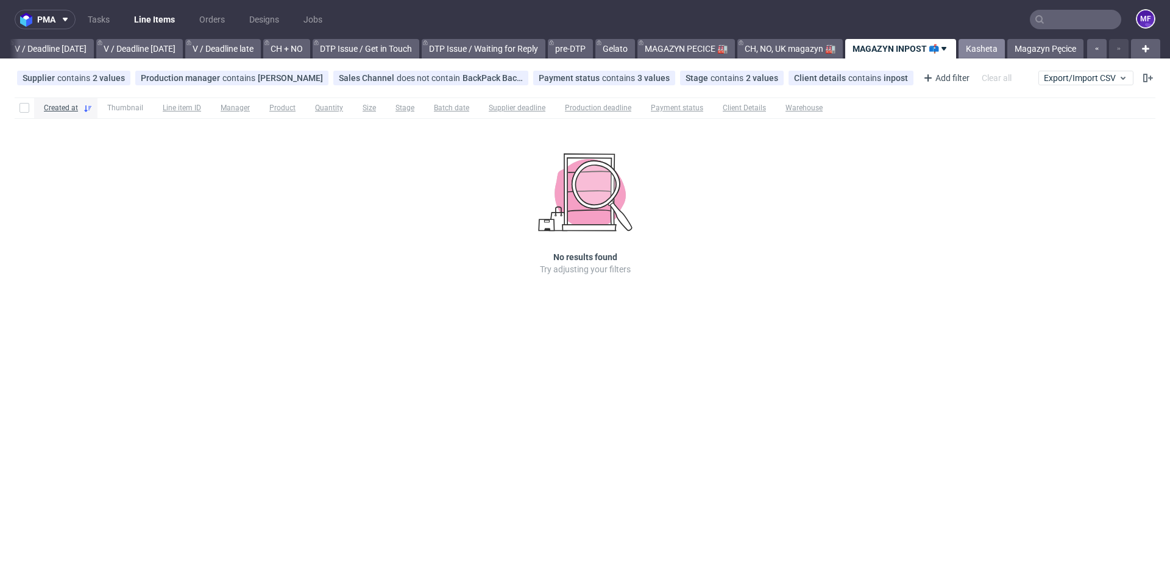
click at [986, 51] on link "Kasheta" at bounding box center [981, 48] width 46 height 19
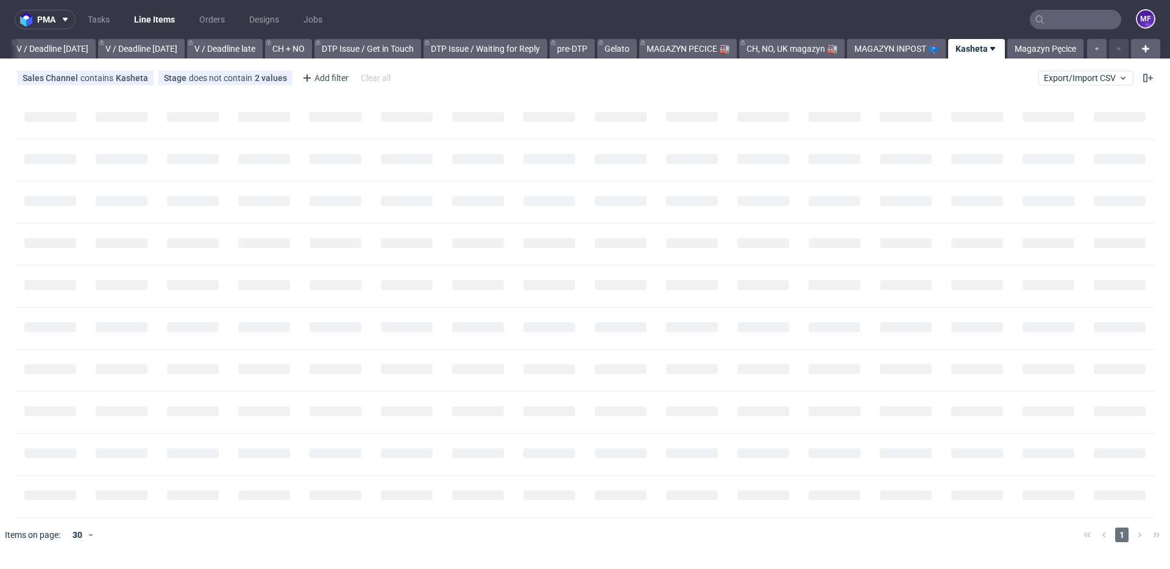
scroll to position [0, 1529]
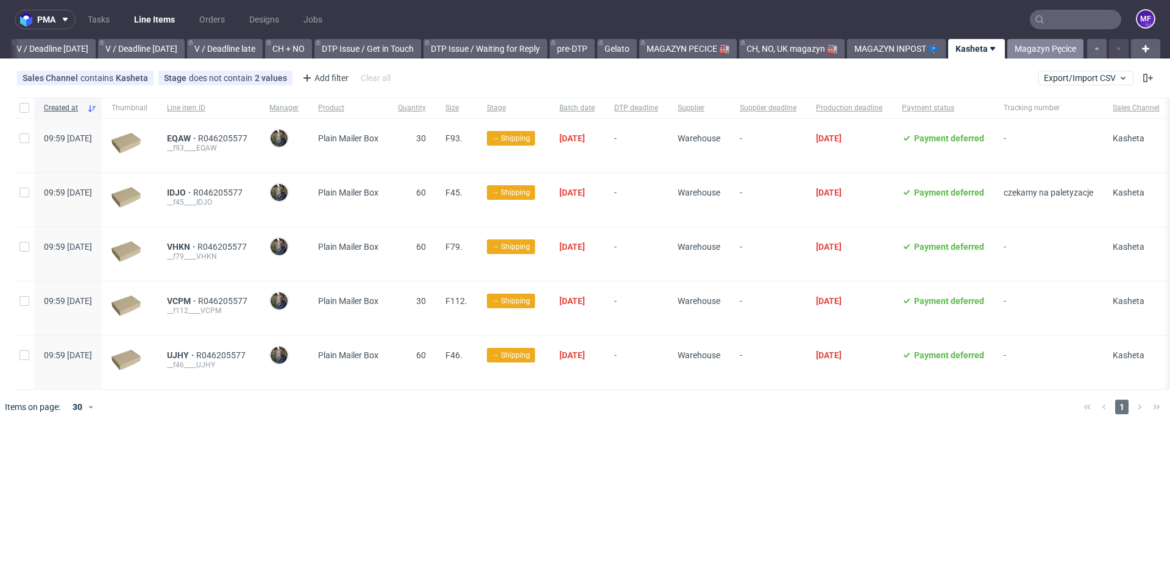
click at [1030, 48] on link "Magazyn Pęcice" at bounding box center [1045, 48] width 76 height 19
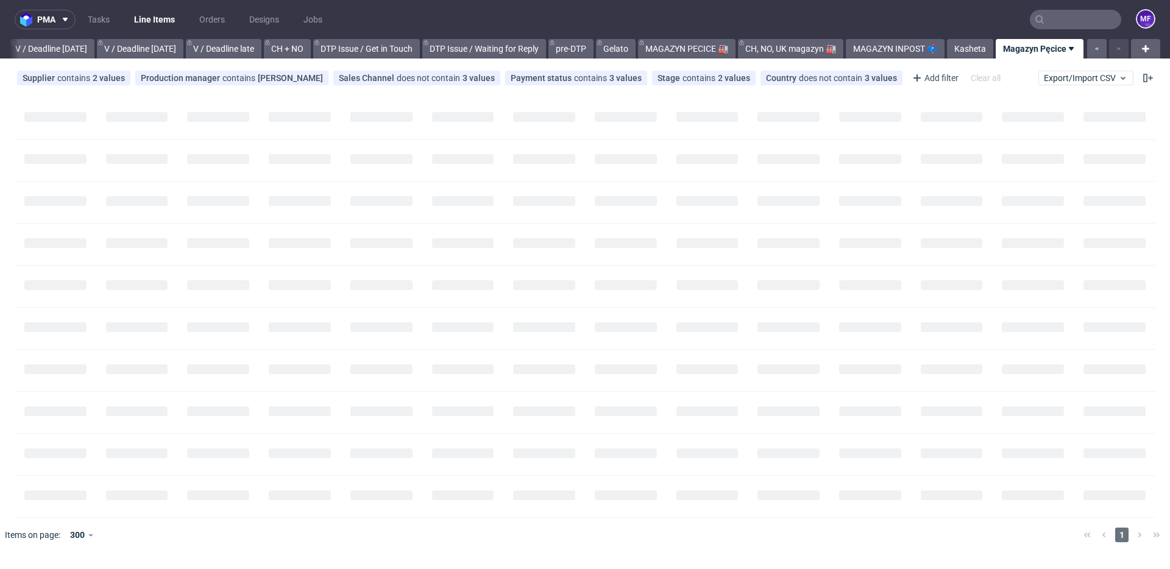
scroll to position [0, 1530]
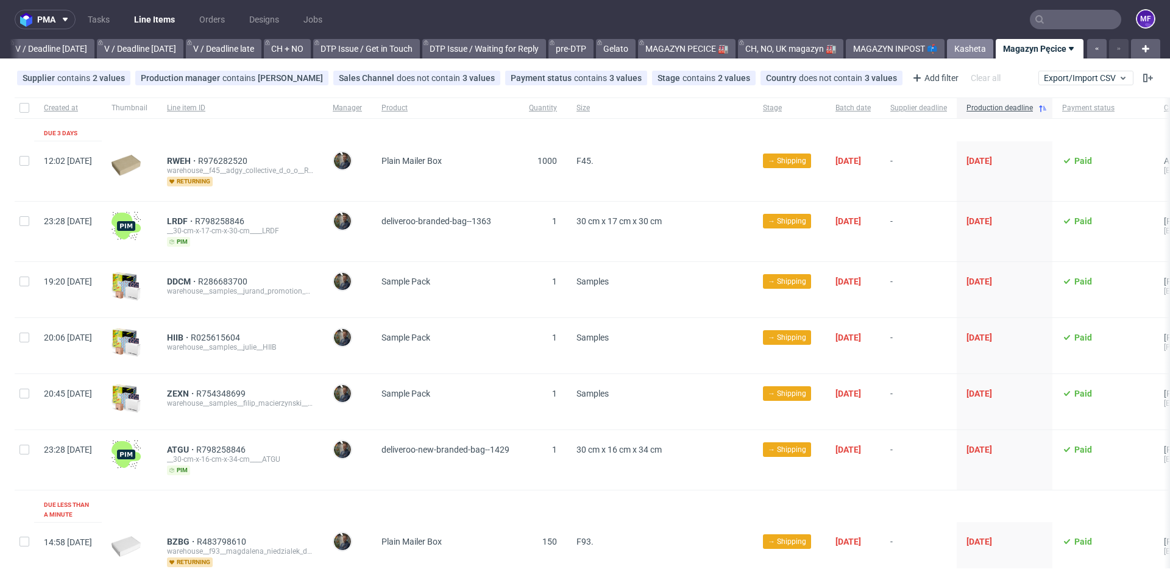
click at [973, 50] on link "Kasheta" at bounding box center [970, 48] width 46 height 19
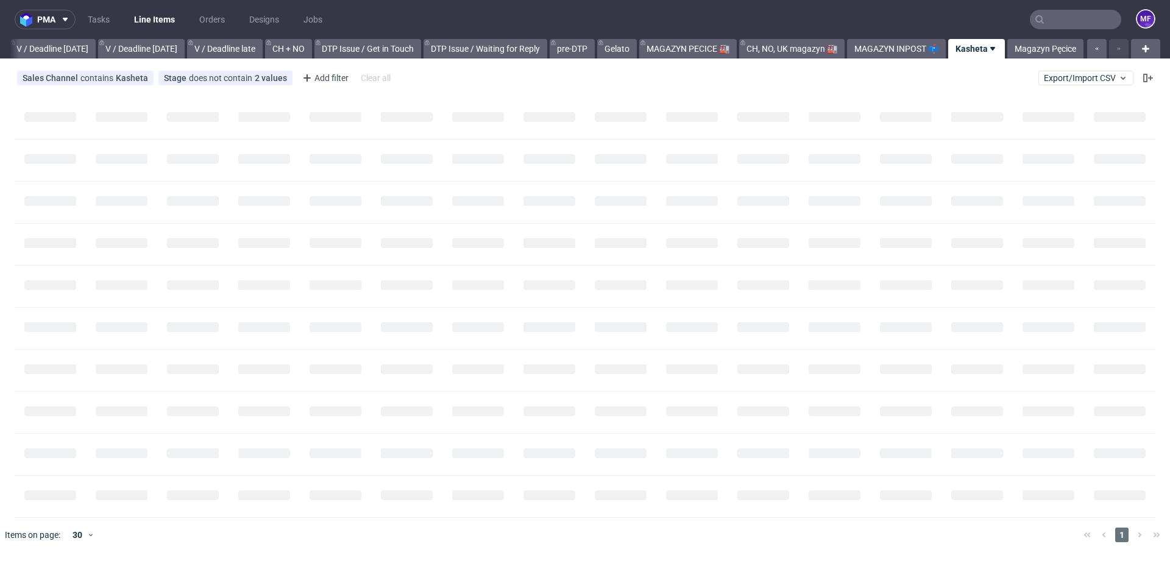
scroll to position [0, 1529]
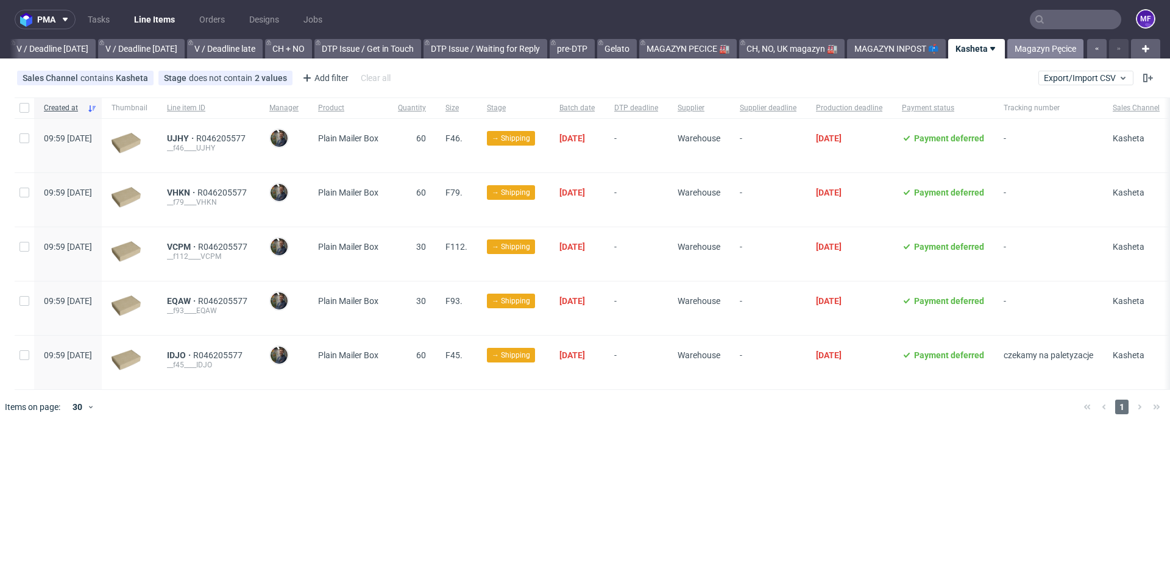
click at [1034, 46] on link "Magazyn Pęcice" at bounding box center [1045, 48] width 76 height 19
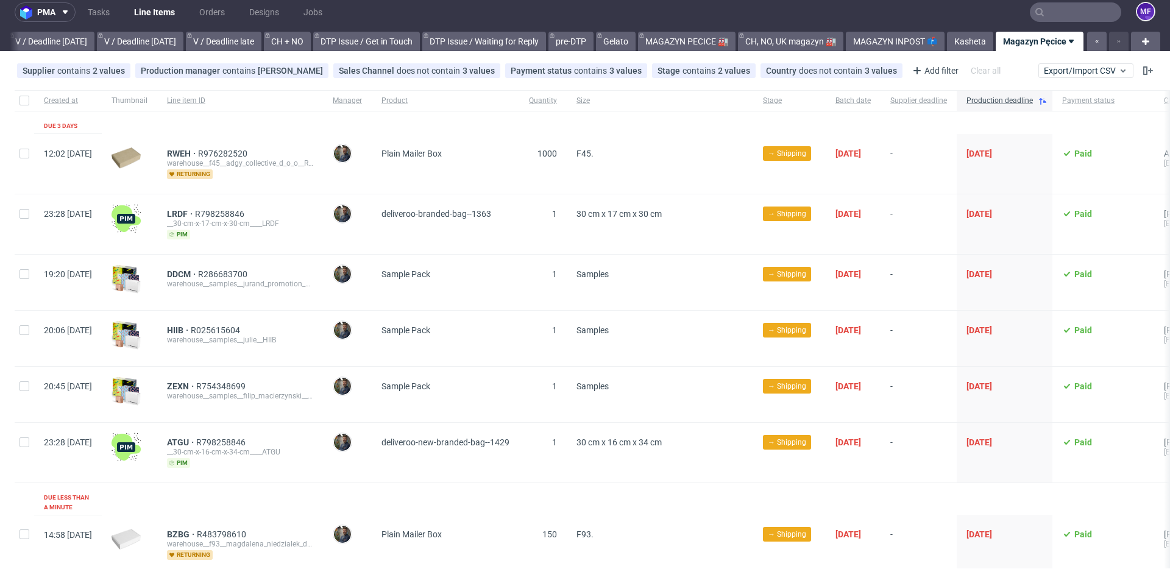
click at [323, 205] on div "LRDF R798258846 __30-cm-x-17-cm-x-30-cm____LRDF pim" at bounding box center [240, 224] width 166 height 60
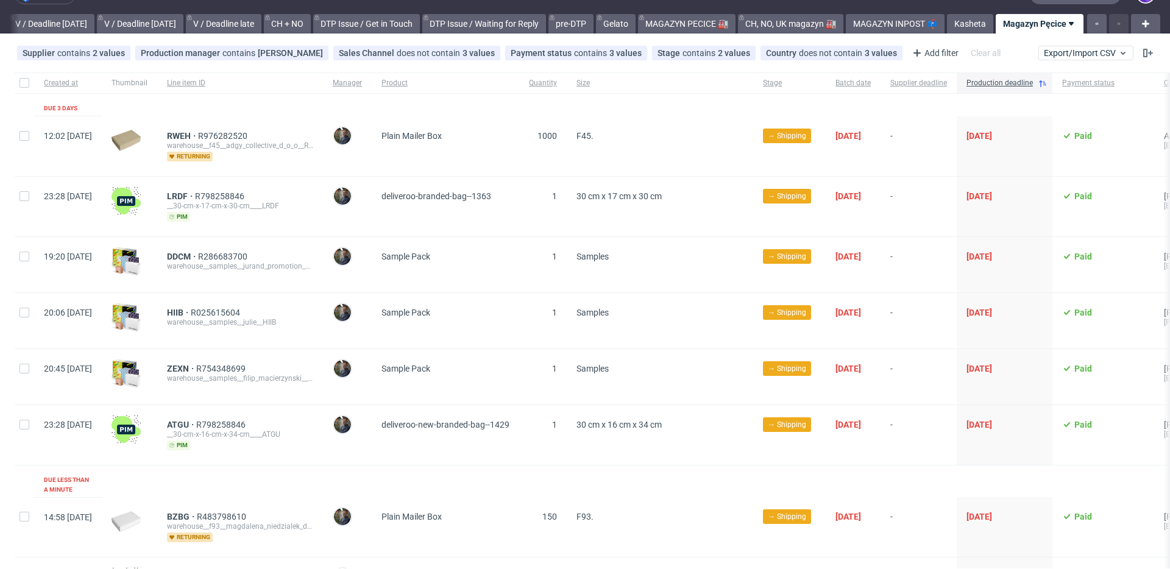
scroll to position [24, 0]
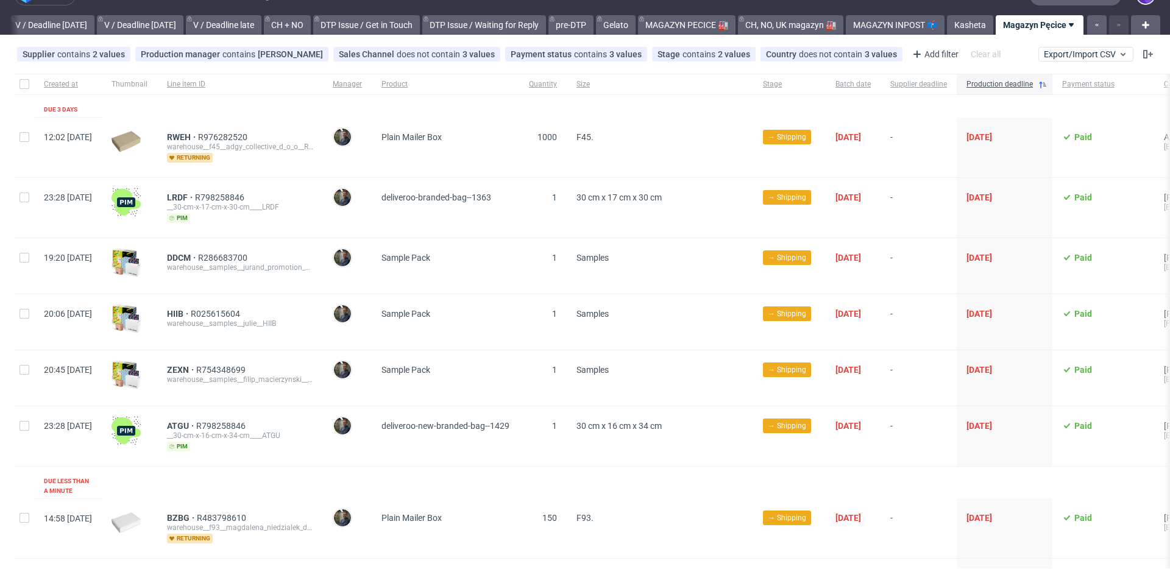
click at [280, 175] on div "RWEH R976282520 warehouse__f45__adgy_collective_d_o_o__RWEH returning" at bounding box center [240, 148] width 166 height 60
drag, startPoint x: 196, startPoint y: 136, endPoint x: 226, endPoint y: 138, distance: 29.9
click at [226, 138] on div "RWEH R976282520 warehouse__f45__adgy_collective_d_o_o__RWEH returning" at bounding box center [240, 148] width 166 height 60
copy span "RWEH"
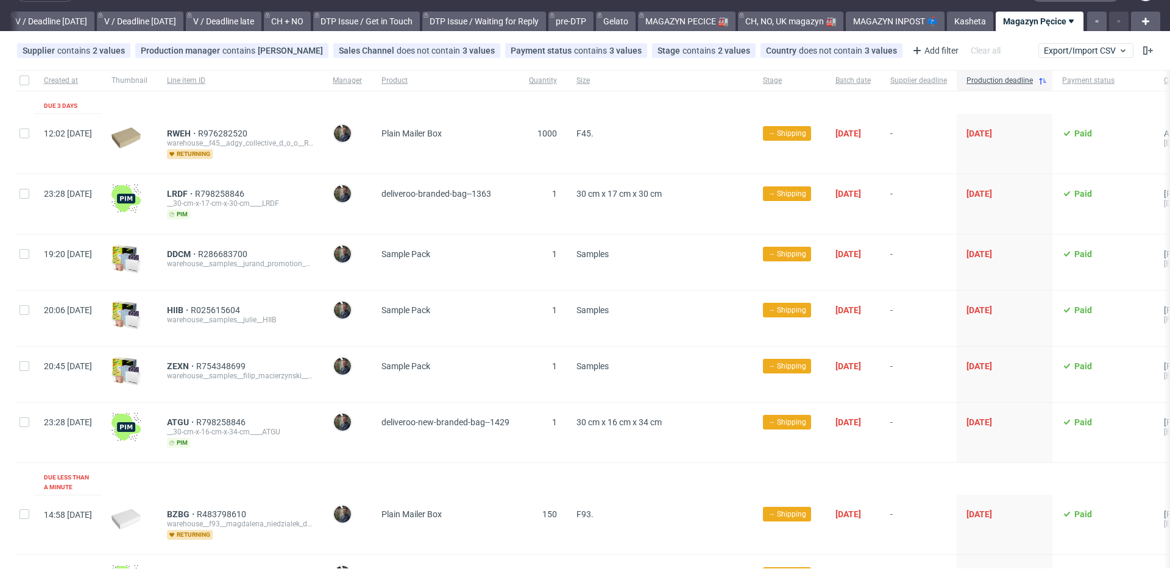
click at [323, 180] on div "LRDF R798258846 __30-cm-x-17-cm-x-30-cm____LRDF pim" at bounding box center [240, 204] width 166 height 60
drag, startPoint x: 198, startPoint y: 194, endPoint x: 221, endPoint y: 196, distance: 23.2
click at [221, 196] on div "LRDF R798258846 __30-cm-x-17-cm-x-30-cm____LRDF pim" at bounding box center [240, 204] width 166 height 60
copy span "LRDF"
drag, startPoint x: 239, startPoint y: 238, endPoint x: 228, endPoint y: 238, distance: 11.0
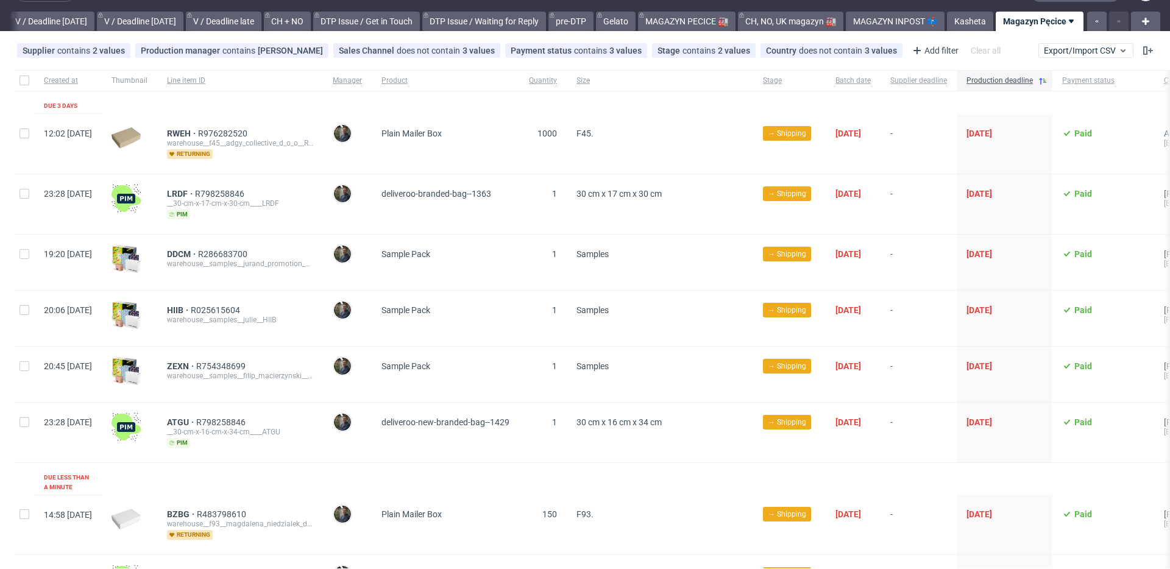
click at [236, 238] on div "DDCM R286683700 warehouse__samples__jurand_promotion_ewa_kosma__DDCM" at bounding box center [240, 262] width 166 height 55
drag, startPoint x: 197, startPoint y: 253, endPoint x: 226, endPoint y: 256, distance: 28.8
click at [226, 256] on div "DDCM R286683700 warehouse__samples__jurand_promotion_ewa_kosma__DDCM" at bounding box center [240, 262] width 166 height 55
copy span "DDCM"
drag, startPoint x: 194, startPoint y: 312, endPoint x: 222, endPoint y: 313, distance: 28.0
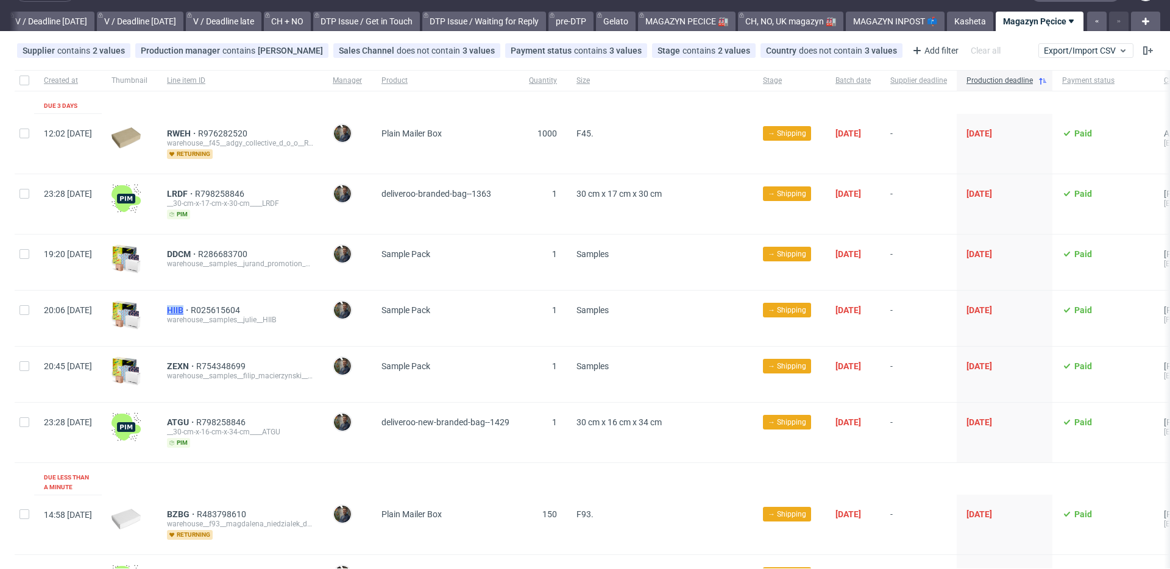
click at [222, 313] on div "HIIB R025615604 warehouse__samples__julie__HIIB" at bounding box center [240, 318] width 166 height 55
copy span "HIIB"
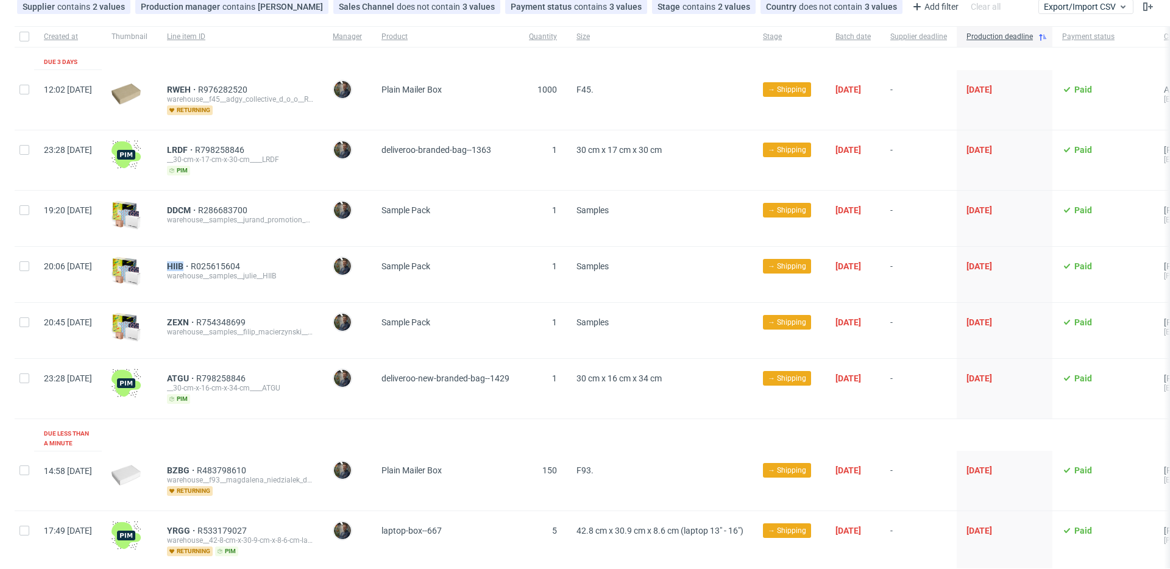
scroll to position [85, 0]
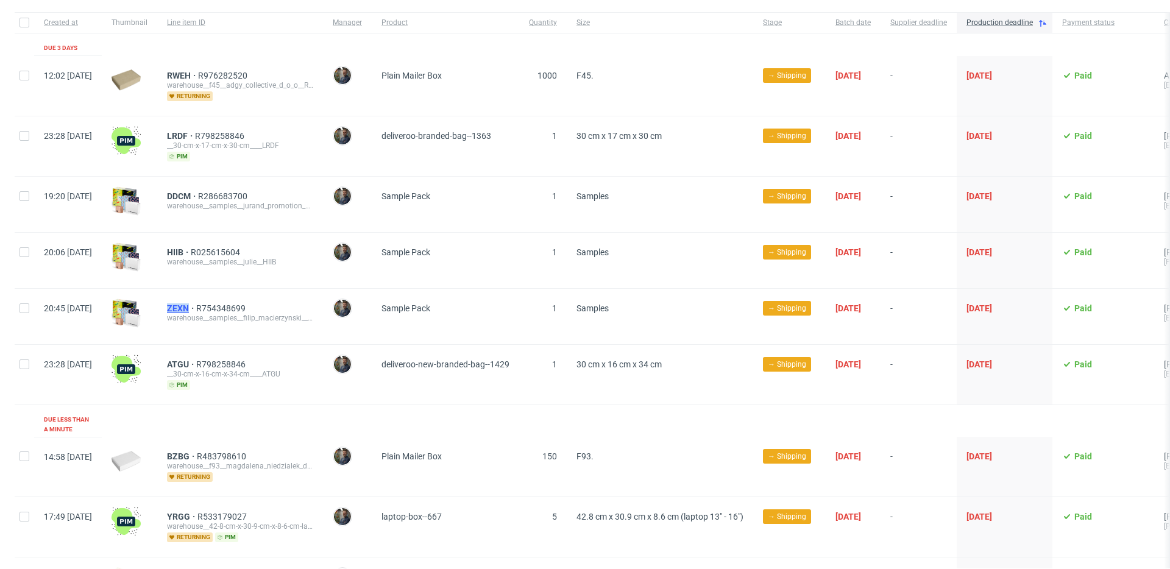
drag, startPoint x: 199, startPoint y: 308, endPoint x: 223, endPoint y: 310, distance: 24.4
click at [223, 310] on div "ZEXN R754348699 warehouse__samples__filip_macierzynski__ZEXN" at bounding box center [240, 316] width 166 height 55
copy span "ZEXN"
drag, startPoint x: 292, startPoint y: 280, endPoint x: 222, endPoint y: 269, distance: 71.0
click at [292, 280] on div "HIIB R025615604 warehouse__samples__julie__HIIB" at bounding box center [240, 260] width 166 height 55
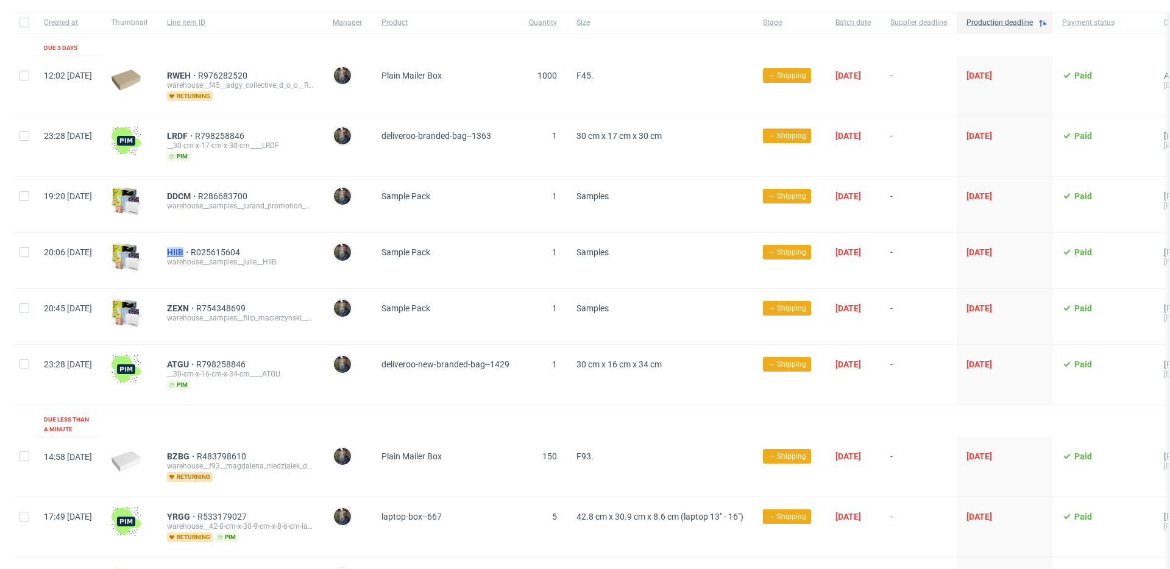
drag, startPoint x: 200, startPoint y: 253, endPoint x: 218, endPoint y: 254, distance: 17.7
click at [218, 254] on div "HIIB R025615604 warehouse__samples__julie__HIIB" at bounding box center [240, 260] width 166 height 55
copy span "HIIB"
click at [223, 333] on div "ZEXN R754348699 warehouse__samples__filip_macierzynski__ZEXN" at bounding box center [240, 316] width 166 height 55
drag, startPoint x: 197, startPoint y: 364, endPoint x: 224, endPoint y: 365, distance: 26.2
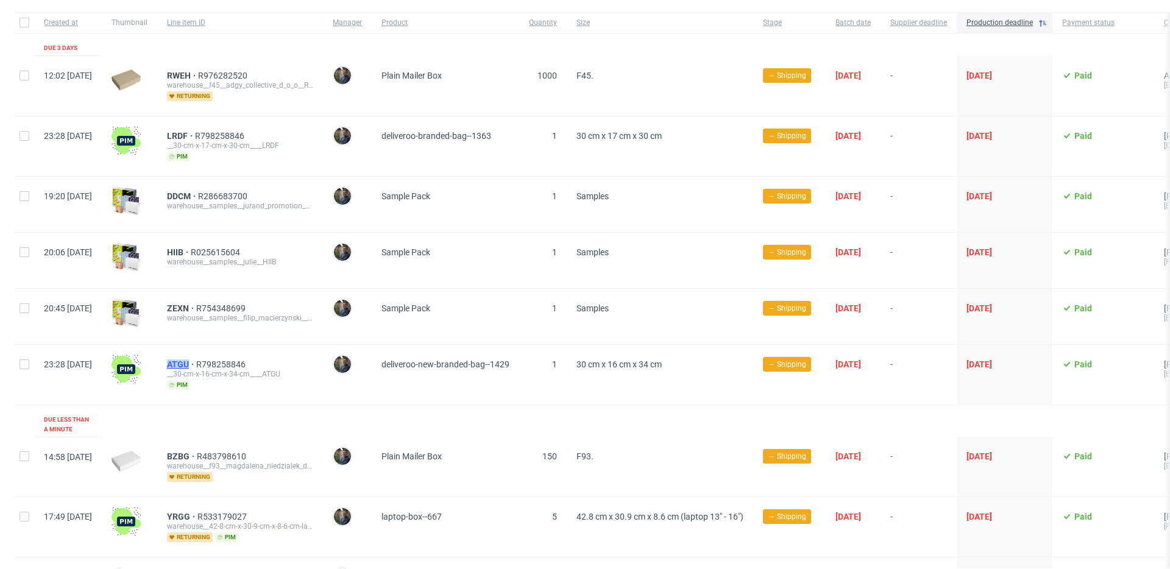
click at [224, 365] on div "ATGU R798258846 __30-cm-x-16-cm-x-34-cm____ATGU pim" at bounding box center [240, 375] width 166 height 60
copy span "ATGU"
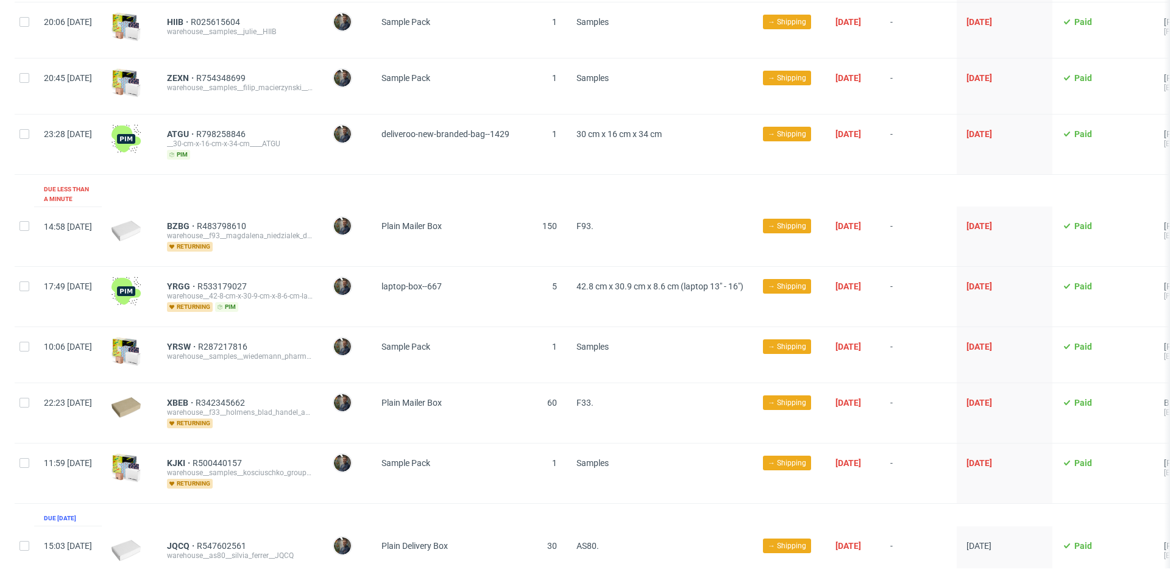
click at [157, 239] on div at bounding box center [129, 237] width 55 height 60
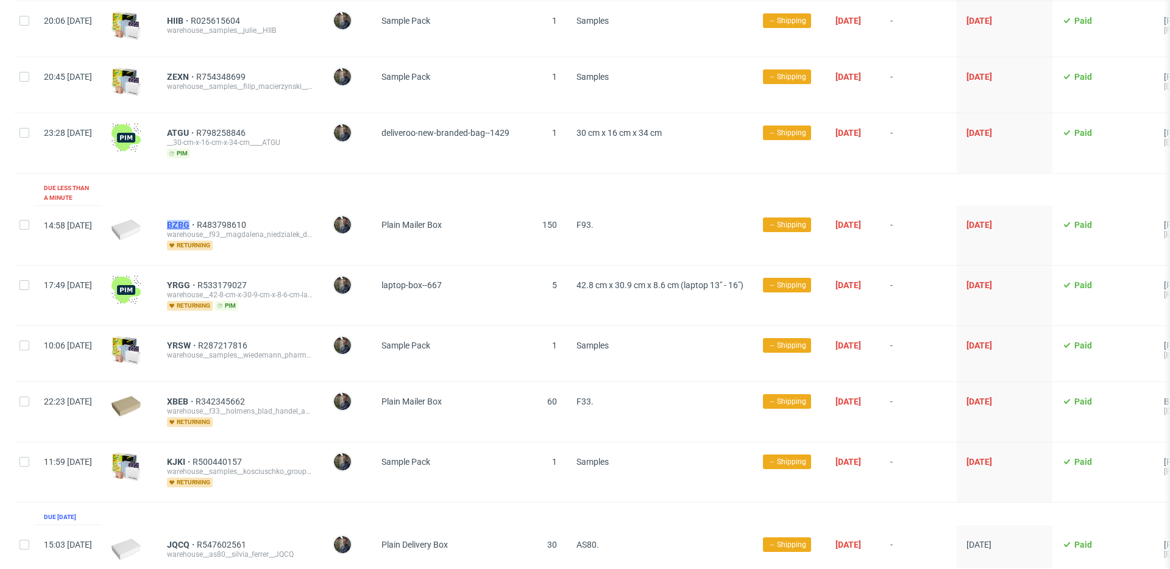
drag, startPoint x: 196, startPoint y: 214, endPoint x: 224, endPoint y: 216, distance: 28.1
click at [224, 216] on div "BZBG R483798610 warehouse__f93__magdalena_niedzialek_dabrowka__BZBG returning" at bounding box center [240, 235] width 166 height 60
copy span "BZBG"
click at [479, 266] on div "laptop-box--667" at bounding box center [445, 296] width 147 height 60
click at [593, 220] on span "F93." at bounding box center [584, 225] width 17 height 10
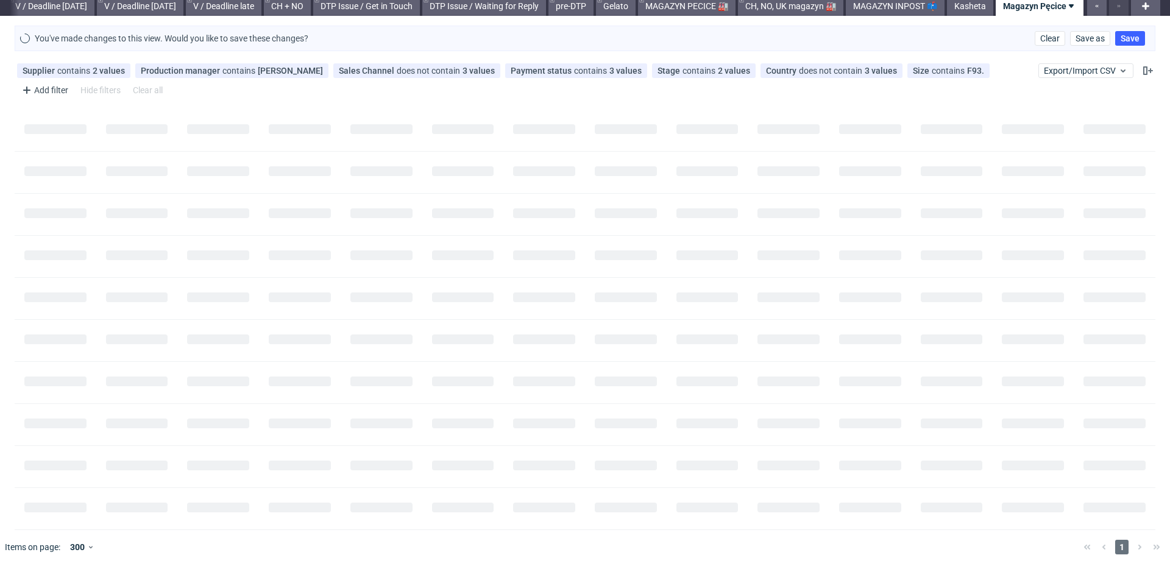
scroll to position [0, 0]
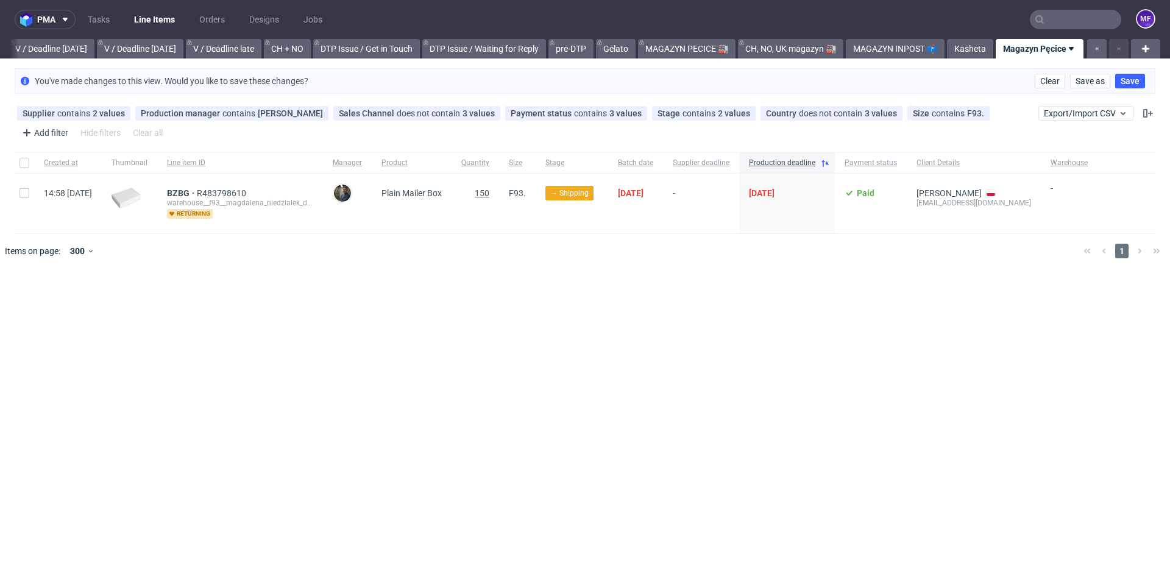
click at [489, 193] on span "150" at bounding box center [482, 193] width 15 height 10
click at [740, 113] on icon at bounding box center [745, 113] width 10 height 10
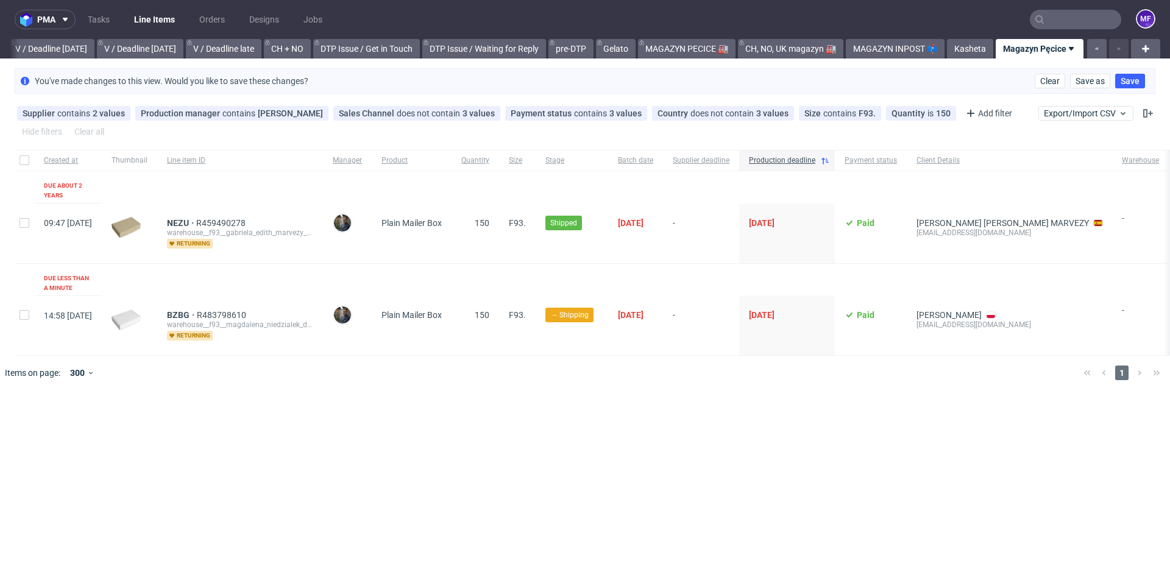
click at [472, 356] on div at bounding box center [603, 373] width 942 height 34
click at [584, 402] on div "pma Tasks Line Items Orders Designs Jobs MF All DTP Late Shipped Shipments DTP …" at bounding box center [585, 284] width 1170 height 569
drag, startPoint x: 285, startPoint y: 213, endPoint x: 203, endPoint y: 214, distance: 82.3
click at [203, 218] on div "NEZU R459490278" at bounding box center [239, 223] width 146 height 10
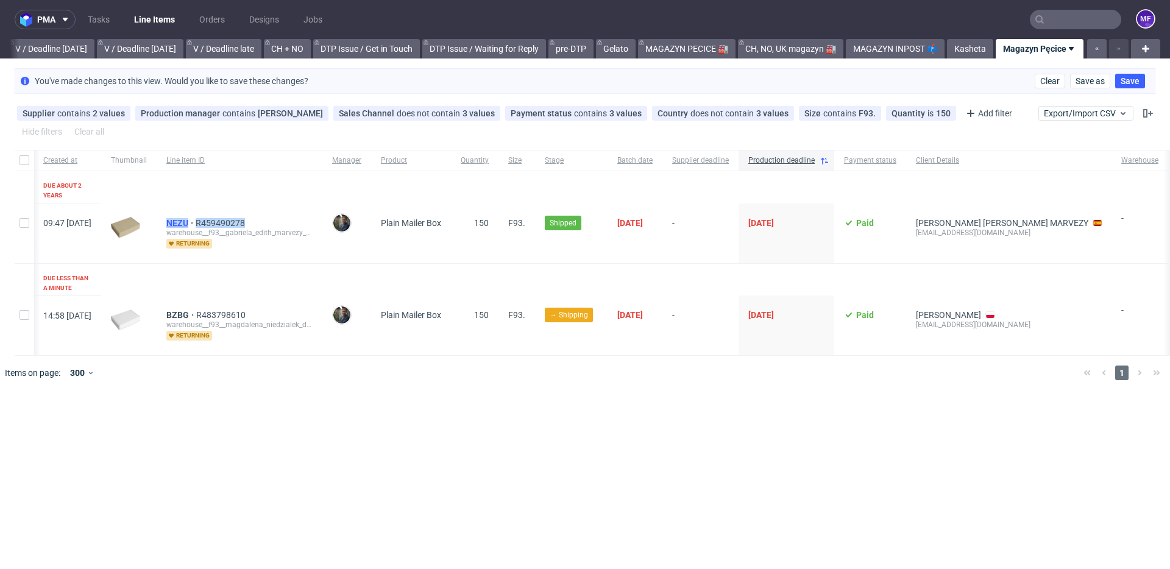
scroll to position [0, 0]
click at [509, 378] on div "pma Tasks Line Items Orders Designs Jobs MF All DTP Late Shipped Shipments DTP …" at bounding box center [585, 284] width 1170 height 569
click at [880, 46] on link "MAGAZYN INPOST 📫" at bounding box center [895, 48] width 99 height 19
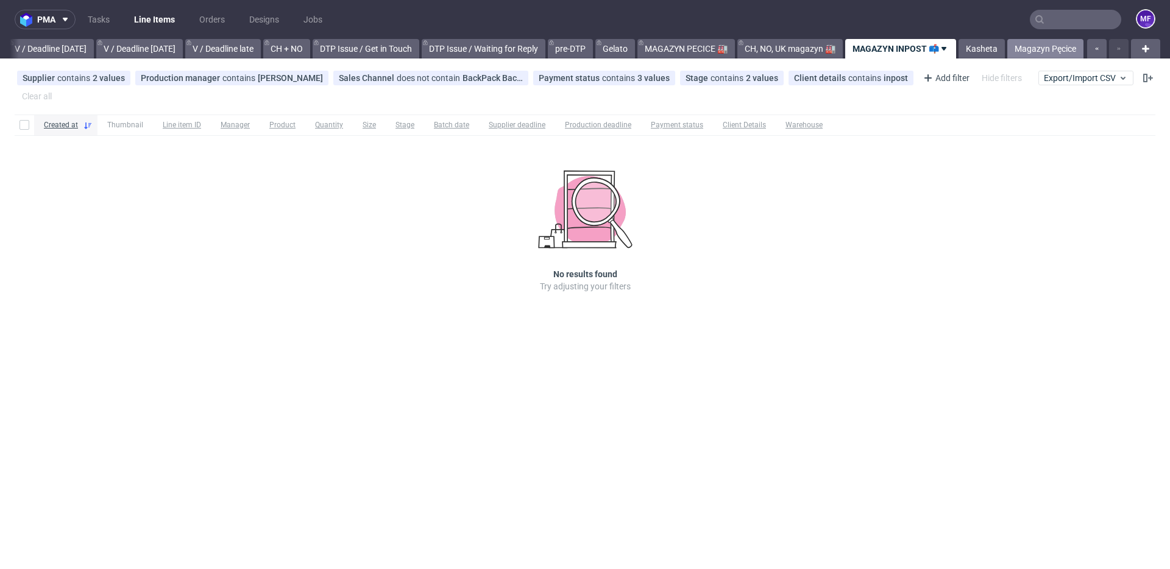
click at [1021, 47] on link "Magazyn Pęcice" at bounding box center [1045, 48] width 76 height 19
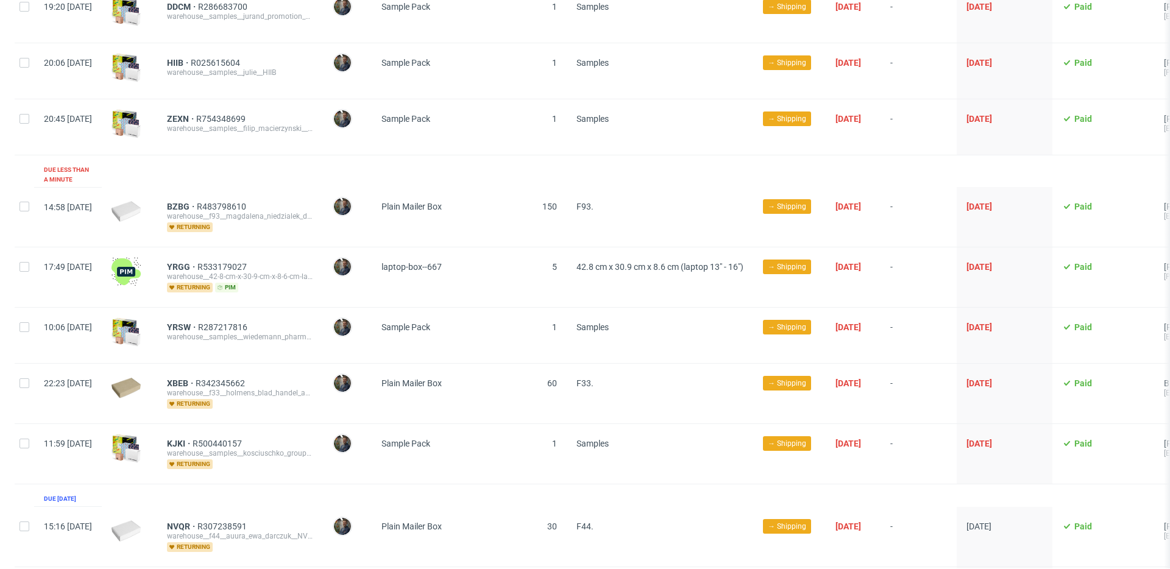
scroll to position [278, 0]
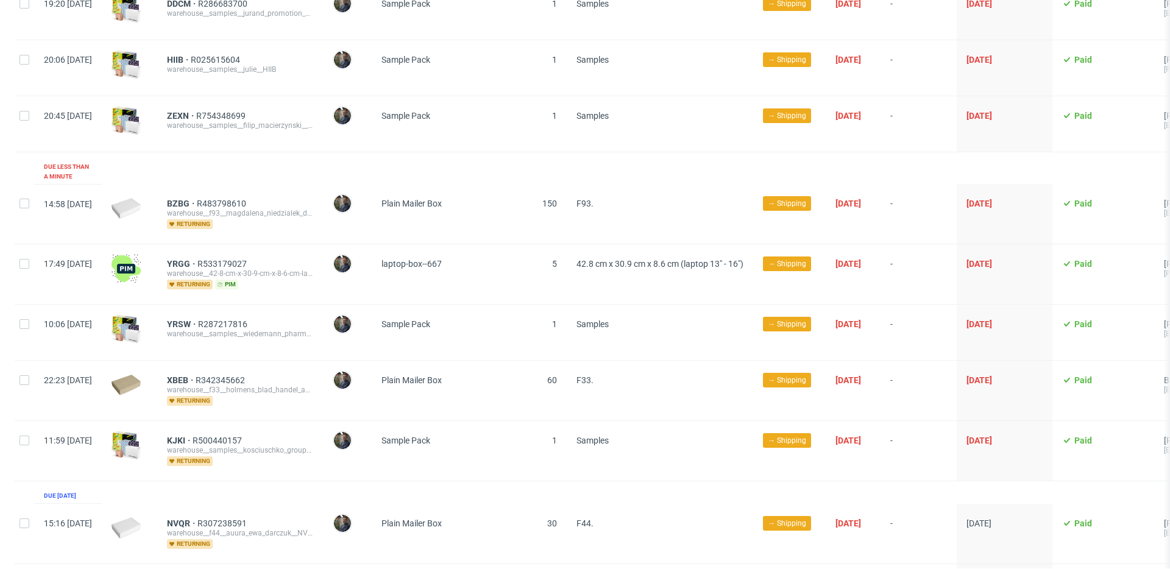
click at [323, 222] on div "BZBG R483798610 warehouse__f93__magdalena_niedzialek_dabrowka__BZBG returning" at bounding box center [240, 214] width 166 height 60
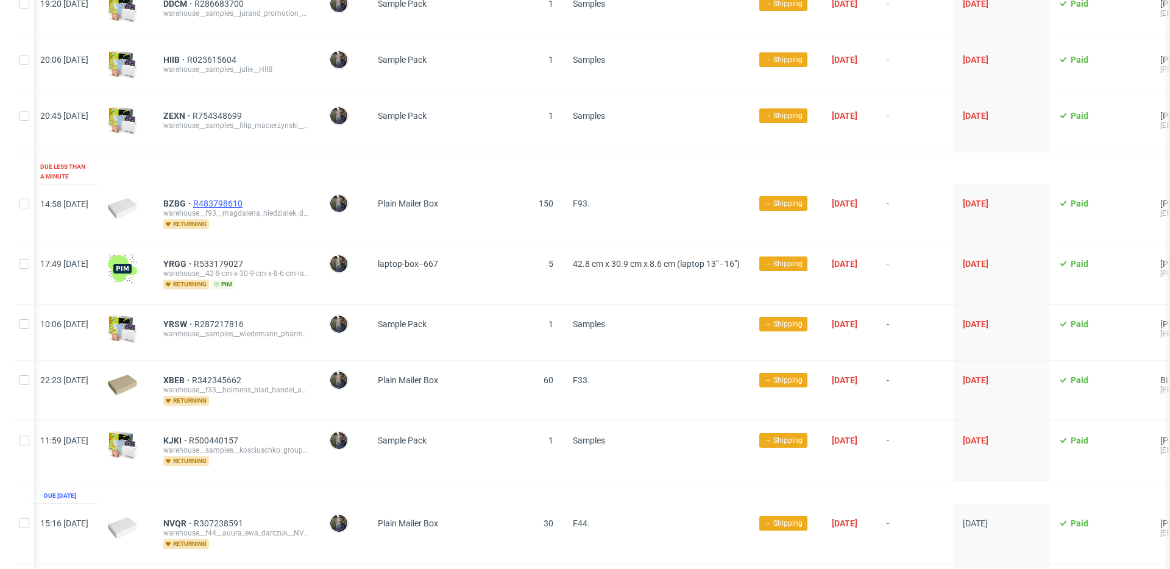
scroll to position [0, 4]
drag, startPoint x: 283, startPoint y: 192, endPoint x: 199, endPoint y: 196, distance: 84.8
click at [199, 199] on div "BZBG R483798610" at bounding box center [236, 204] width 146 height 10
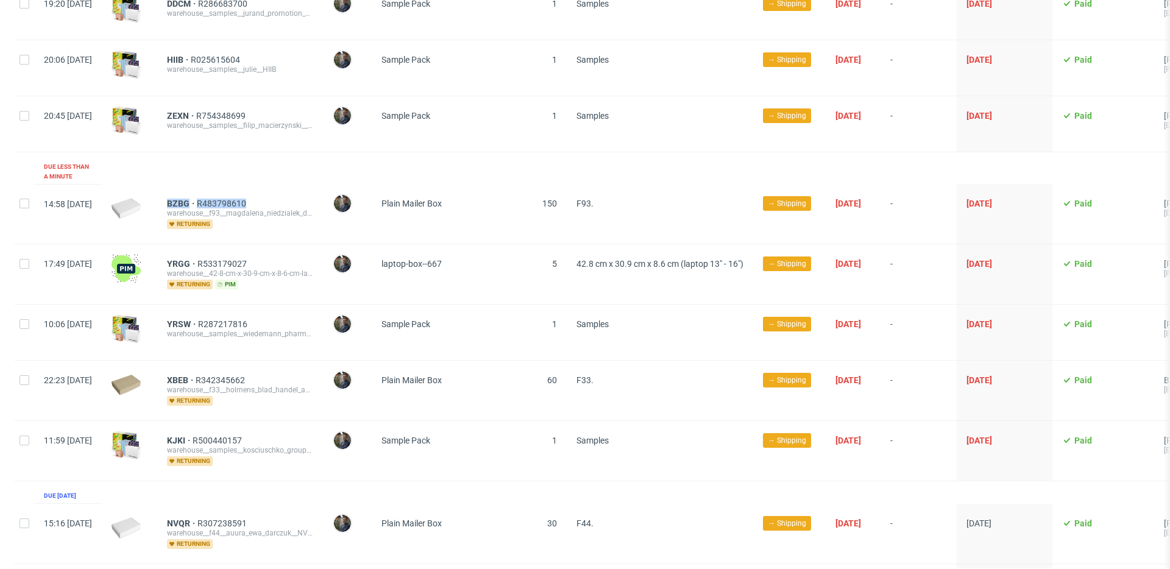
scroll to position [0, 2]
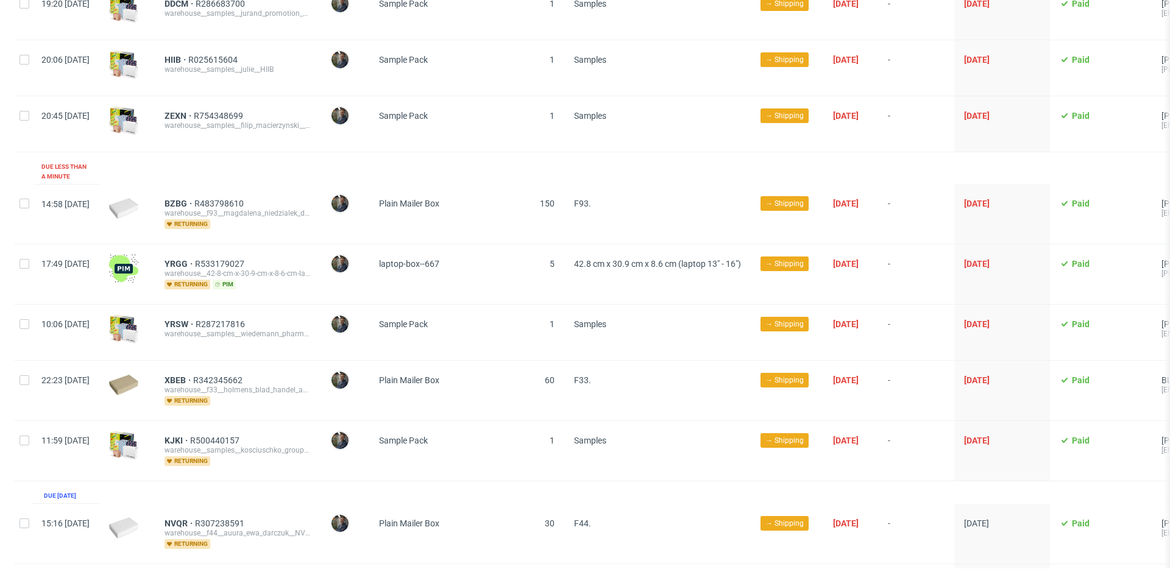
drag, startPoint x: 318, startPoint y: 239, endPoint x: 249, endPoint y: 147, distance: 114.8
click at [317, 244] on div "YRGG R533179027 warehouse__42-8-cm-x-30-9-cm-x-8-6-cm-laptop-13-16__alexandre_t…" at bounding box center [238, 274] width 166 height 60
click at [303, 291] on div "YRGG R533179027 warehouse__42-8-cm-x-30-9-cm-x-8-6-cm-laptop-13-16__alexandre_t…" at bounding box center [238, 274] width 166 height 60
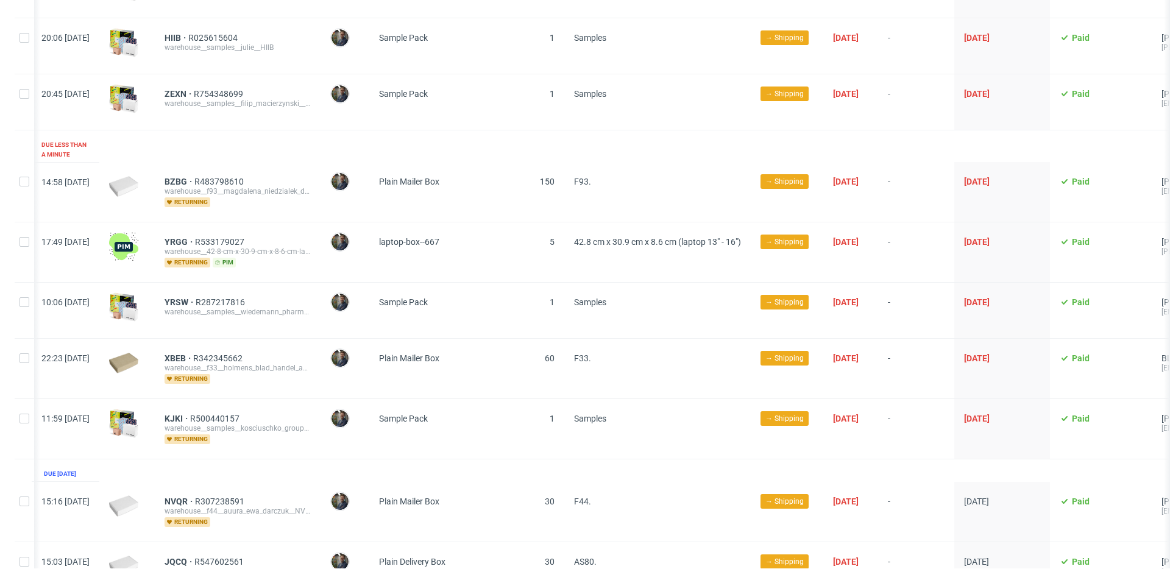
scroll to position [306, 0]
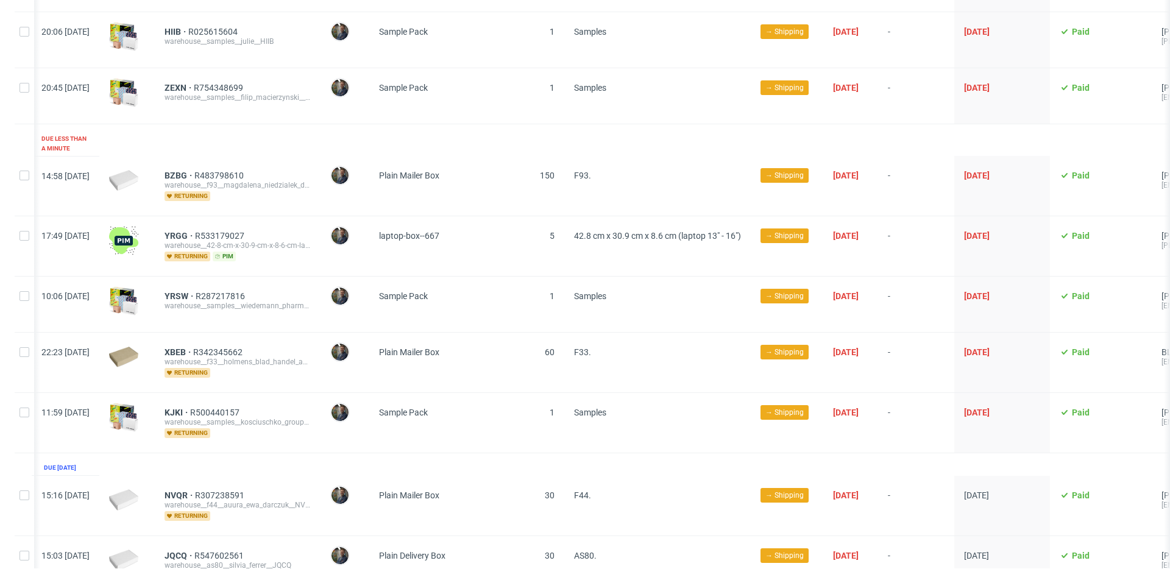
click at [295, 277] on div "YRSW R287217816 warehouse__samples__wiedemann_pharma_gmbh__YRSW" at bounding box center [238, 304] width 166 height 55
drag, startPoint x: 194, startPoint y: 224, endPoint x: 222, endPoint y: 227, distance: 28.1
click at [222, 227] on div "YRGG R533179027 warehouse__42-8-cm-x-30-9-cm-x-8-6-cm-laptop-13-16__alexandre_t…" at bounding box center [238, 246] width 166 height 60
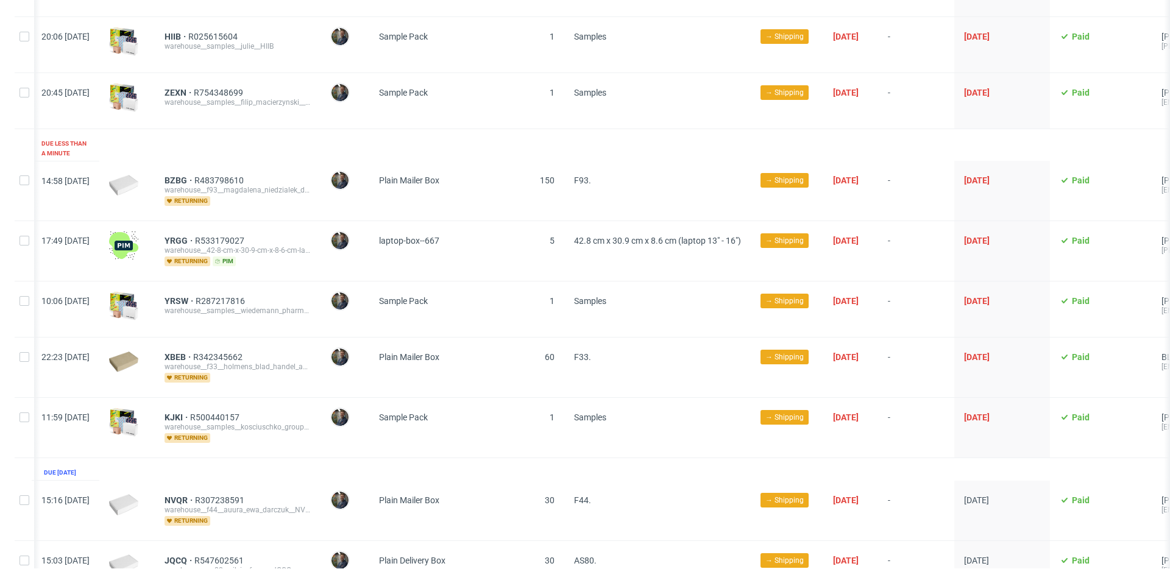
click at [507, 237] on span "laptop-box--667" at bounding box center [443, 251] width 128 height 30
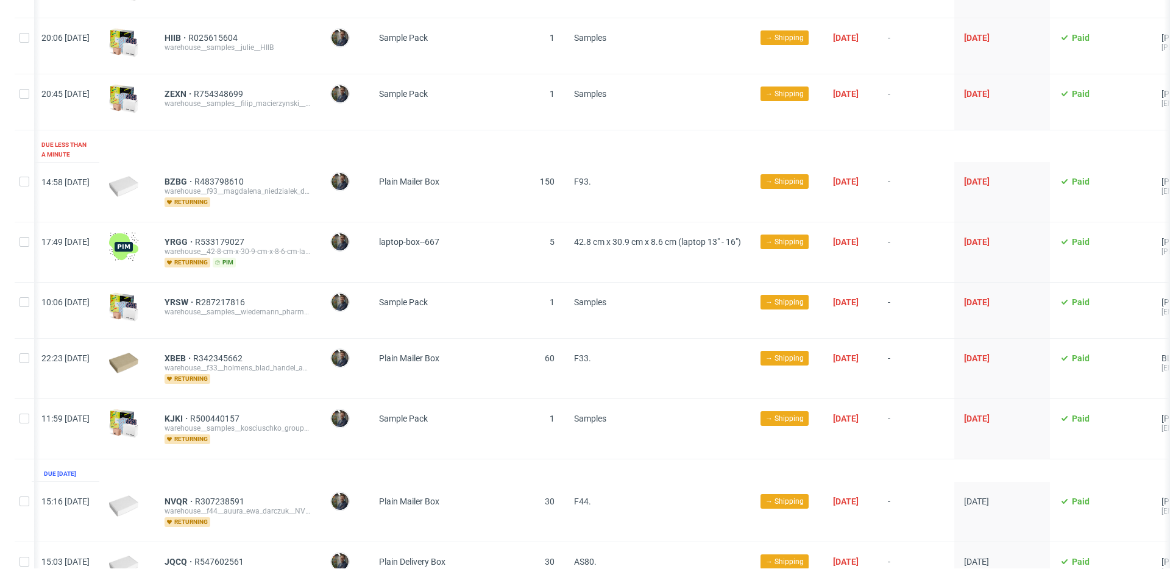
click at [507, 237] on span "laptop-box--667" at bounding box center [443, 252] width 128 height 30
click at [320, 285] on div "YRSW R287217816 warehouse__samples__wiedemann_pharma_gmbh__YRSW" at bounding box center [238, 310] width 166 height 55
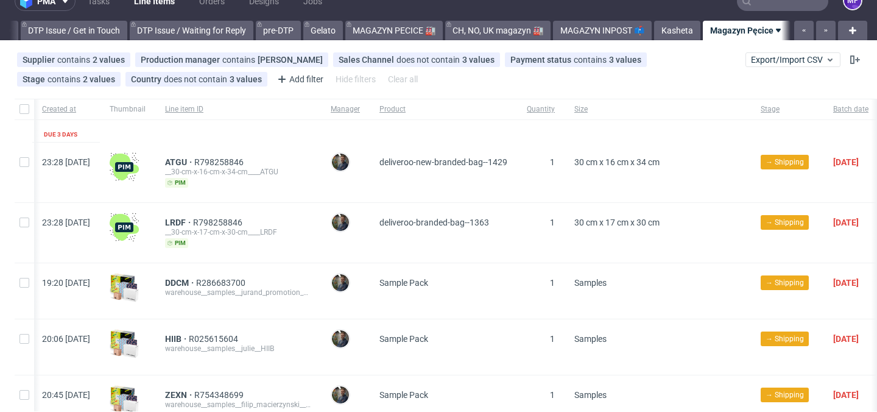
scroll to position [0, 1832]
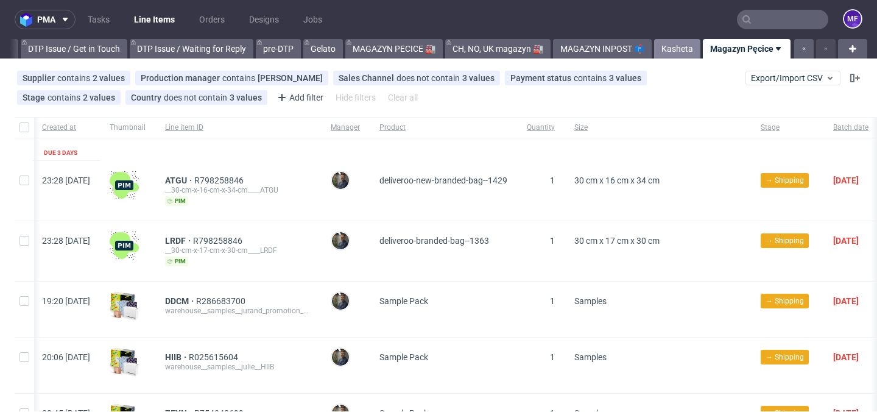
click at [654, 49] on link "Kasheta" at bounding box center [677, 48] width 46 height 19
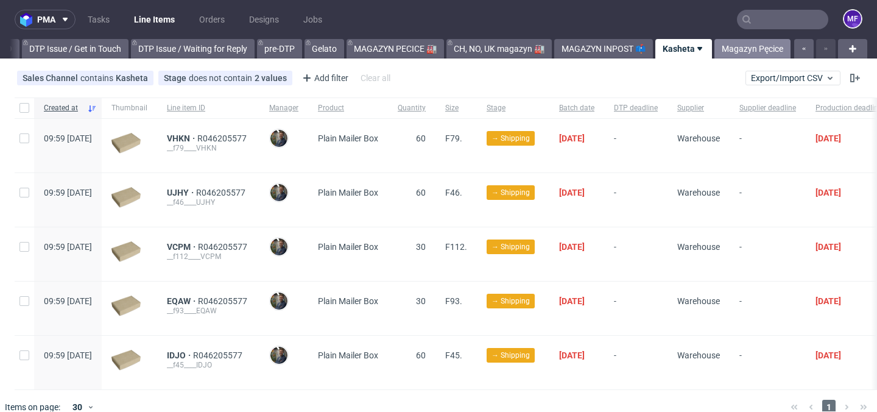
click at [733, 44] on link "Magazyn Pęcice" at bounding box center [753, 48] width 76 height 19
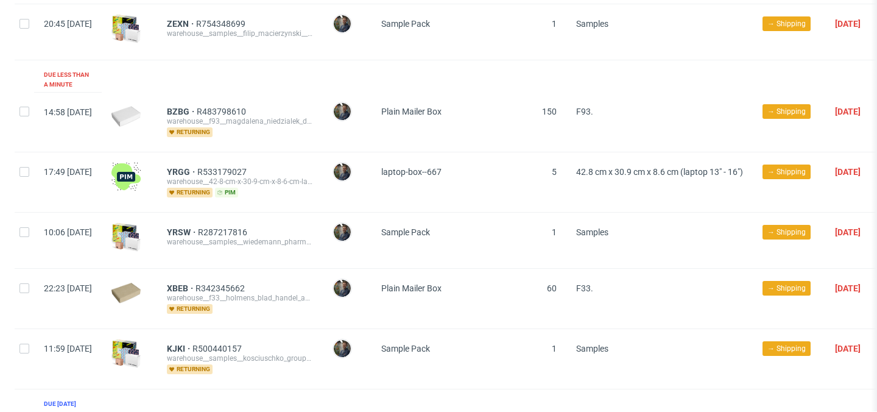
scroll to position [398, 0]
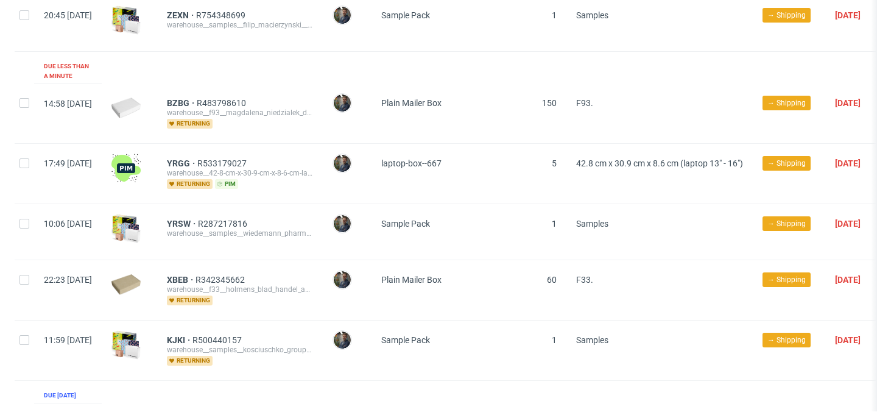
click at [202, 193] on div "YRGG R533179027 warehouse__42-8-cm-x-30-9-cm-x-8-6-cm-laptop-13-16__alexandre_t…" at bounding box center [240, 174] width 166 height 60
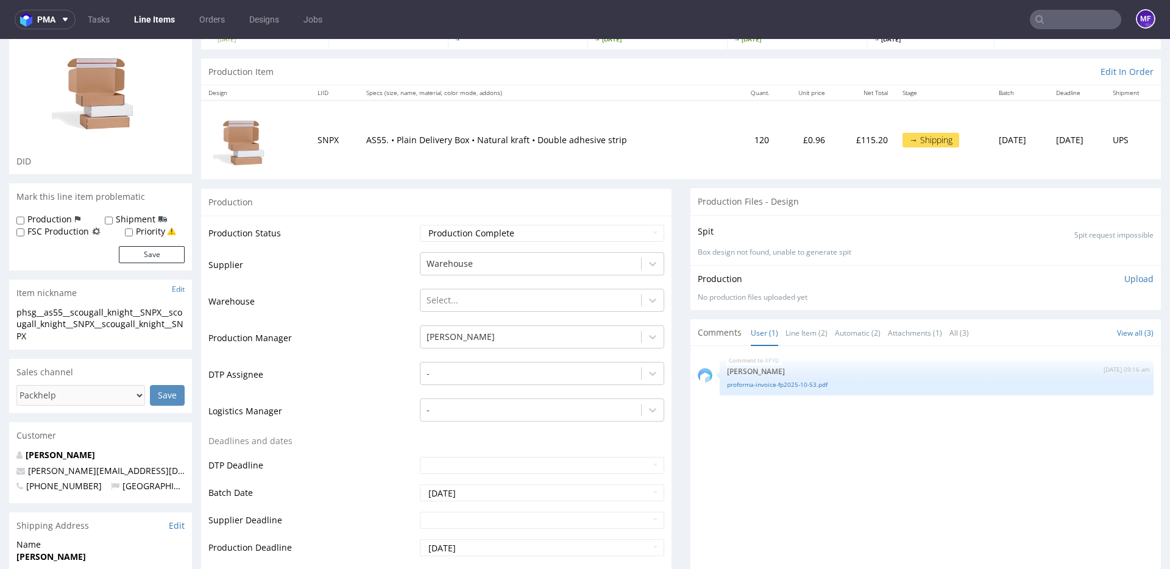
scroll to position [102, 0]
click at [379, 361] on td "DTP Assignee" at bounding box center [312, 377] width 208 height 37
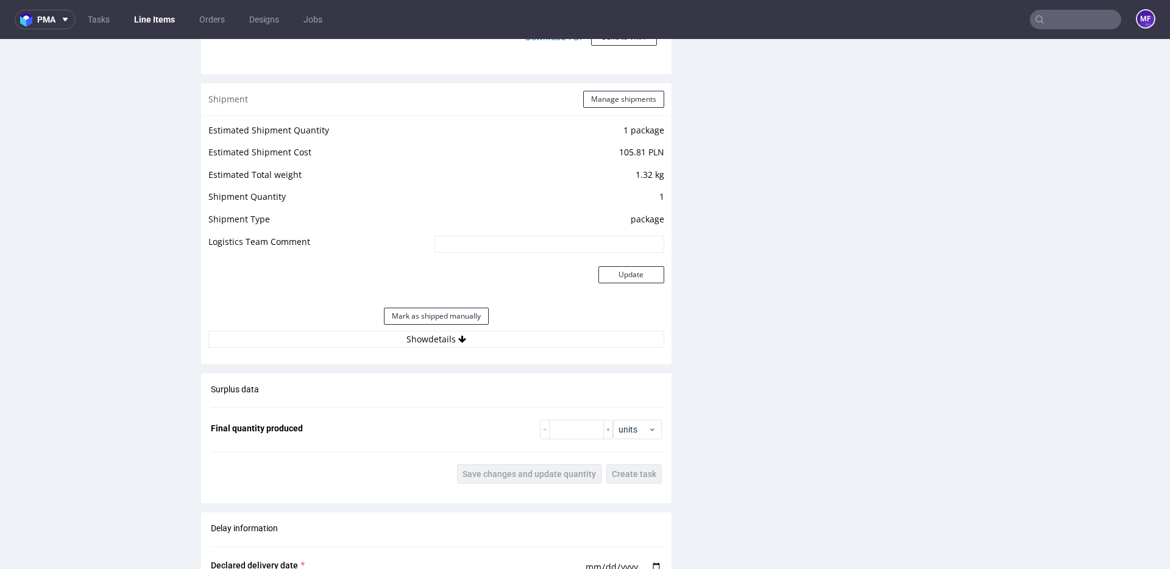
scroll to position [1222, 0]
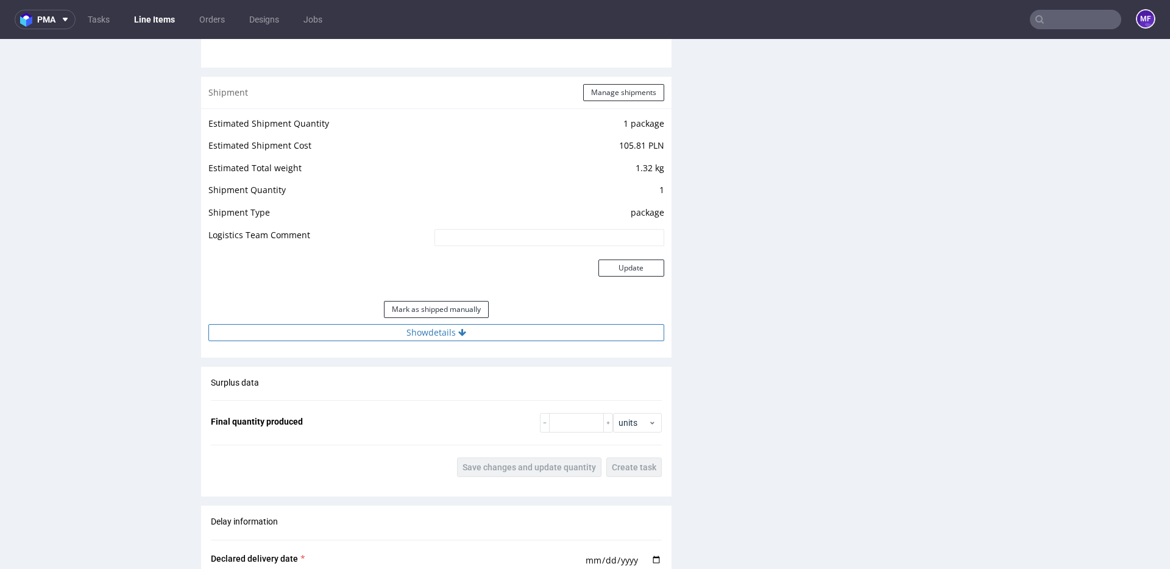
click at [455, 333] on button "Show details" at bounding box center [436, 332] width 456 height 17
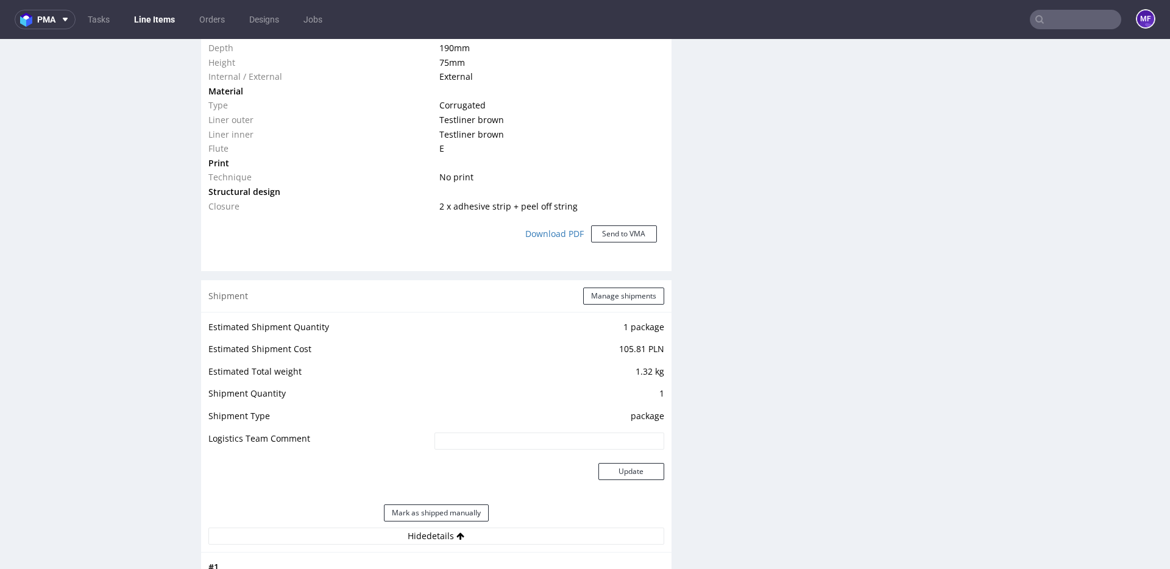
scroll to position [1016, 0]
click at [596, 294] on button "Manage shipments" at bounding box center [623, 297] width 81 height 17
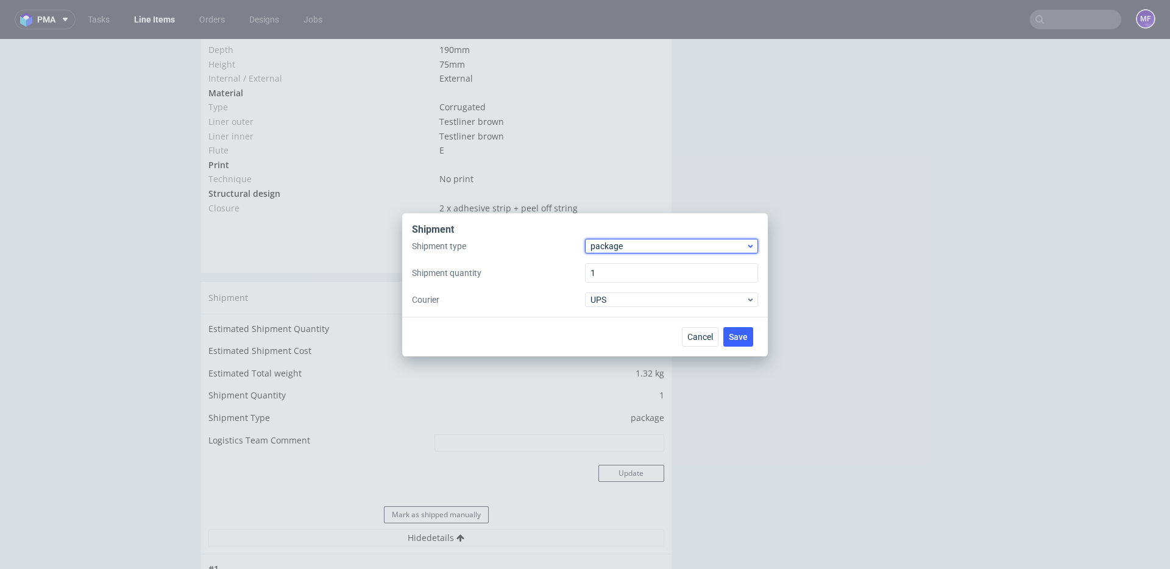
click at [609, 251] on span "package" at bounding box center [667, 246] width 155 height 12
click at [621, 274] on div "pallet" at bounding box center [671, 272] width 163 height 22
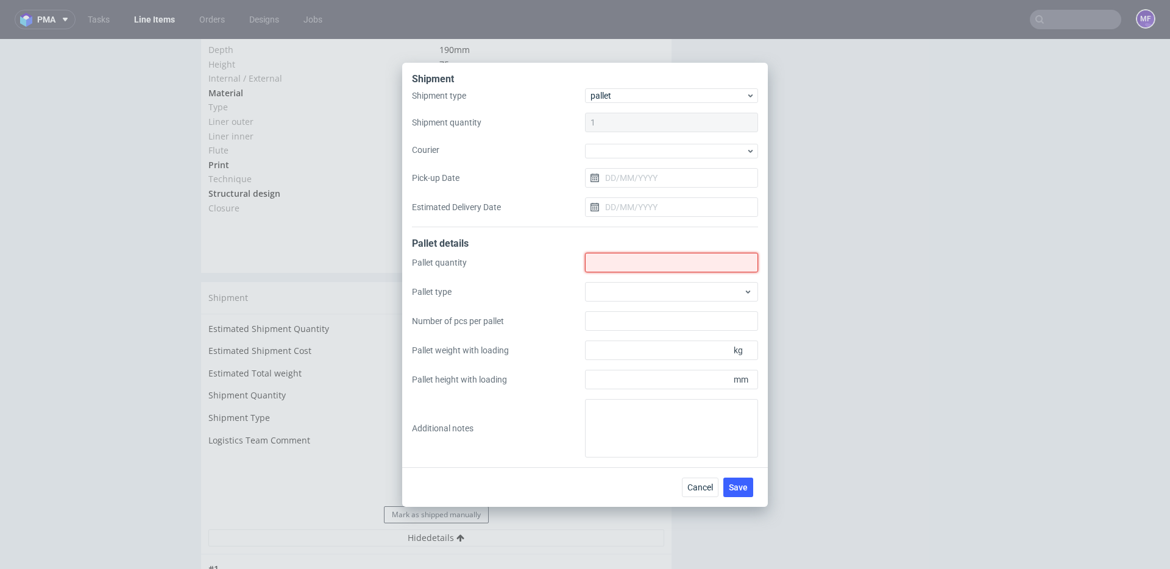
click at [614, 255] on input "Shipment type" at bounding box center [671, 262] width 173 height 19
type input "1"
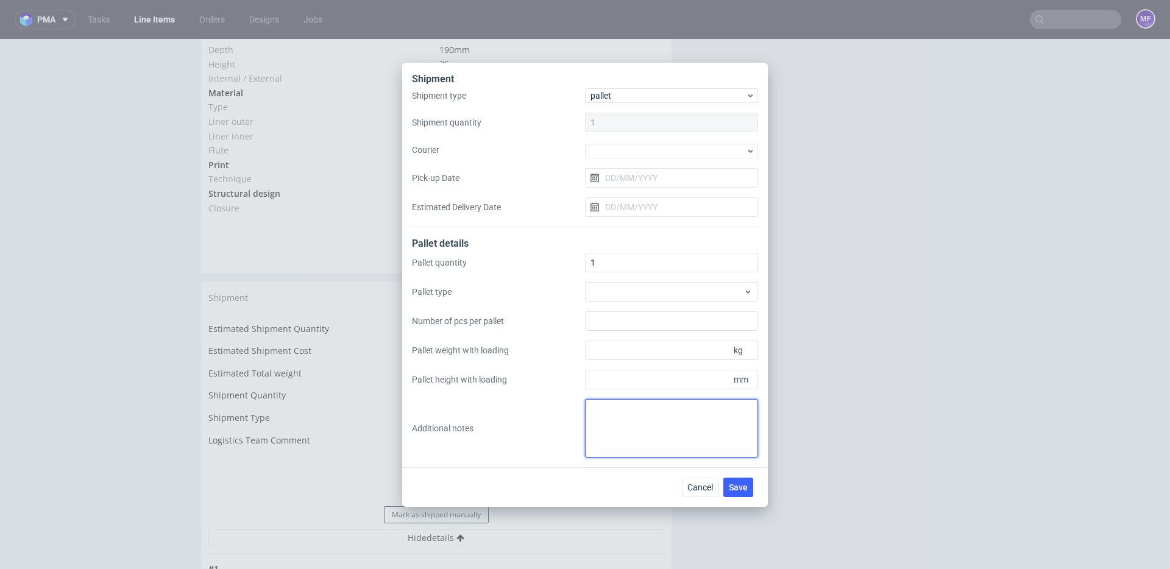
click at [625, 417] on textarea at bounding box center [671, 428] width 173 height 58
click at [639, 424] on textarea "1 paczka UPS do UK: 67 x 62 x7 x4kg proforma w kom" at bounding box center [671, 428] width 173 height 58
click at [635, 424] on textarea "1 paczka UPS do UK: 67 x 62 x7 x4kg proforma w kom" at bounding box center [671, 428] width 173 height 58
click at [681, 428] on textarea "1 paczka UPS do UK: 67 x 62 x7 x 4kg proforma w kom" at bounding box center [671, 428] width 173 height 58
type textarea "1 paczka UPS do UK: 67 x 62 x7 x 4kg proforma w kom"
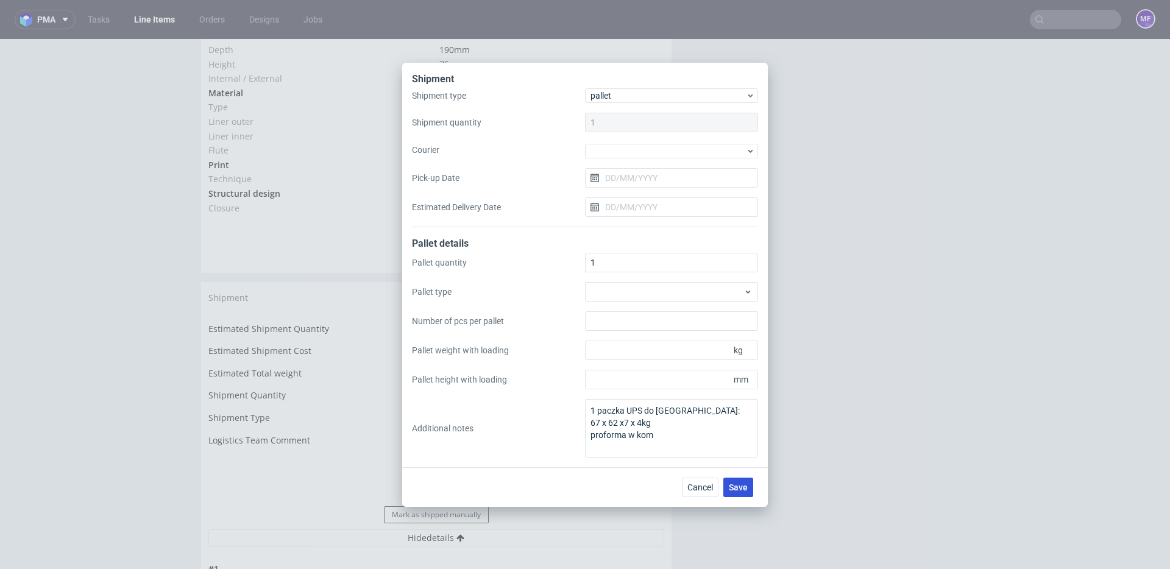
click at [736, 489] on span "Save" at bounding box center [738, 487] width 19 height 9
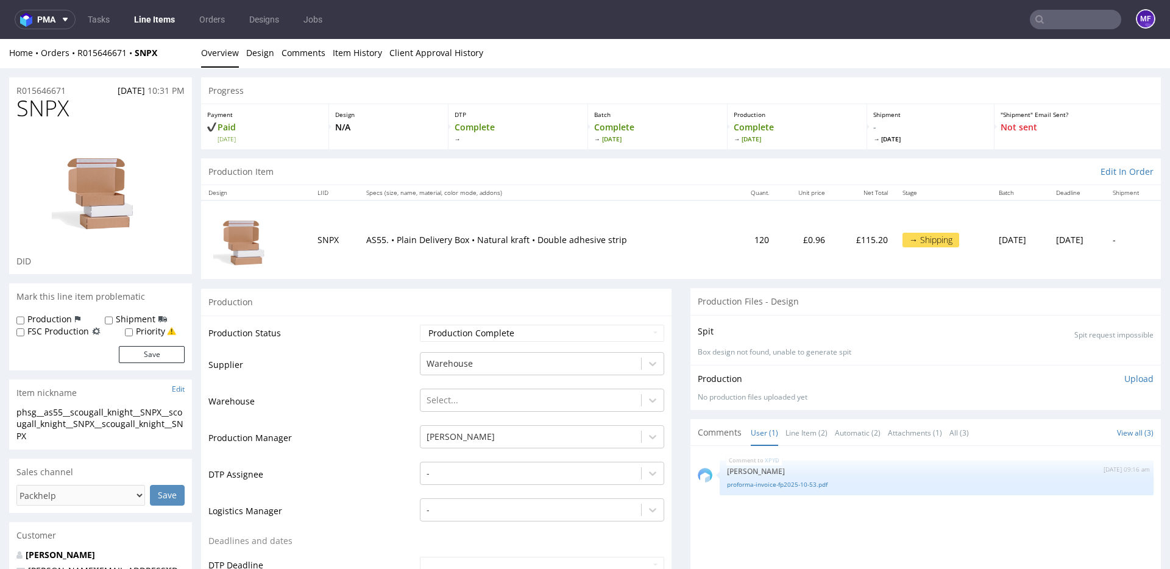
scroll to position [3, 0]
drag, startPoint x: 81, startPoint y: 112, endPoint x: 15, endPoint y: 107, distance: 66.6
click at [15, 107] on div "SNPX DID" at bounding box center [100, 183] width 183 height 178
copy span "SNPX"
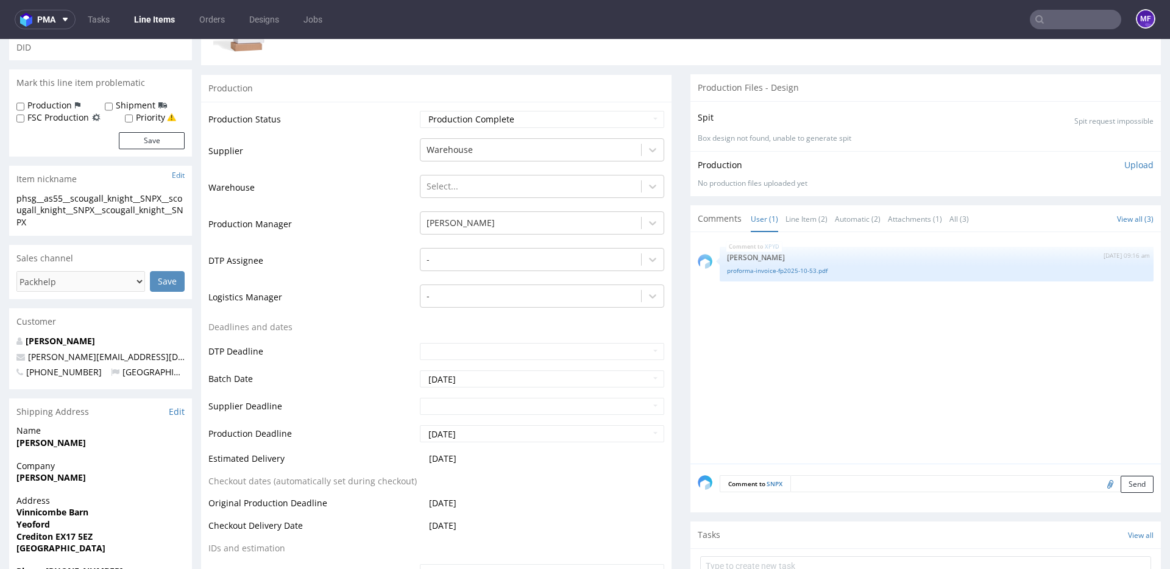
scroll to position [221, 0]
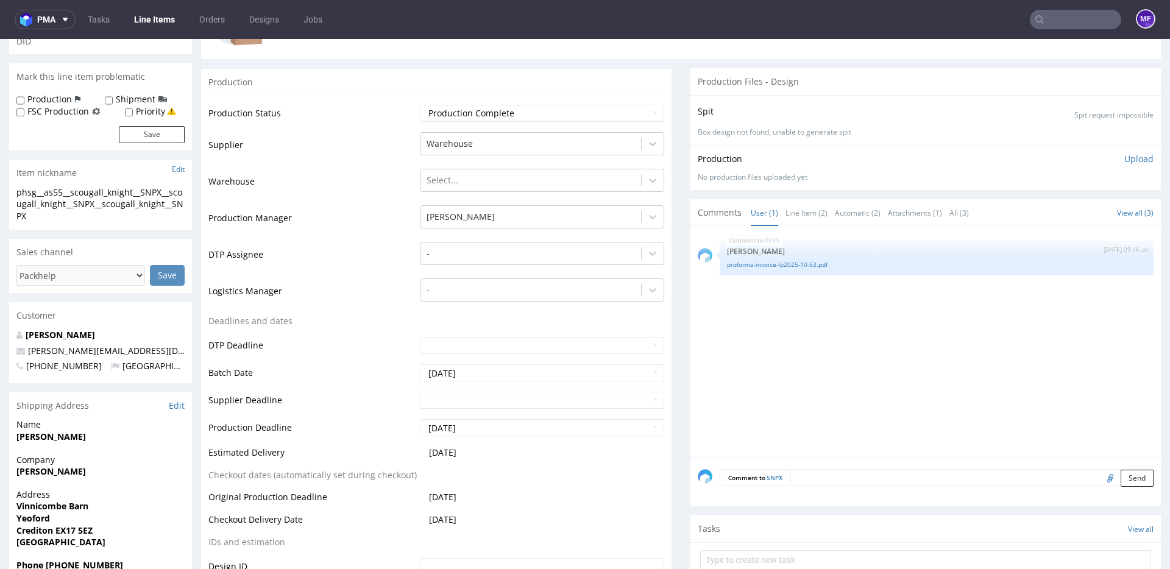
click at [1102, 481] on input "file" at bounding box center [1108, 478] width 17 height 16
type input "C:\fakepath\proforma-invoice-fp2025-10-65.pdf"
click at [1124, 473] on button "Send" at bounding box center [1136, 478] width 33 height 17
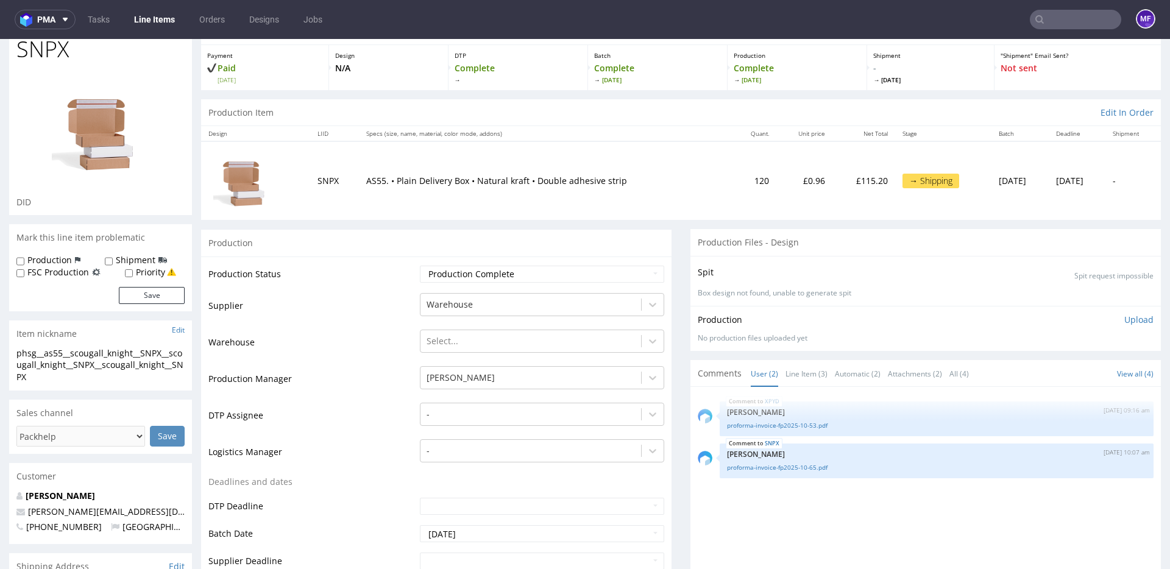
scroll to position [65, 0]
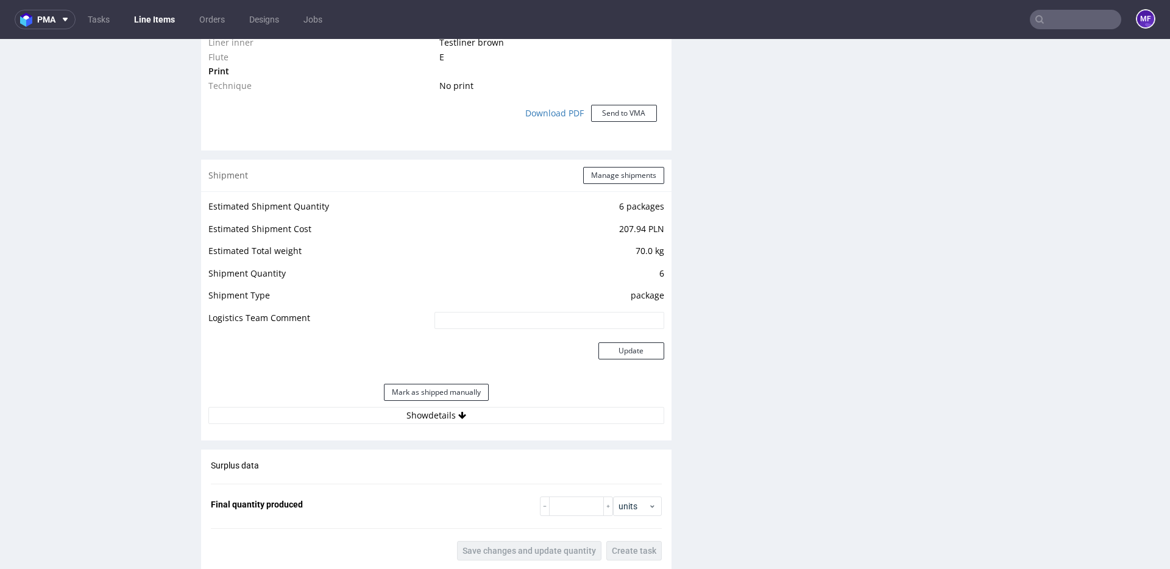
scroll to position [1058, 0]
drag, startPoint x: 450, startPoint y: 415, endPoint x: 475, endPoint y: 358, distance: 61.7
click at [450, 415] on button "Show details" at bounding box center [436, 414] width 456 height 17
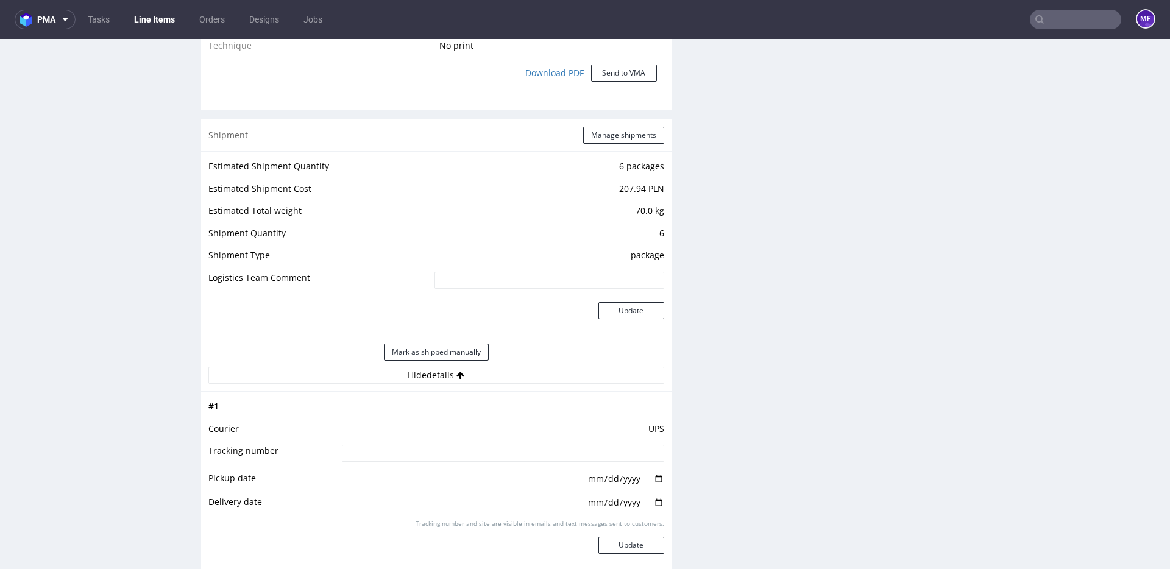
scroll to position [1097, 0]
drag, startPoint x: 448, startPoint y: 350, endPoint x: 448, endPoint y: 341, distance: 9.7
click at [448, 350] on button "Mark as shipped manually" at bounding box center [436, 352] width 105 height 17
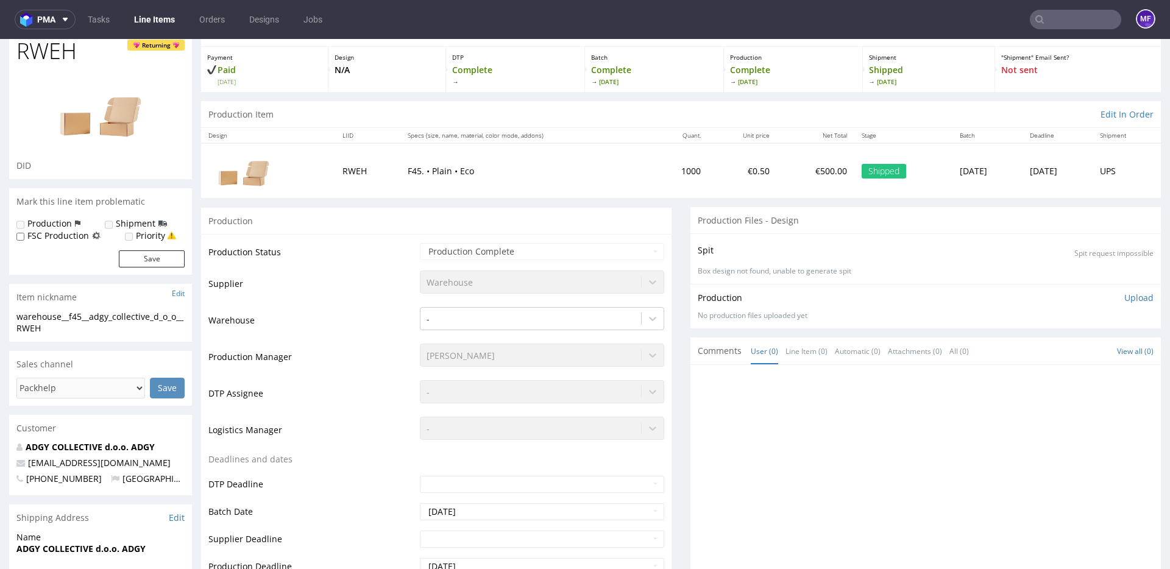
scroll to position [0, 0]
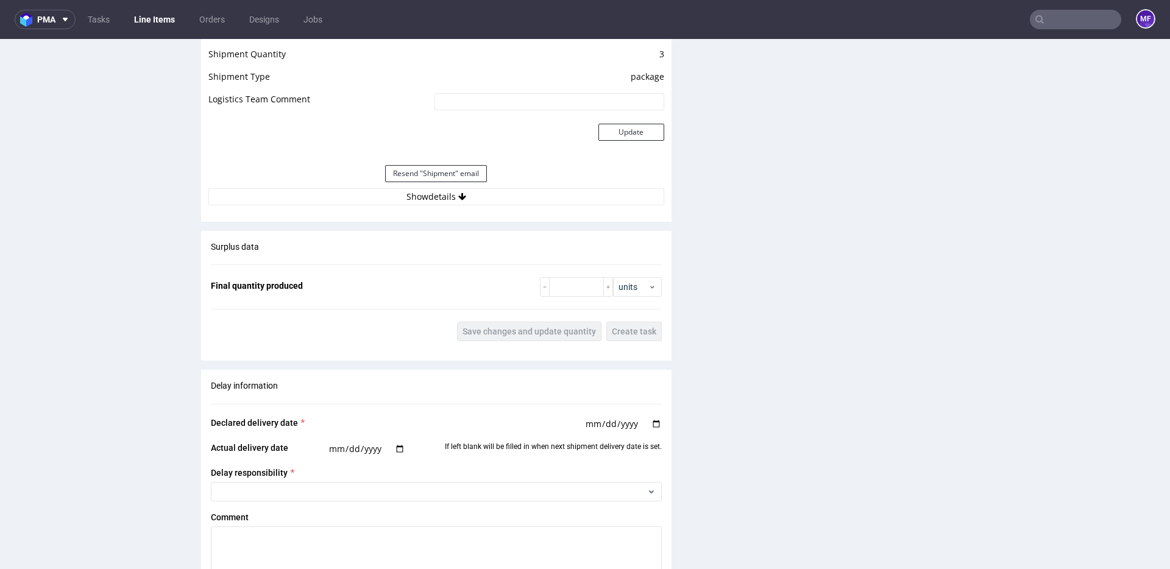
scroll to position [1249, 0]
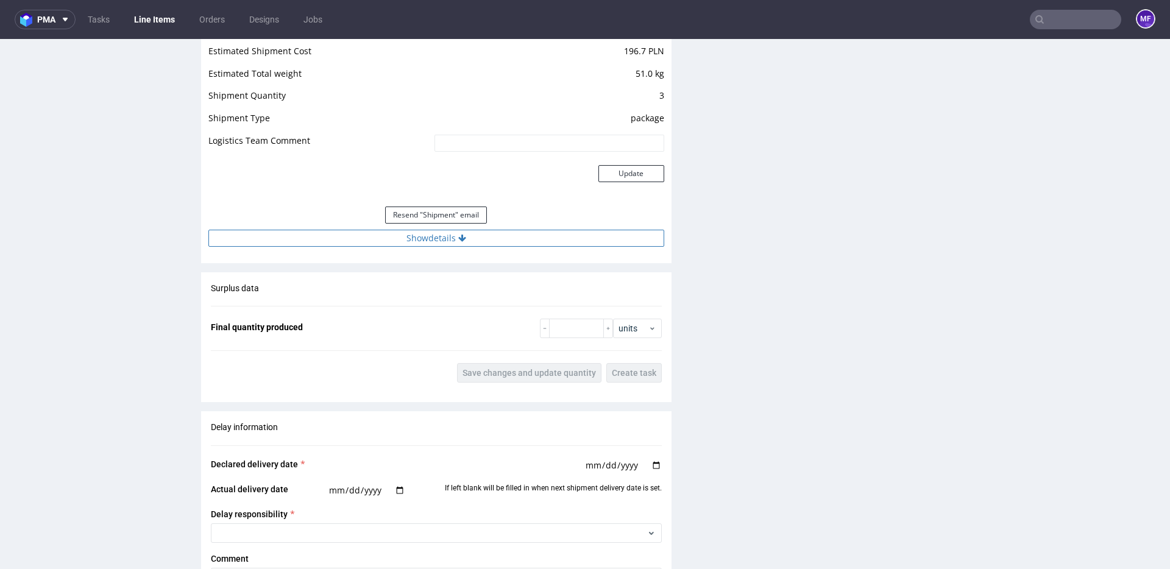
click at [491, 236] on button "Show details" at bounding box center [436, 238] width 456 height 17
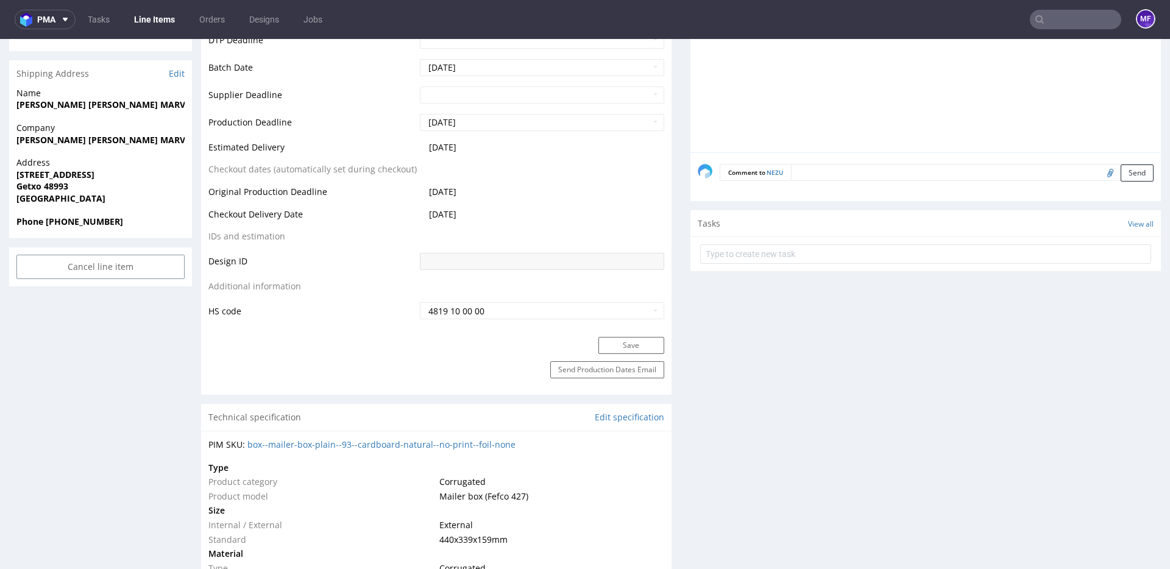
scroll to position [0, 0]
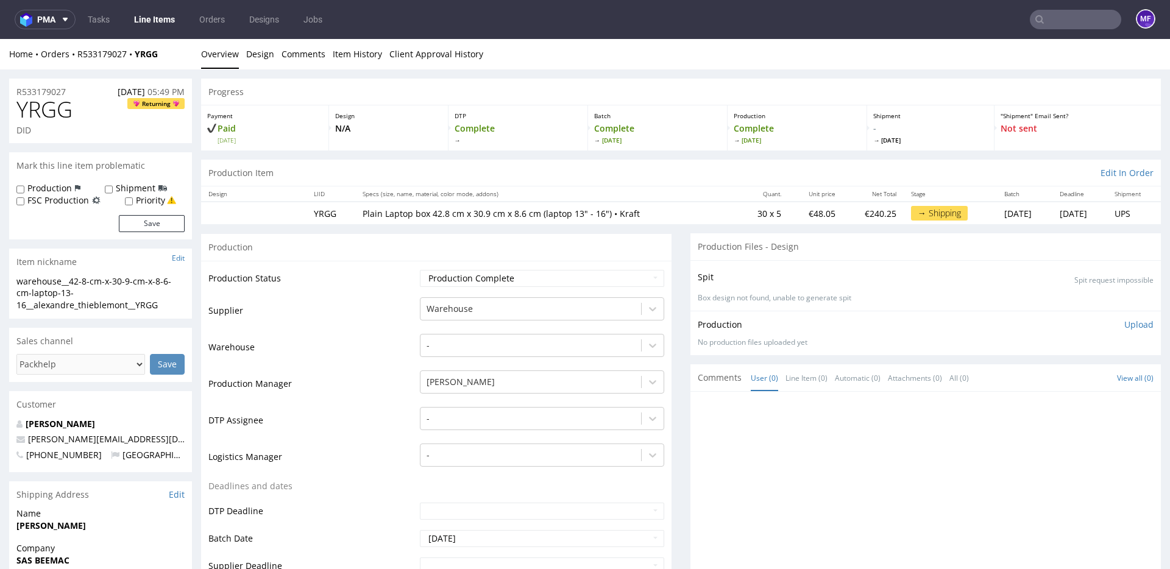
scroll to position [4, 0]
